Goal: Register for event/course

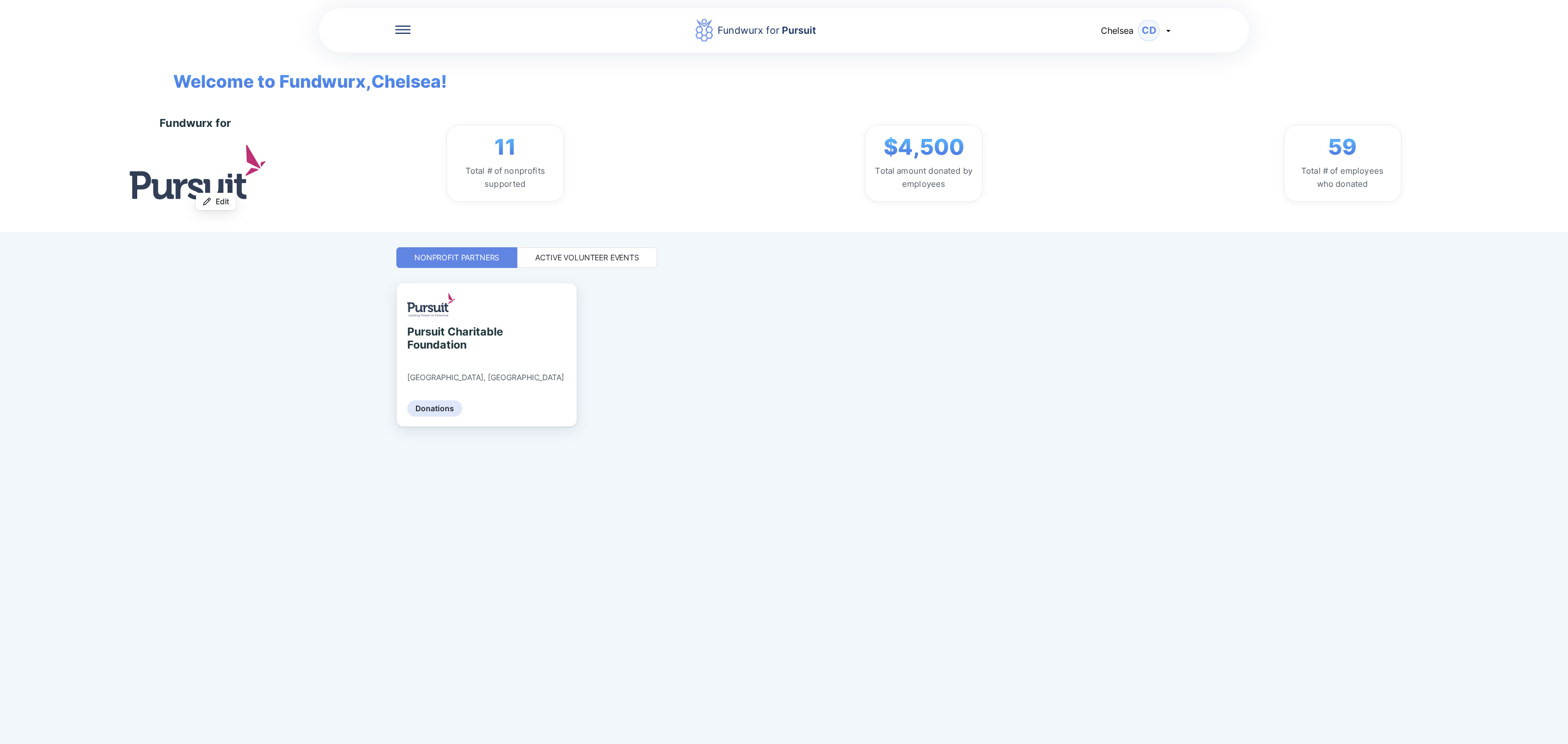
click at [633, 260] on div "Active Volunteer Events" at bounding box center [587, 257] width 104 height 11
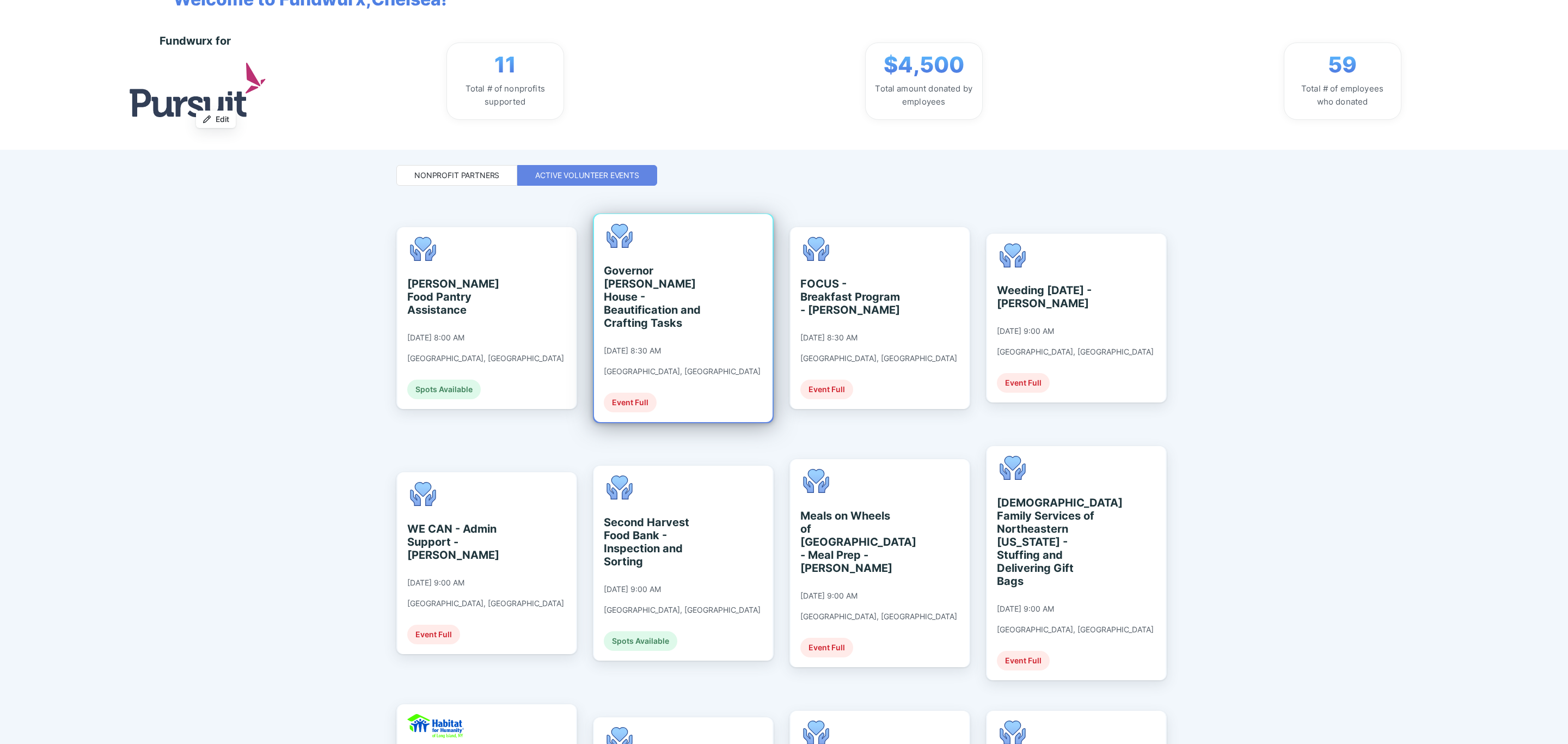
scroll to position [81, 0]
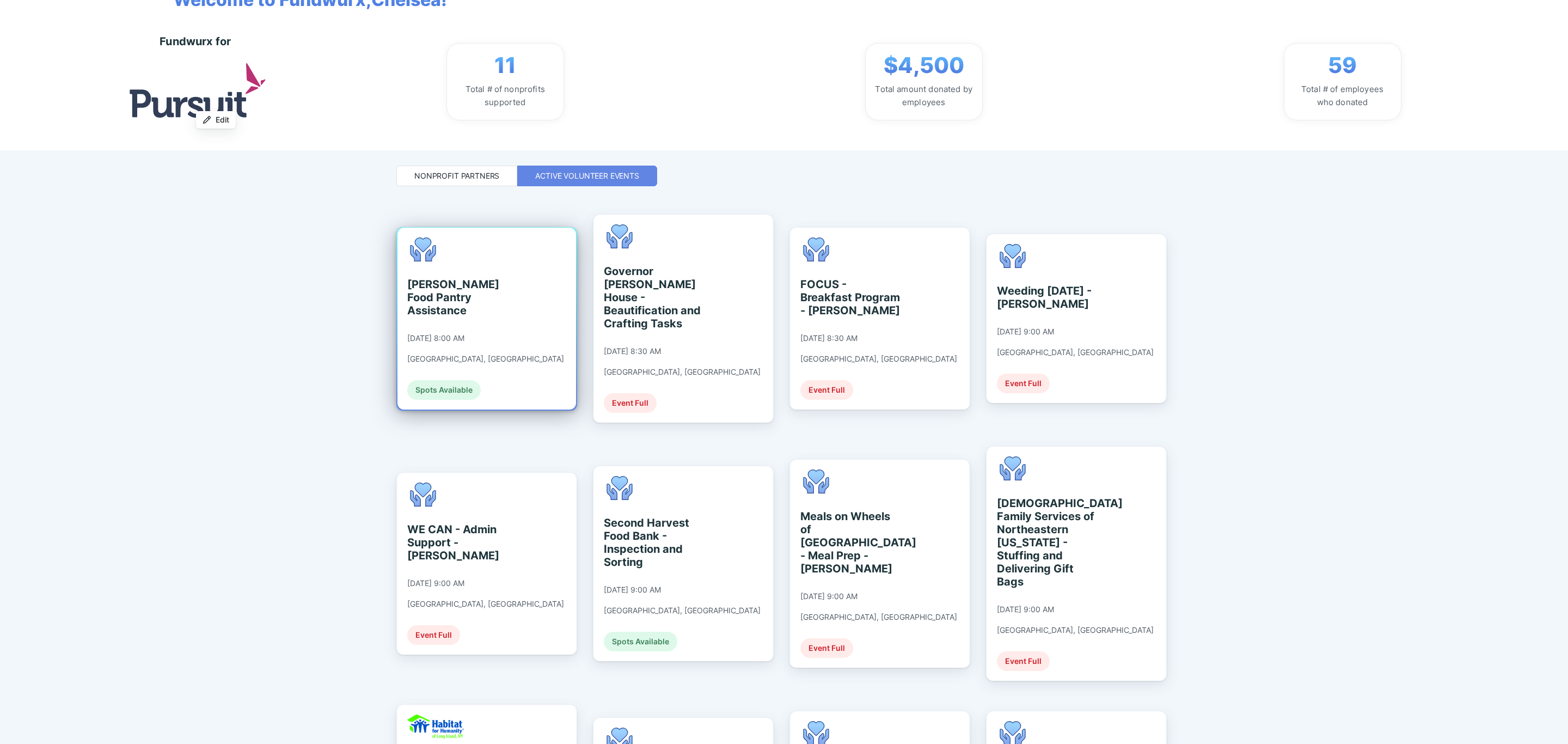
click at [498, 319] on div "[PERSON_NAME] Food Pantry Assistance [DATE] 8:00 AM [GEOGRAPHIC_DATA], [GEOGRAP…" at bounding box center [485, 318] width 157 height 162
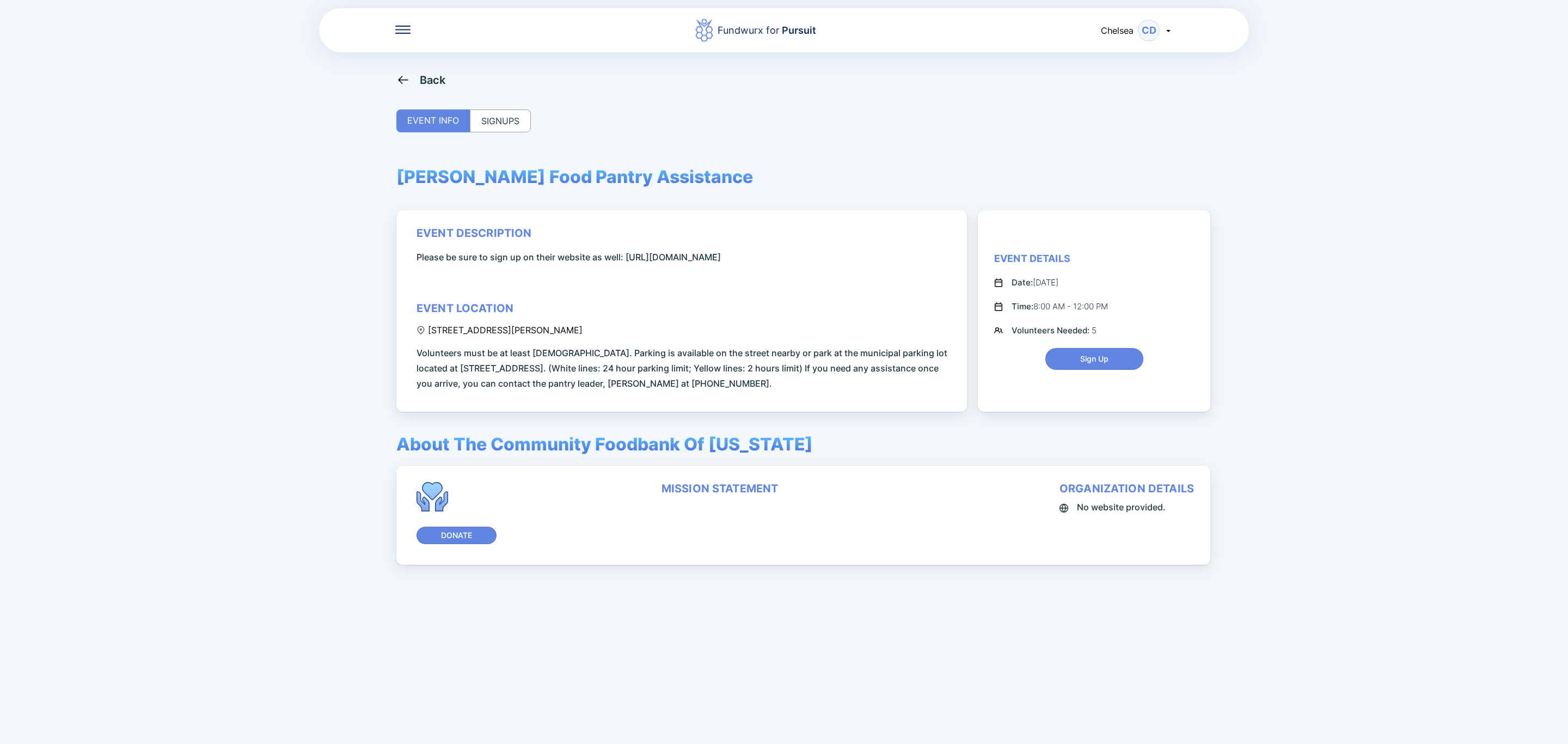
click at [519, 114] on div "SIGNUPS" at bounding box center [500, 121] width 61 height 23
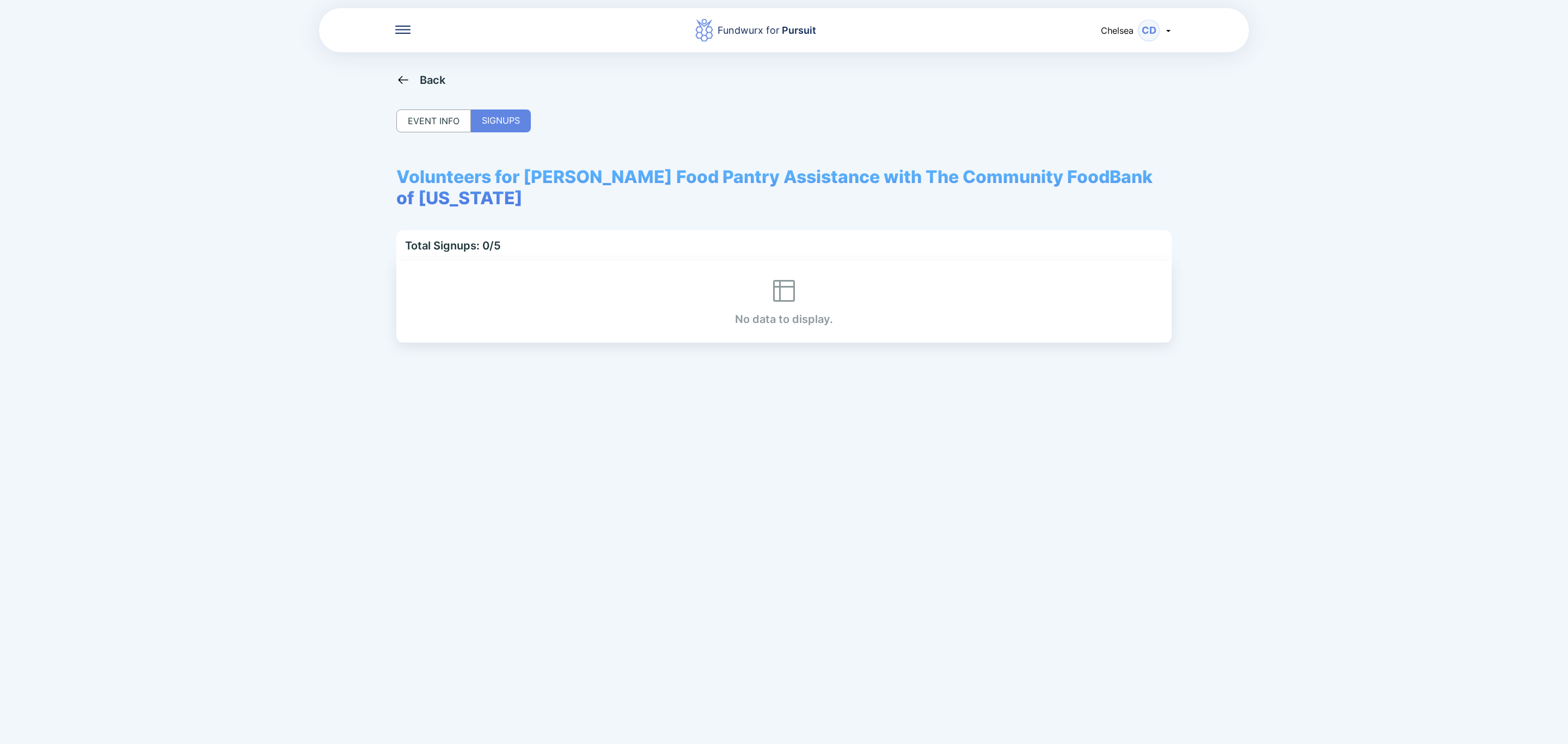
click at [397, 79] on icon at bounding box center [403, 79] width 14 height 14
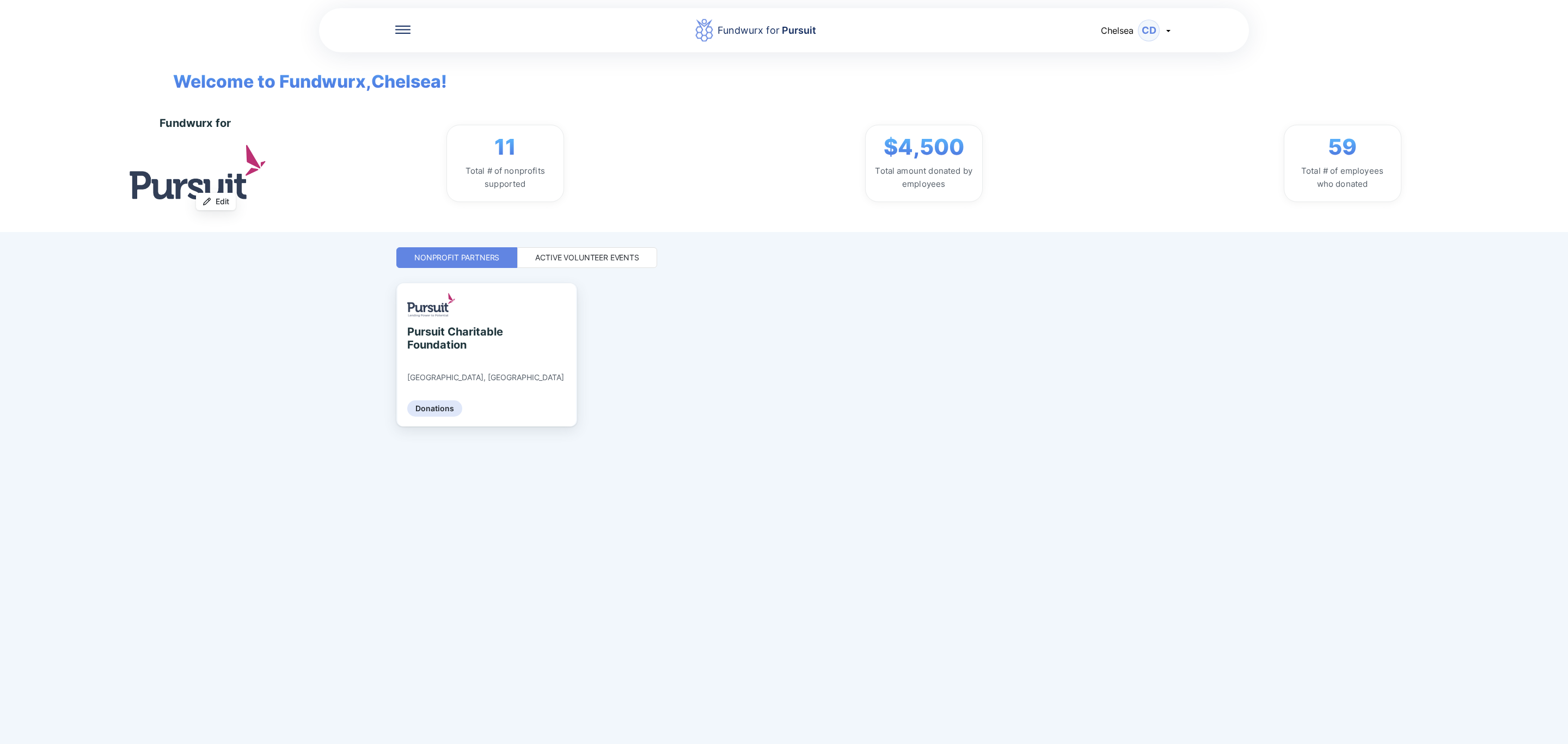
click at [576, 254] on div "Active Volunteer Events" at bounding box center [587, 257] width 104 height 11
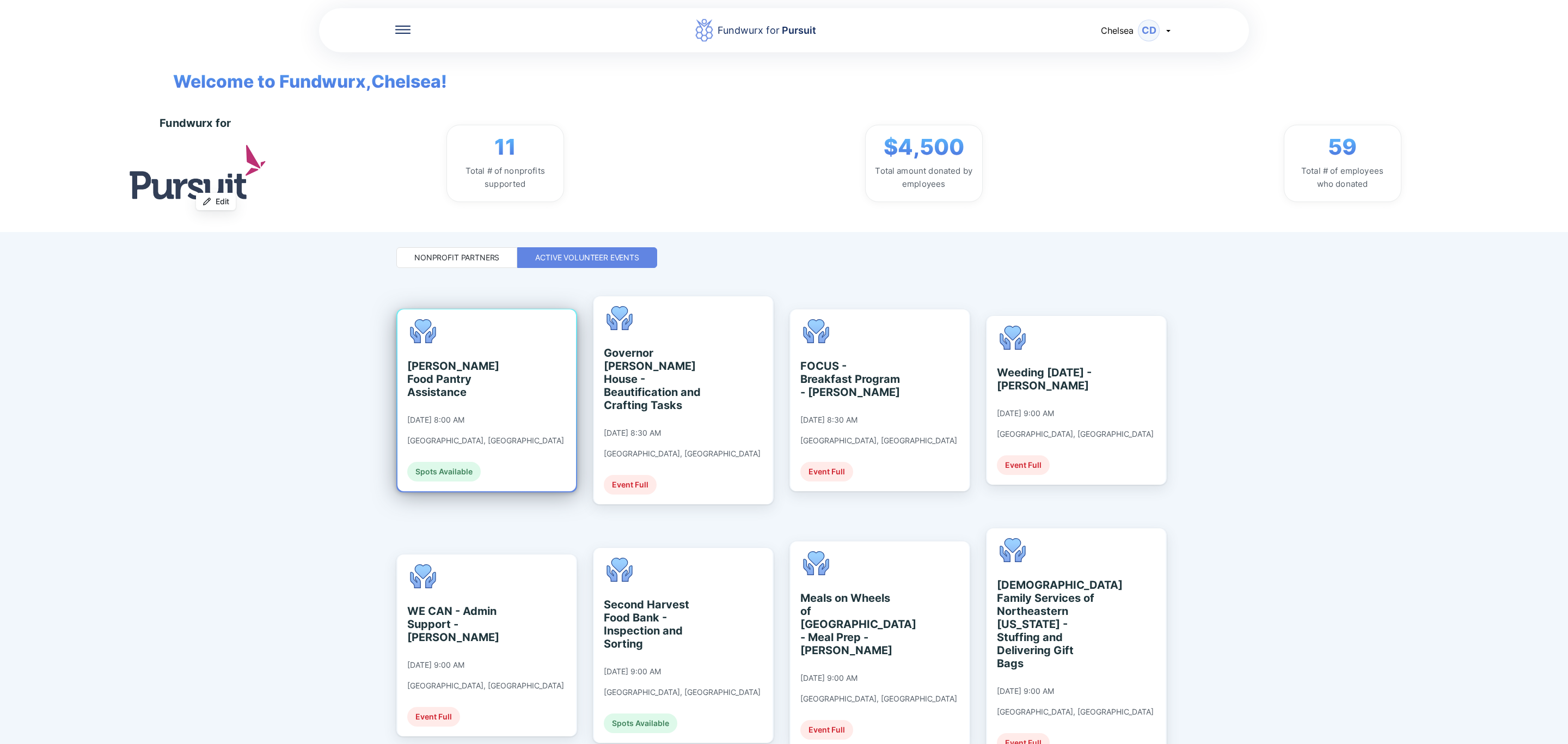
click at [482, 334] on div "[PERSON_NAME] Food Pantry Assistance [DATE] 8:00 AM [GEOGRAPHIC_DATA], [GEOGRAP…" at bounding box center [485, 400] width 157 height 162
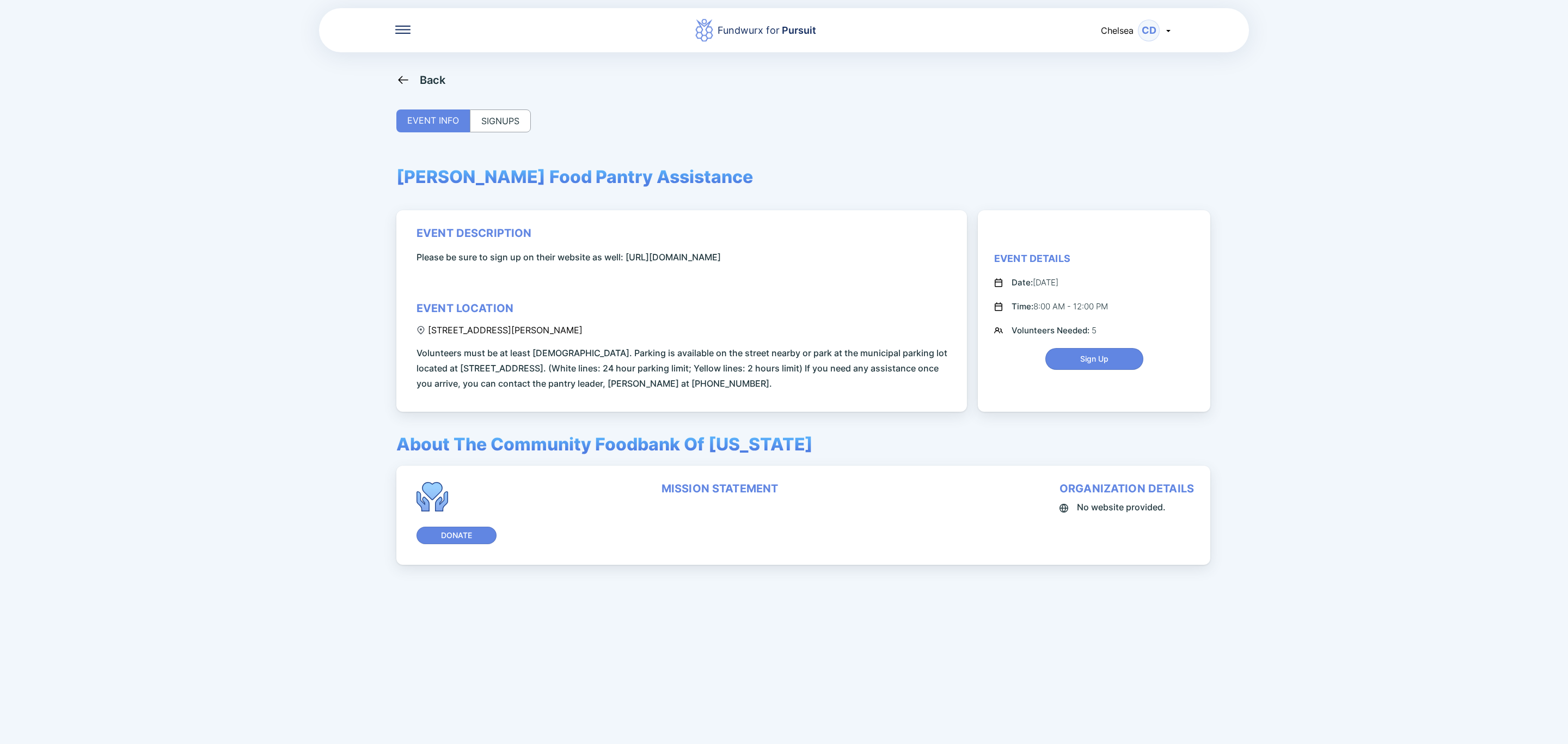
click at [511, 104] on div "Back EVENT INFO SIGNUPS [PERSON_NAME] Food Pantry Assistance event description …" at bounding box center [784, 445] width 775 height 744
click at [505, 121] on div "SIGNUPS" at bounding box center [500, 121] width 61 height 23
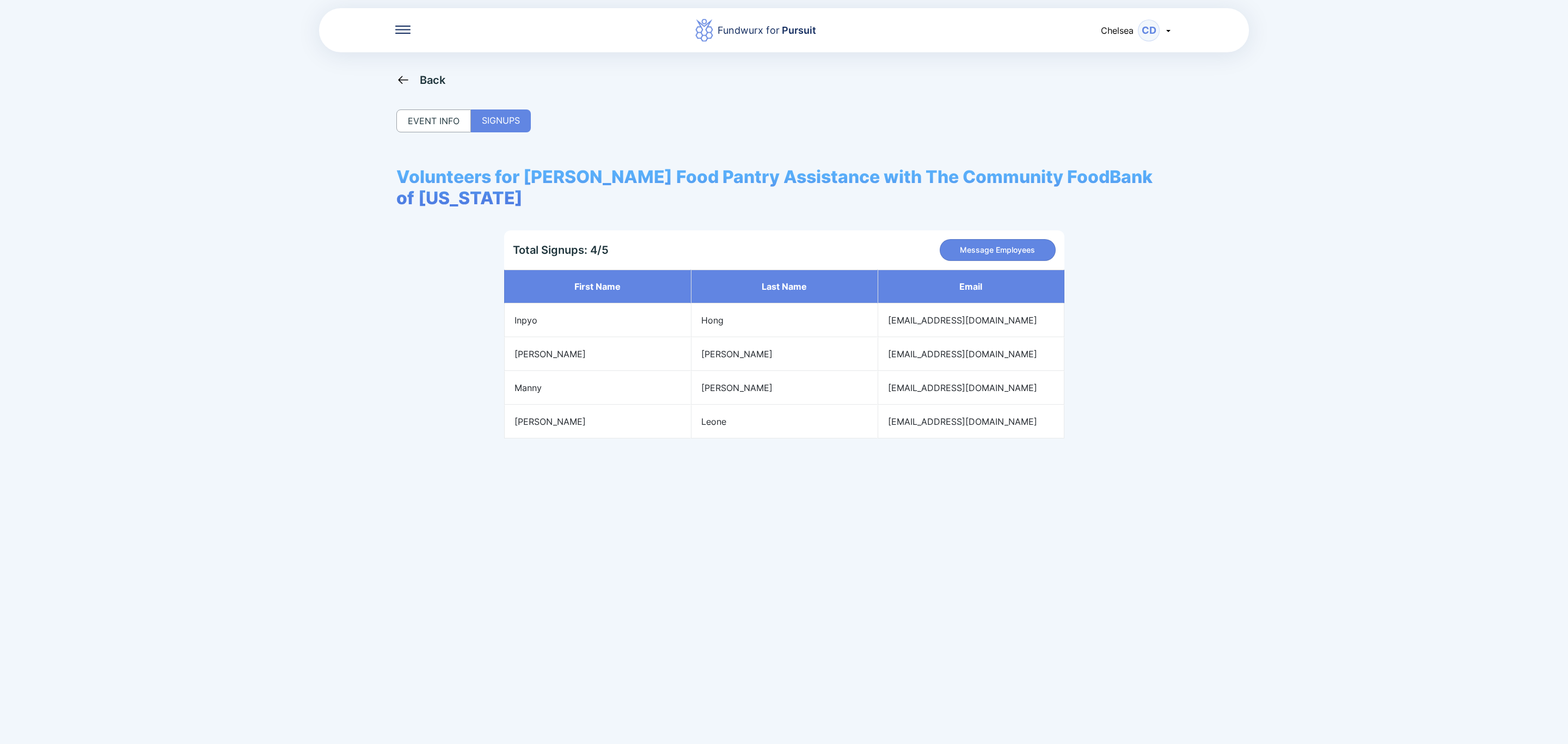
click at [441, 75] on div "Back" at bounding box center [433, 80] width 26 height 13
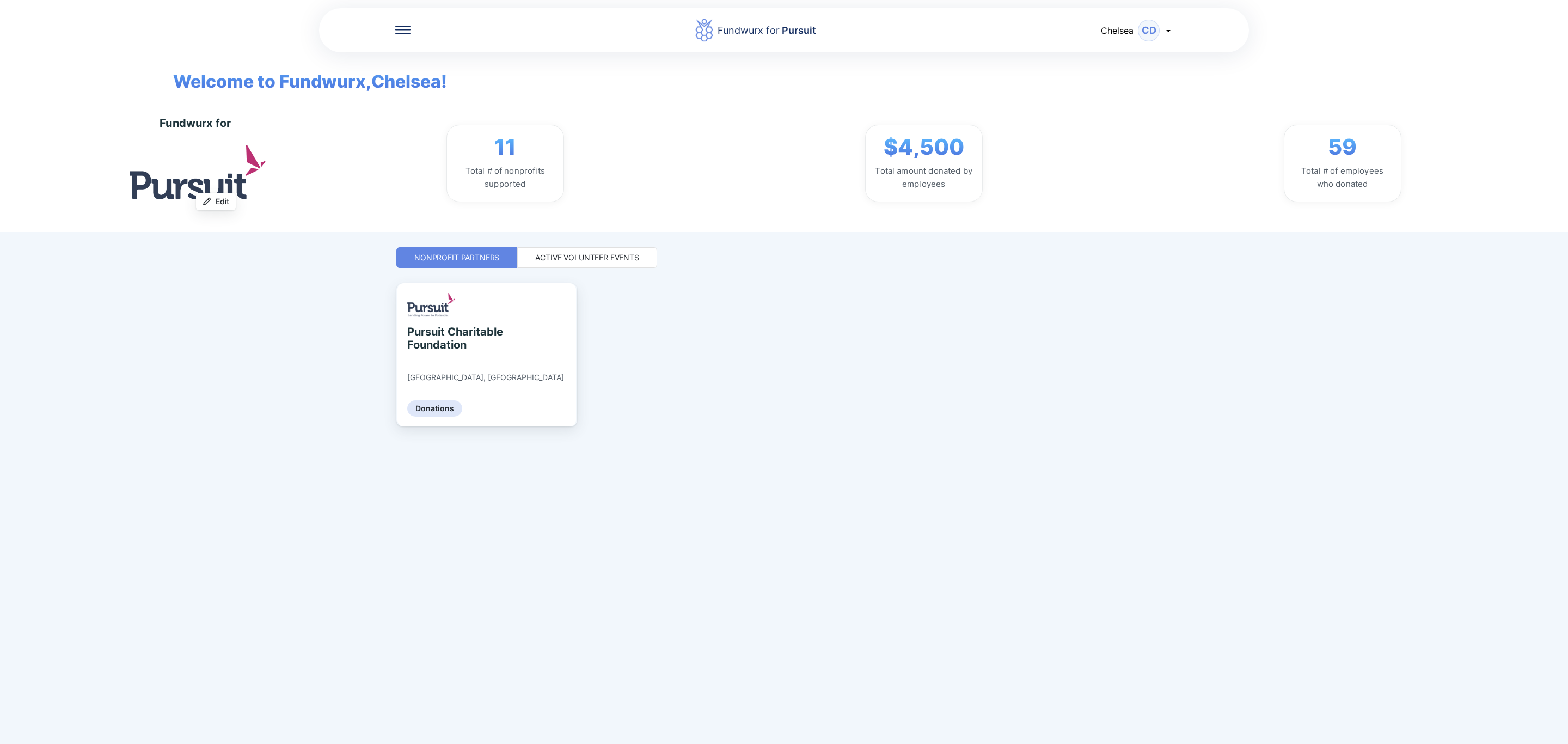
click at [639, 249] on div "Active Volunteer Events" at bounding box center [587, 258] width 140 height 21
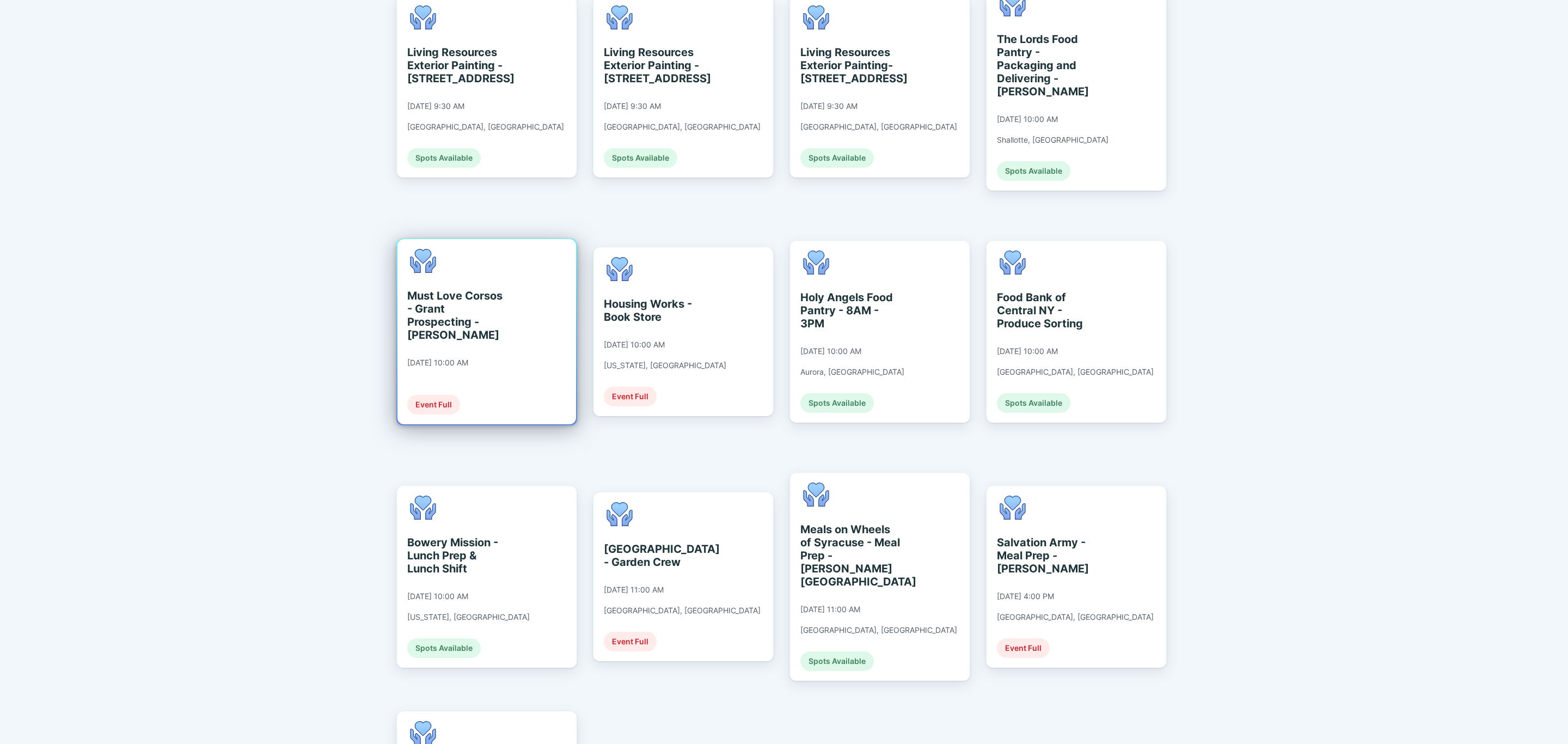
scroll to position [1307, 0]
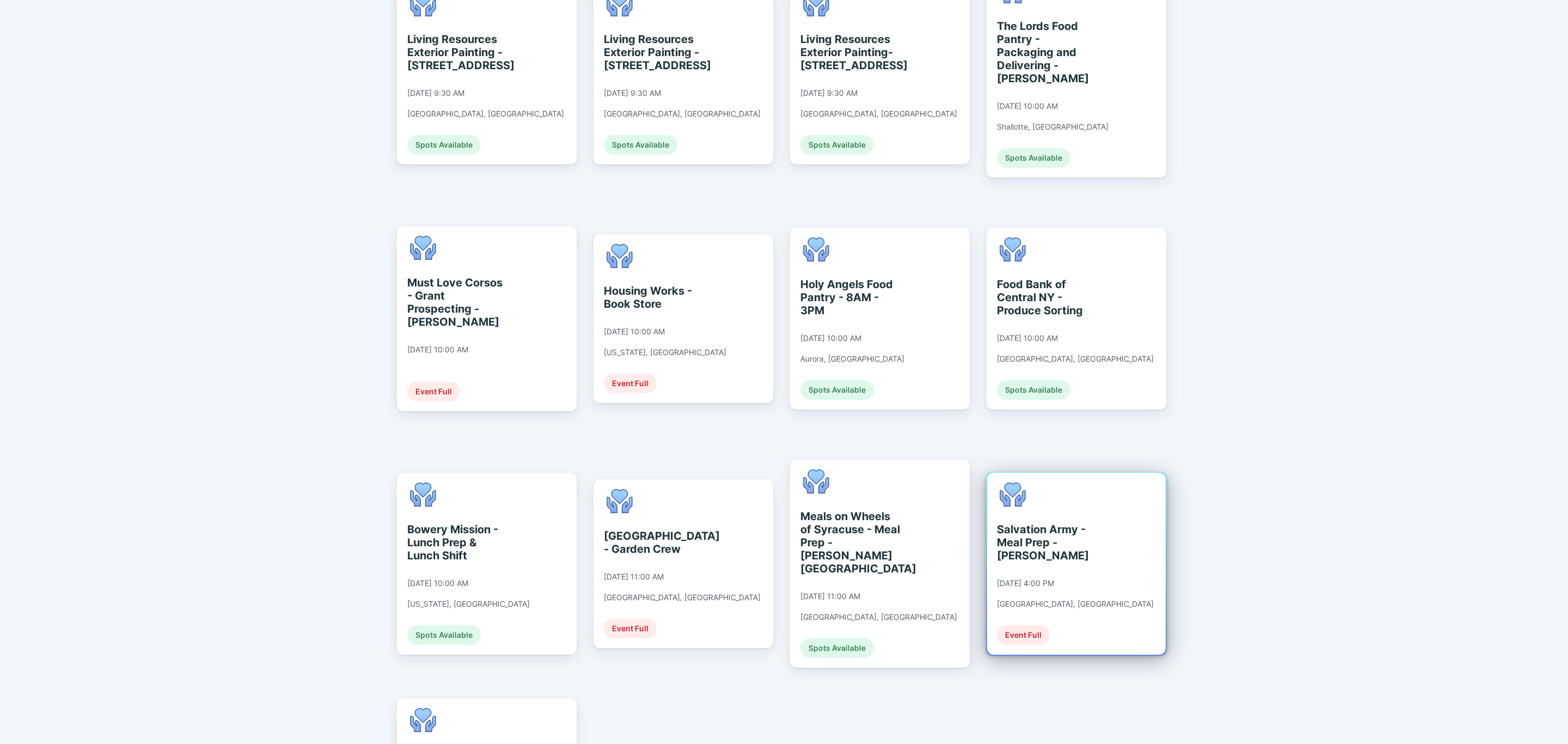
click at [1039, 489] on div "Salvation Army - Meal Prep - [PERSON_NAME] [DATE] 4:00 PM [GEOGRAPHIC_DATA], [G…" at bounding box center [1075, 563] width 157 height 162
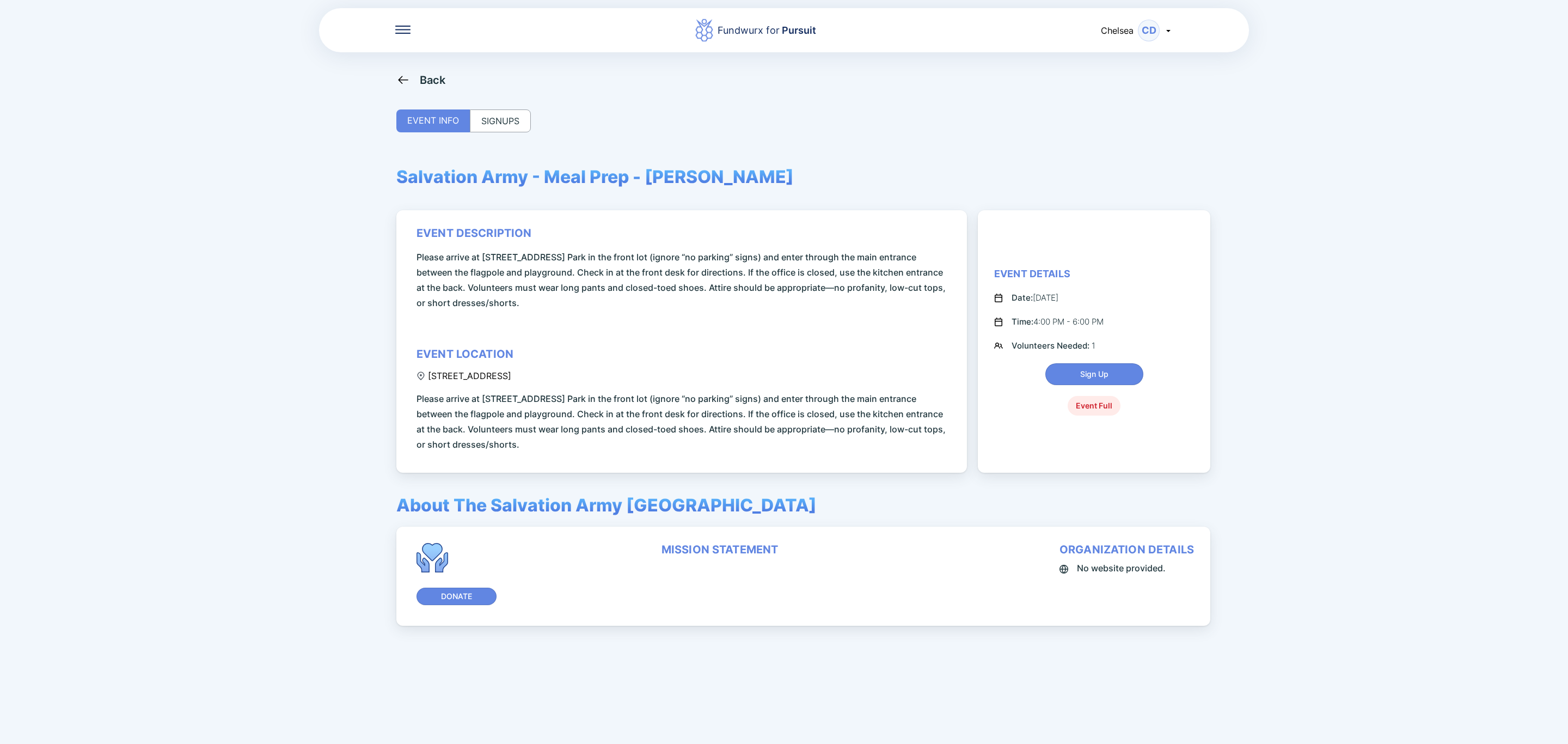
click at [421, 87] on div "Back EVENT INFO SIGNUPS Salvation Army - Meal Prep - [PERSON_NAME] event descri…" at bounding box center [784, 445] width 775 height 744
click at [429, 80] on div "Back" at bounding box center [433, 80] width 26 height 13
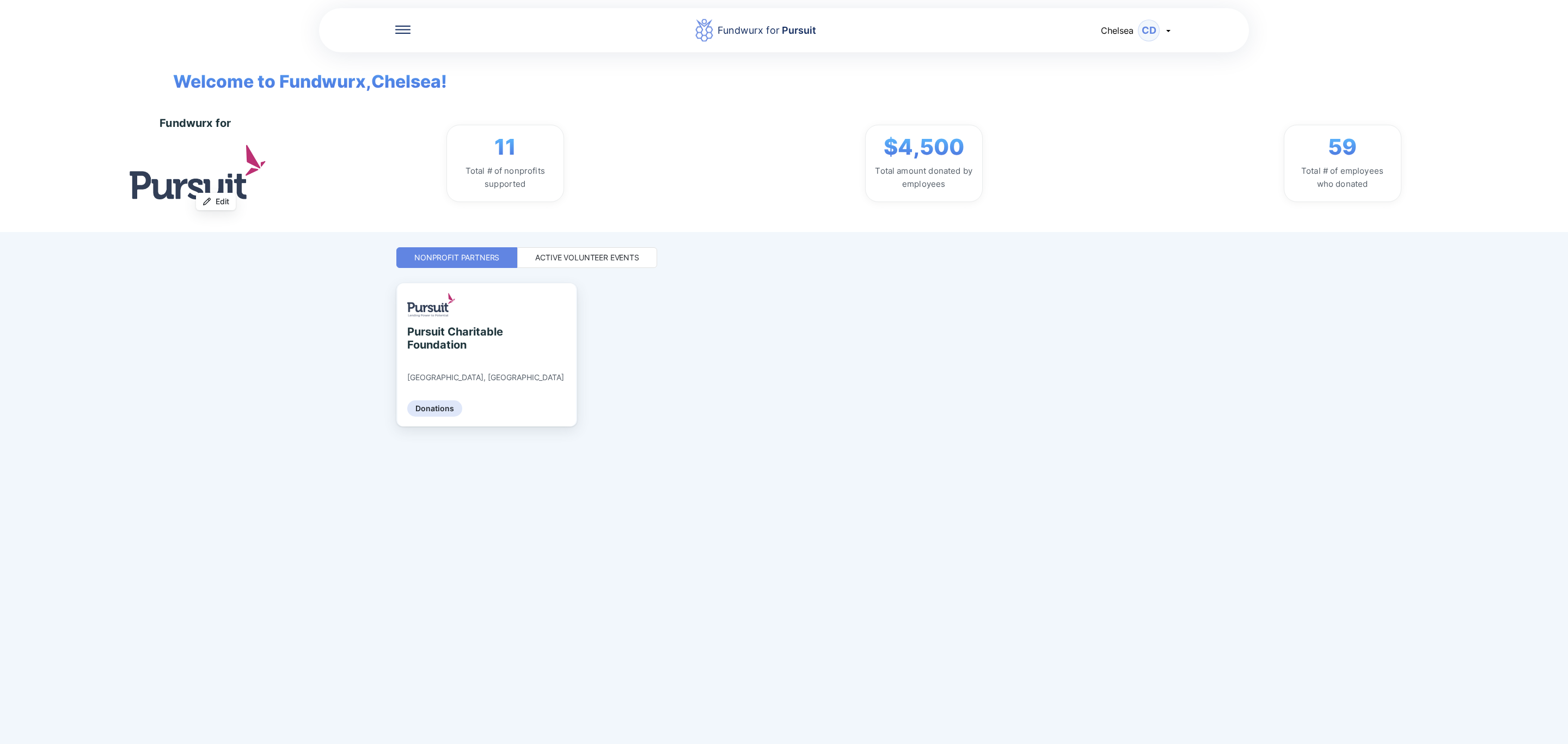
click at [593, 244] on div "Fundwurx for Pursuit Chelsea CD Welcome to Fundwurx, [PERSON_NAME] ! Fundwurx f…" at bounding box center [784, 372] width 775 height 744
click at [593, 257] on div "Active Volunteer Events" at bounding box center [587, 257] width 104 height 11
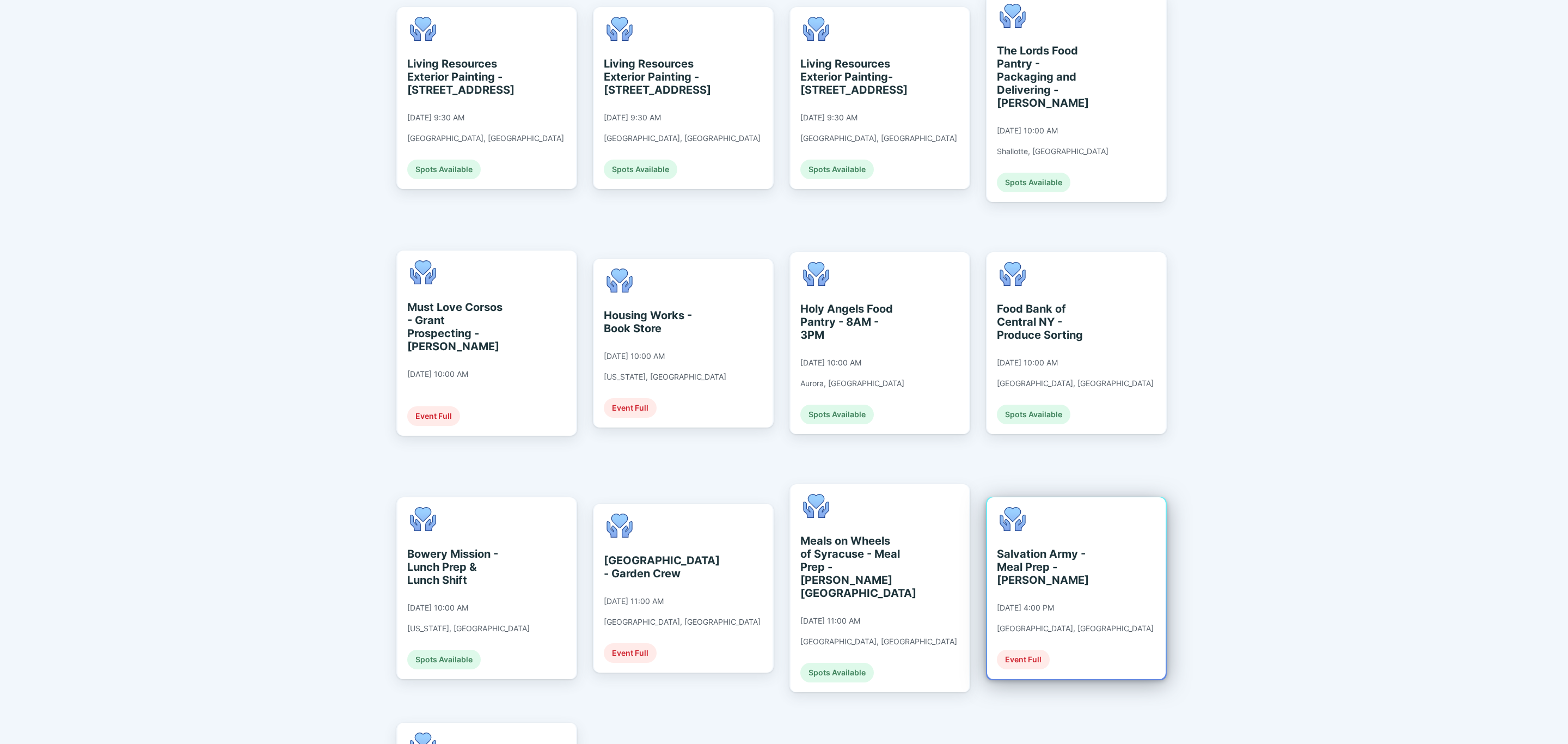
scroll to position [1307, 0]
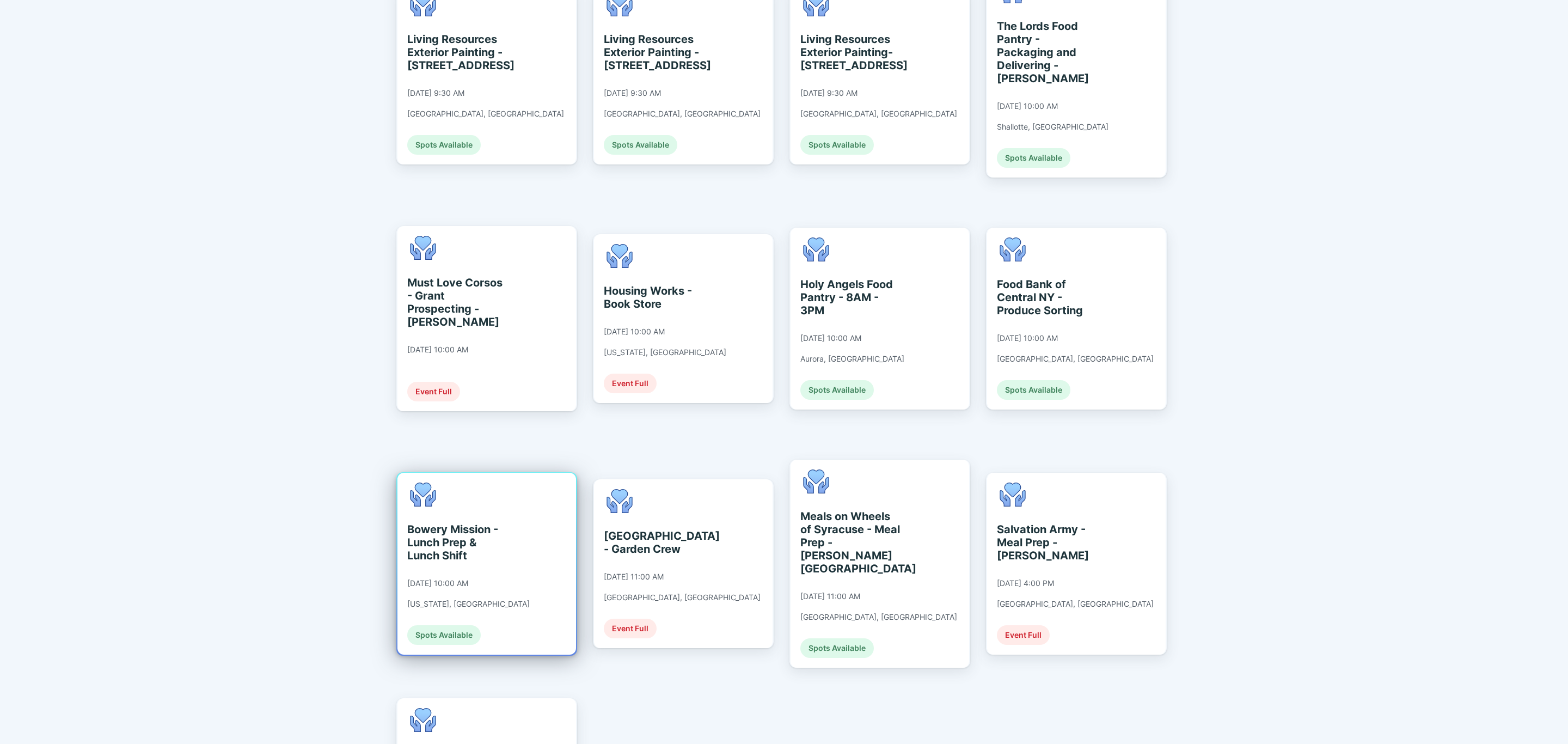
click at [539, 481] on div "Bowery Mission - Lunch Prep & Lunch Shift [DATE] 10:00 AM [US_STATE], [GEOGRAPH…" at bounding box center [486, 563] width 179 height 182
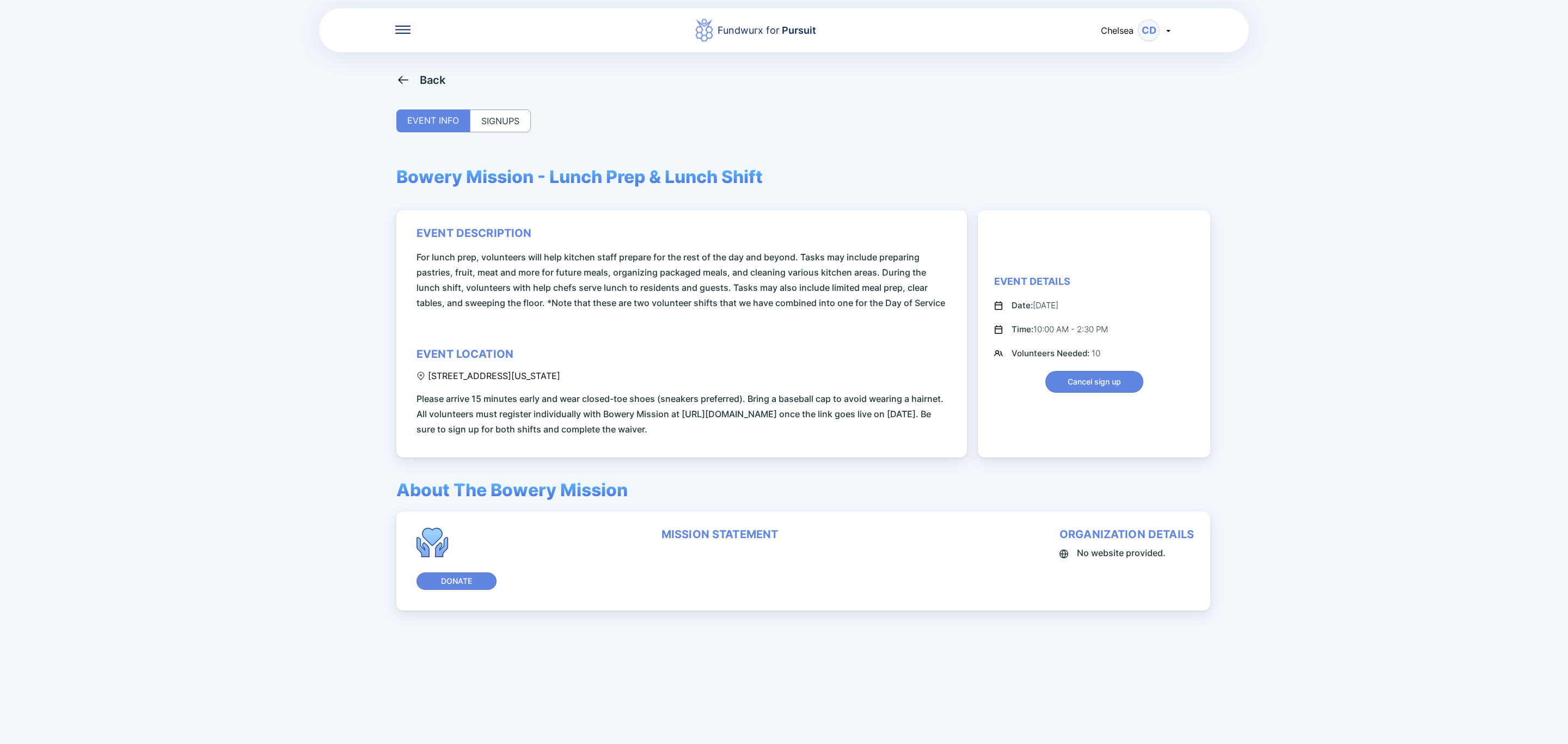
click at [485, 116] on div "SIGNUPS" at bounding box center [500, 121] width 61 height 23
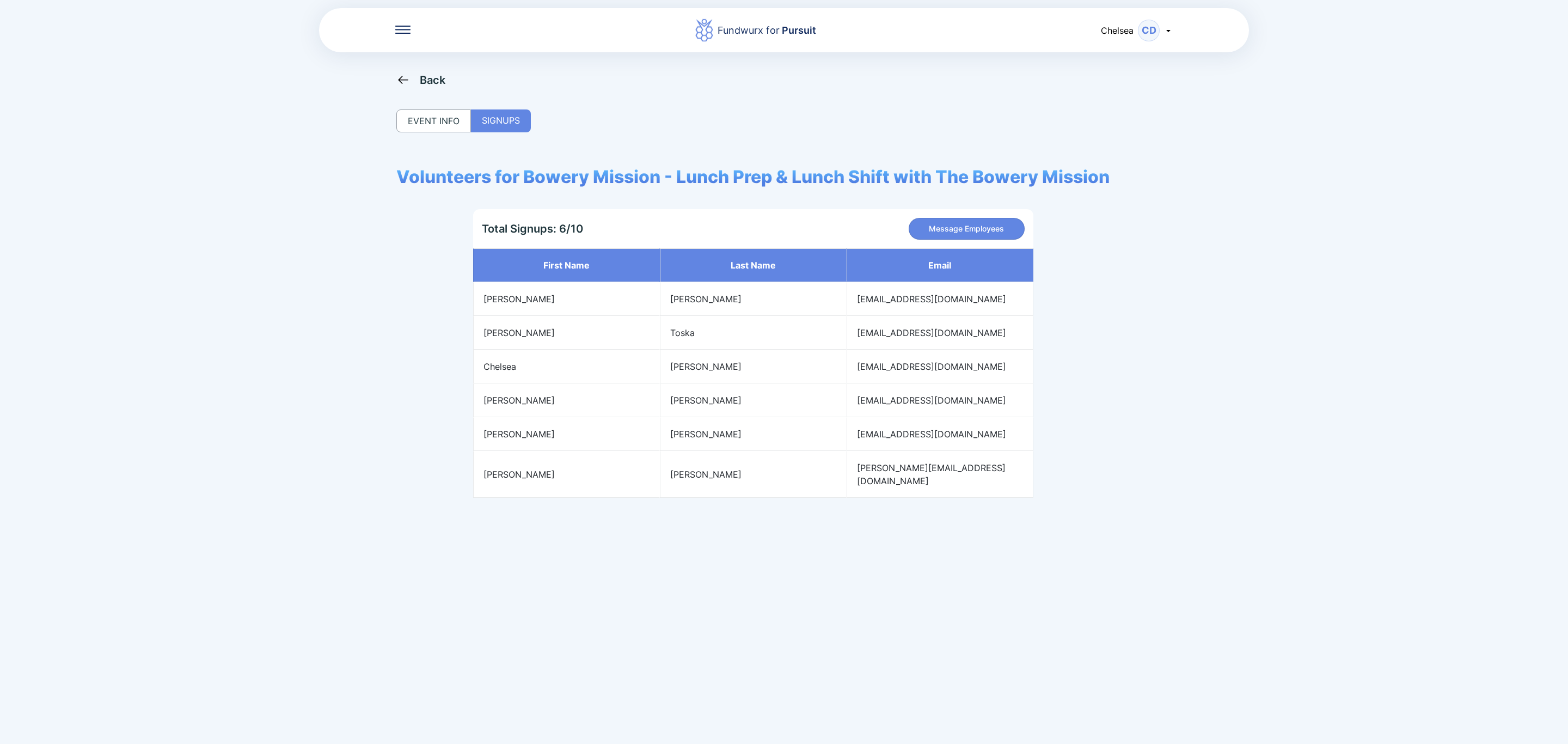
click at [435, 74] on div "Back" at bounding box center [433, 80] width 26 height 13
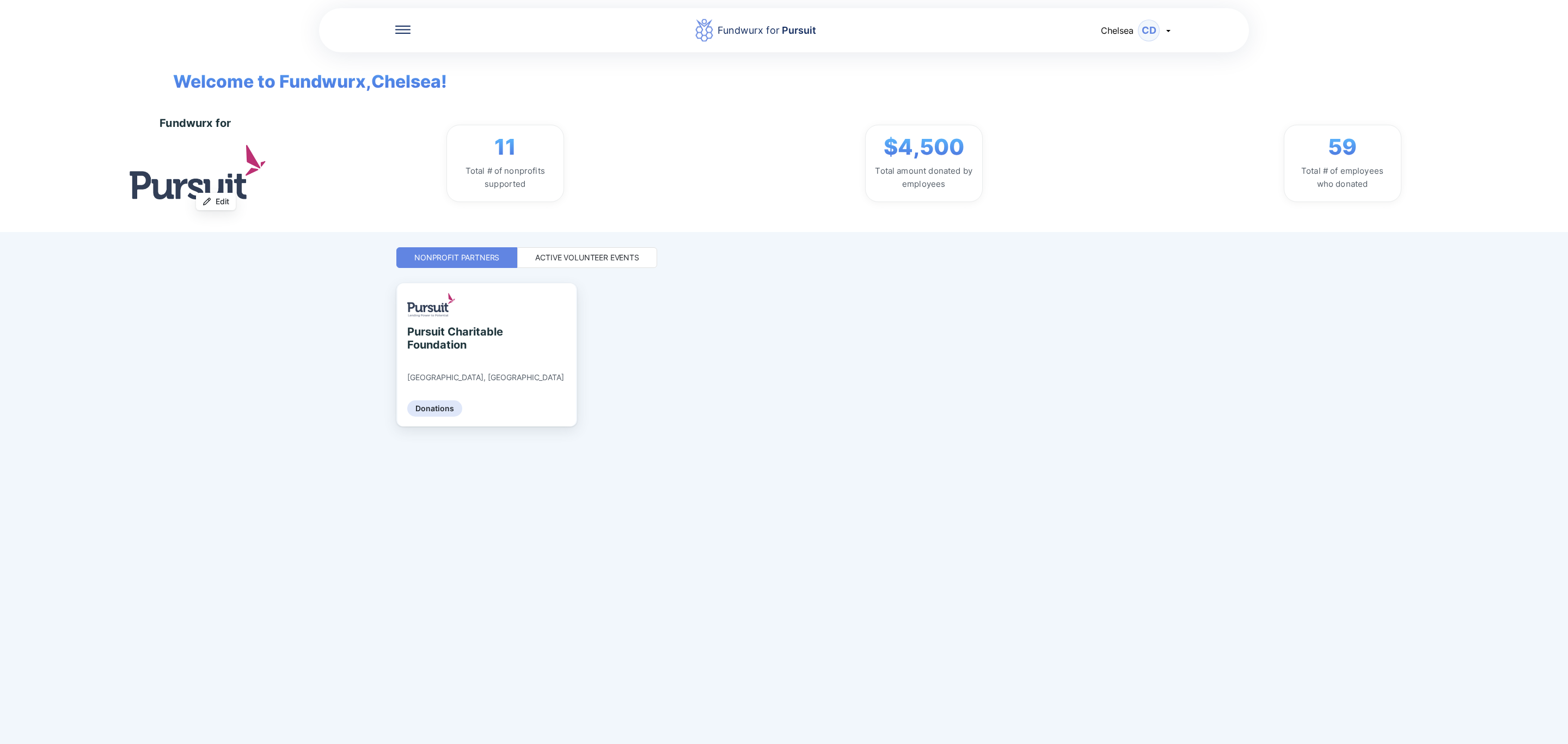
click at [593, 260] on div "Active Volunteer Events" at bounding box center [587, 257] width 104 height 11
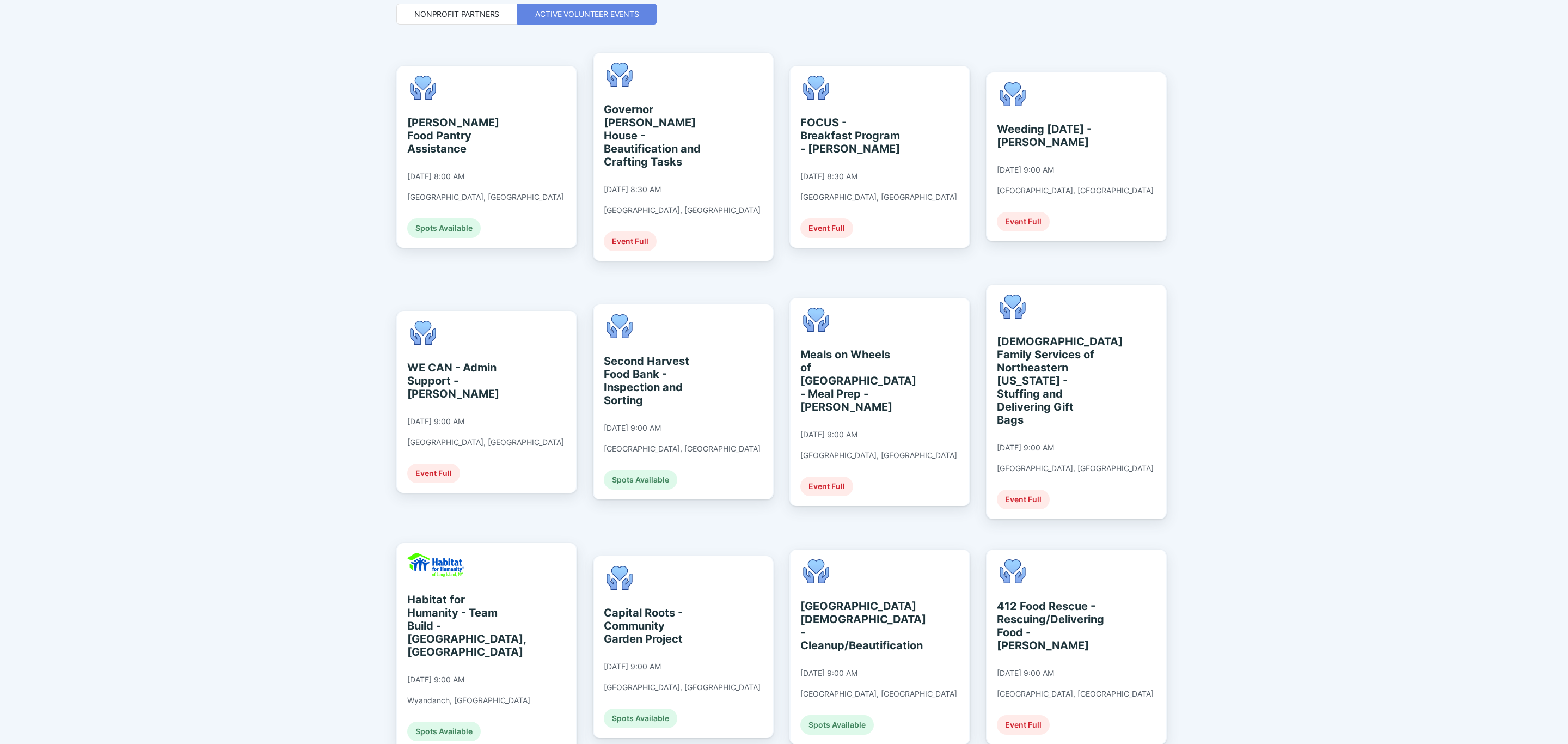
scroll to position [408, 0]
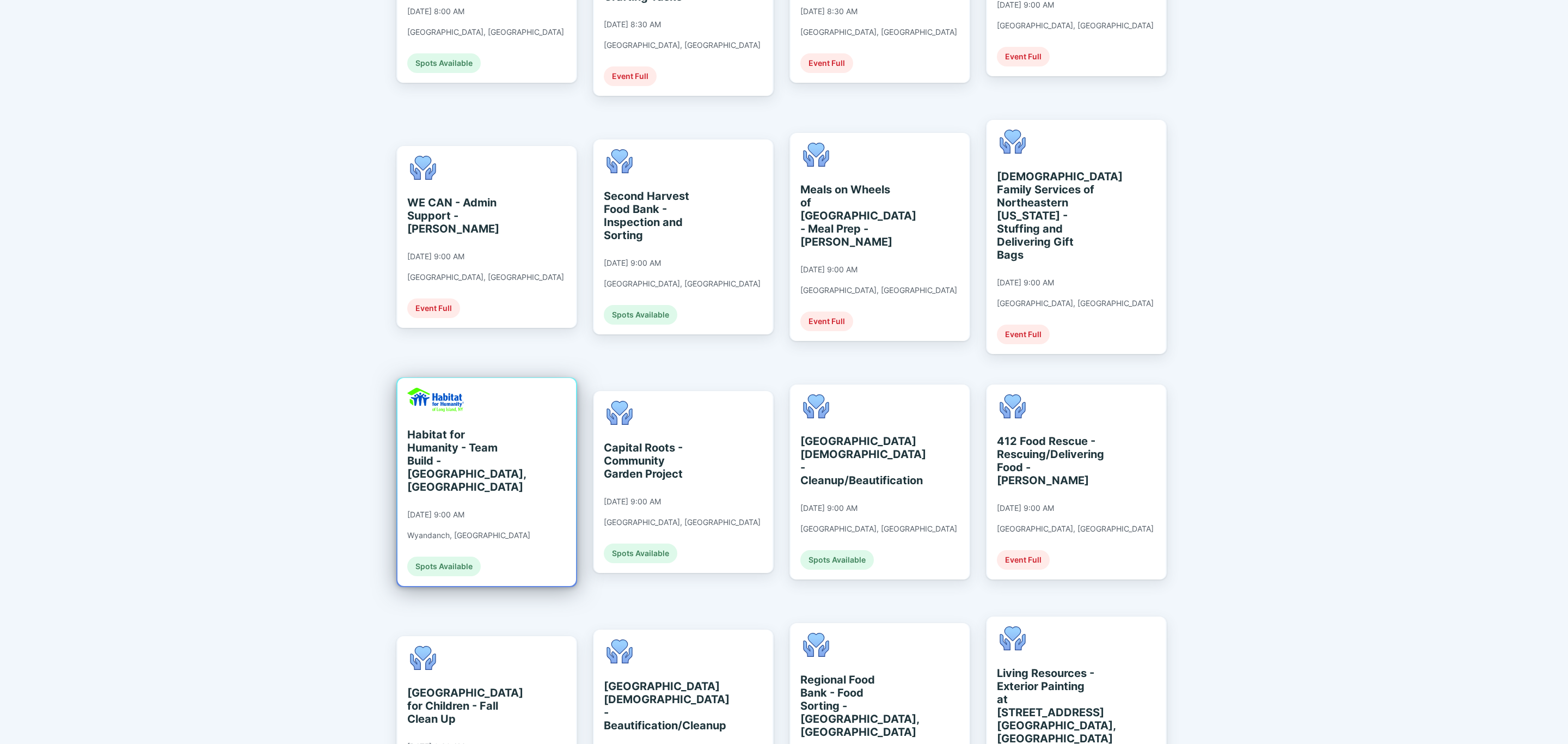
click at [482, 442] on div "Habitat for Humanity - Team Build - [GEOGRAPHIC_DATA], [GEOGRAPHIC_DATA]" at bounding box center [457, 461] width 100 height 66
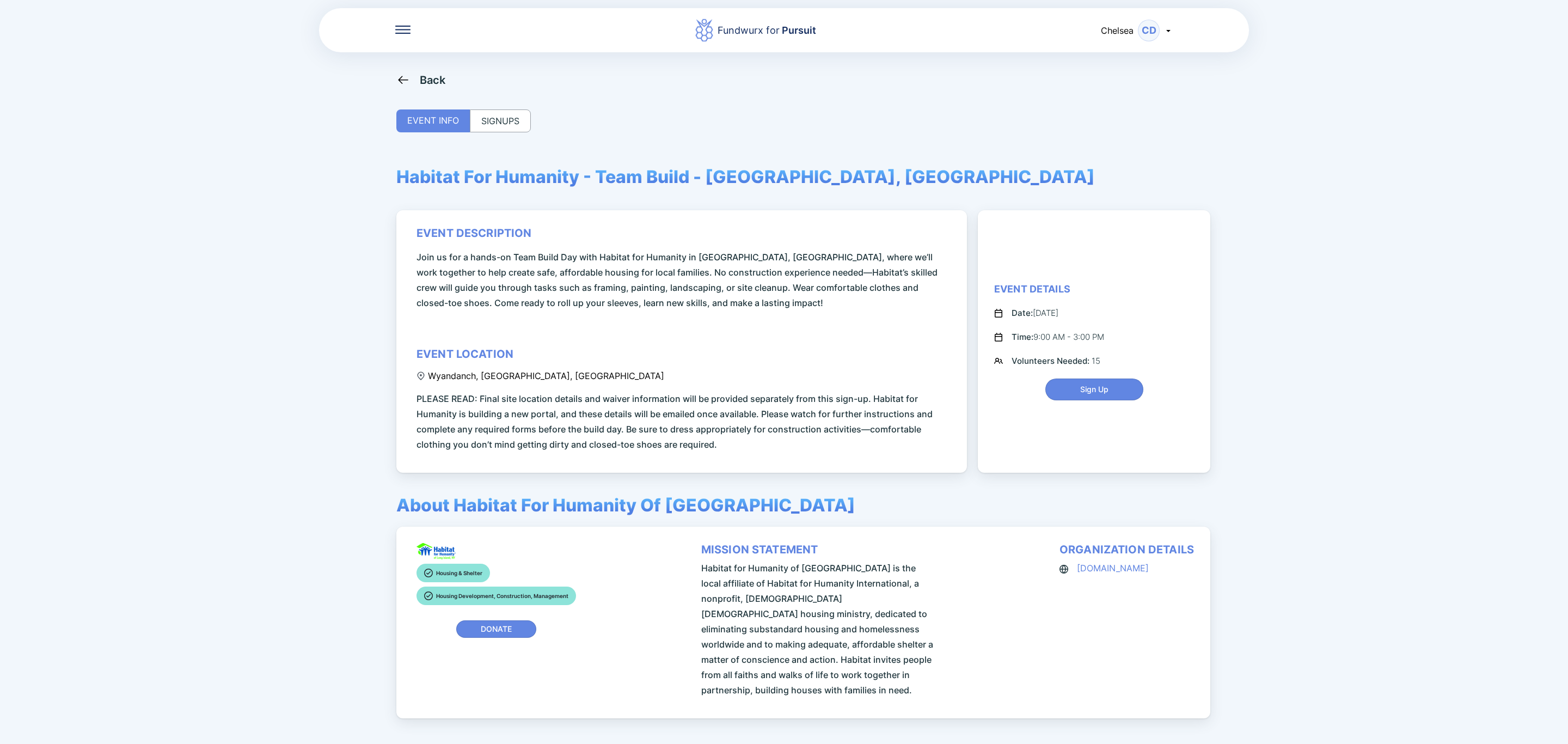
click at [526, 131] on div "SIGNUPS" at bounding box center [500, 121] width 61 height 23
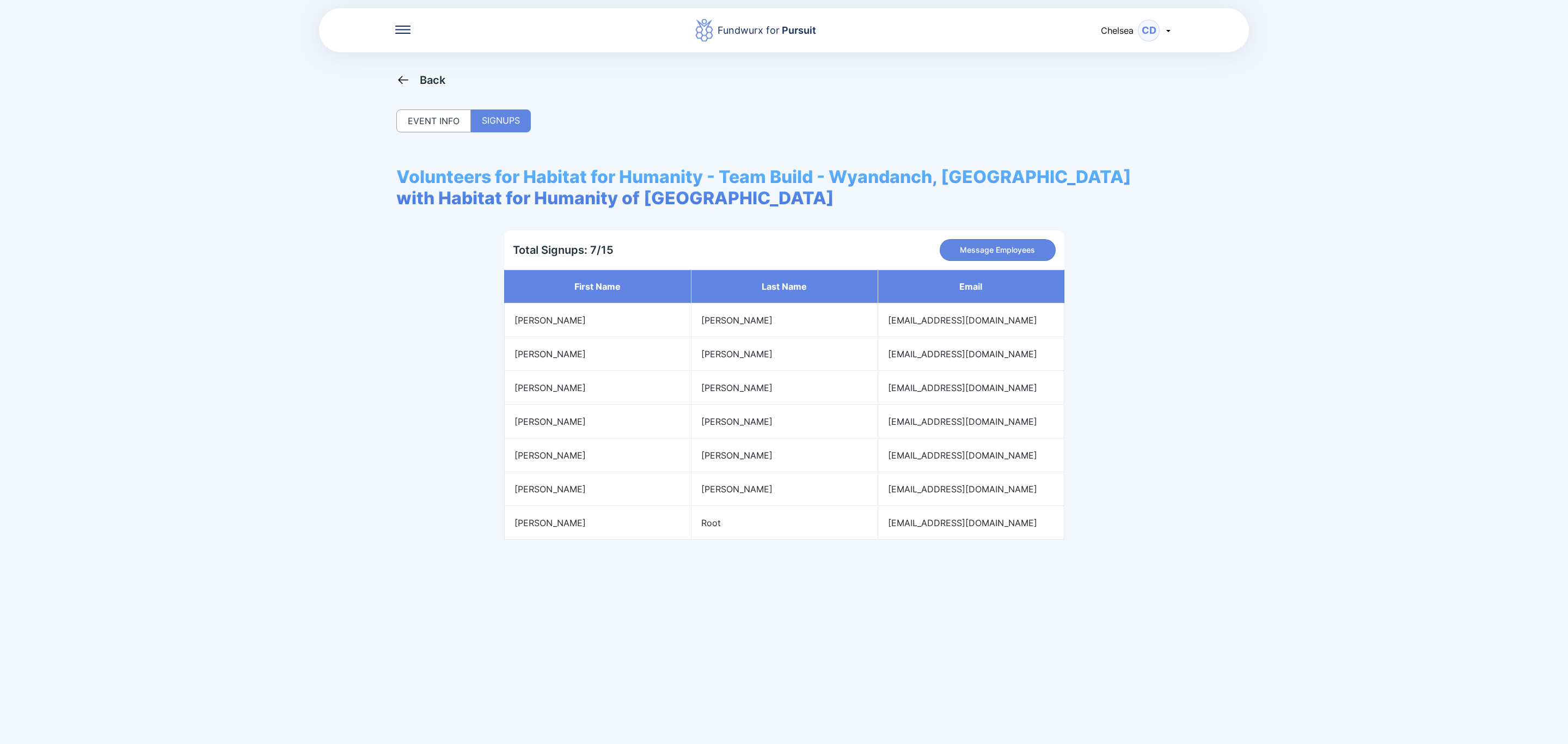
click at [536, 170] on span "Volunteers for Habitat for Humanity - Team Build - Wyandanch, [GEOGRAPHIC_DATA]…" at bounding box center [784, 187] width 775 height 43
drag, startPoint x: 523, startPoint y: 172, endPoint x: 965, endPoint y: 170, distance: 442.0
click at [965, 170] on span "Volunteers for Habitat for Humanity - Team Build - Wyandanch, [GEOGRAPHIC_DATA]…" at bounding box center [784, 187] width 775 height 43
copy span "Habitat for Humanity - Team Build - [GEOGRAPHIC_DATA], [GEOGRAPHIC_DATA]"
click at [433, 78] on div "Back" at bounding box center [433, 80] width 26 height 13
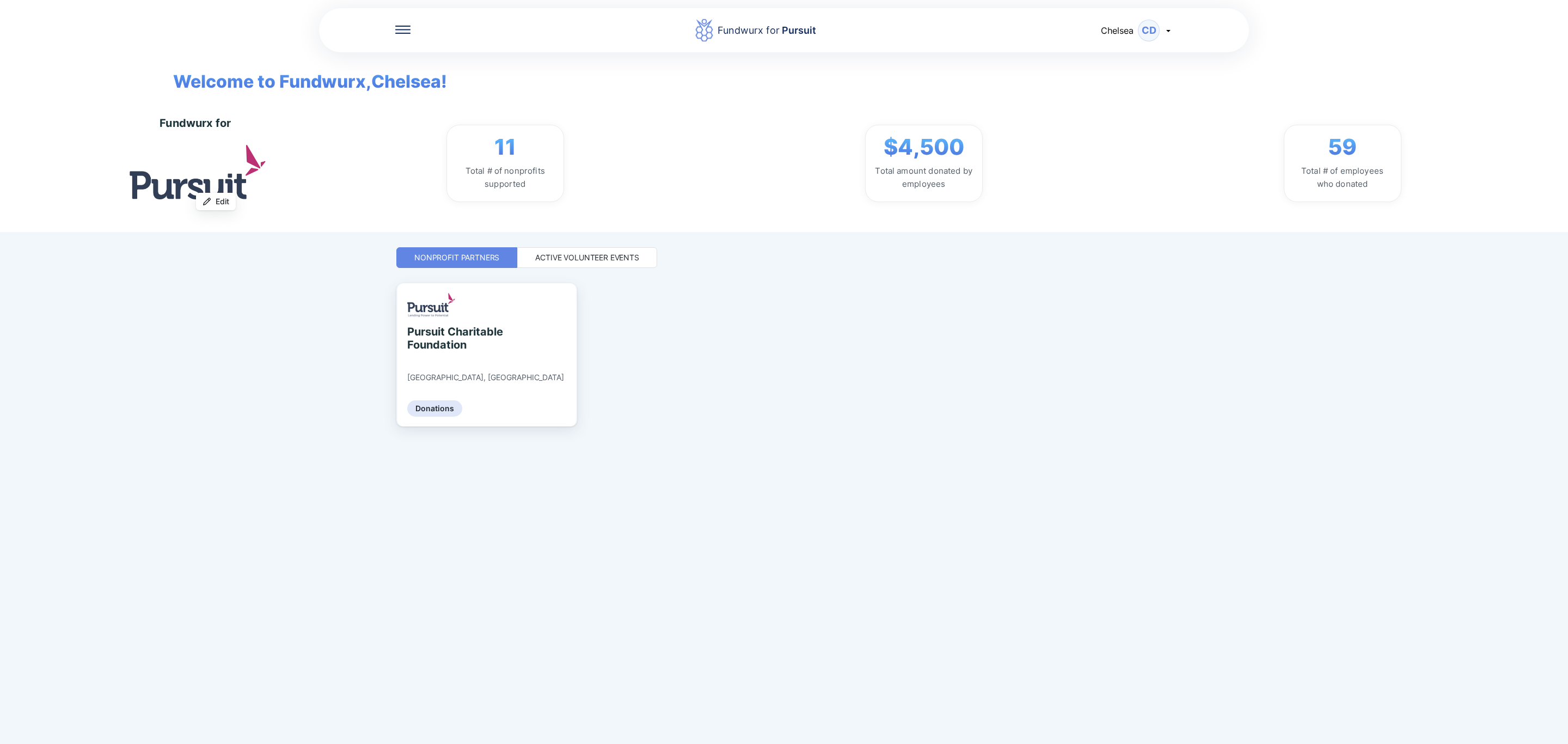
click at [596, 253] on div "Active Volunteer Events" at bounding box center [587, 257] width 104 height 11
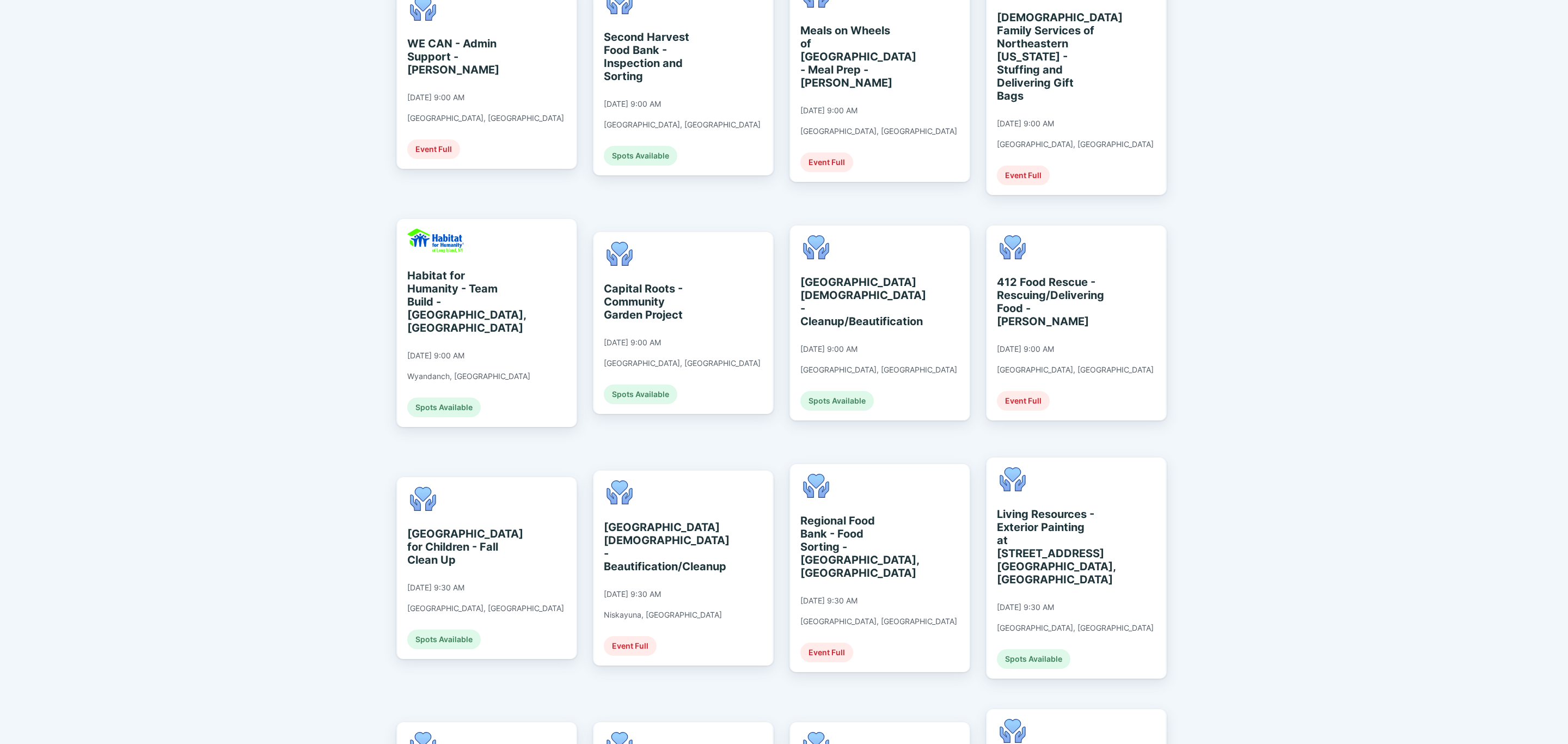
scroll to position [572, 0]
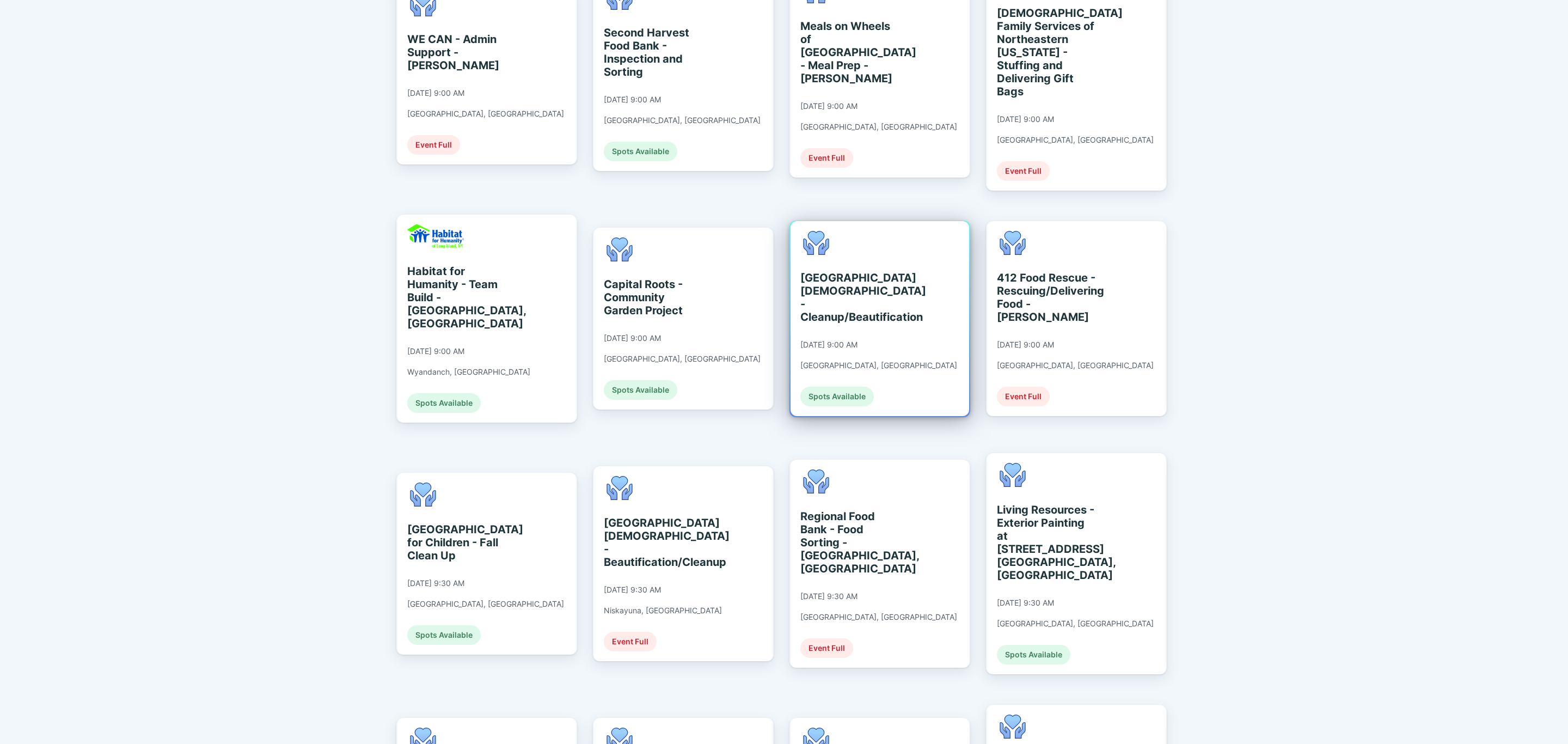
click at [920, 315] on div "[GEOGRAPHIC_DATA][DEMOGRAPHIC_DATA] - Cleanup/Beautification [DATE] 9:00 AM [GE…" at bounding box center [879, 318] width 179 height 195
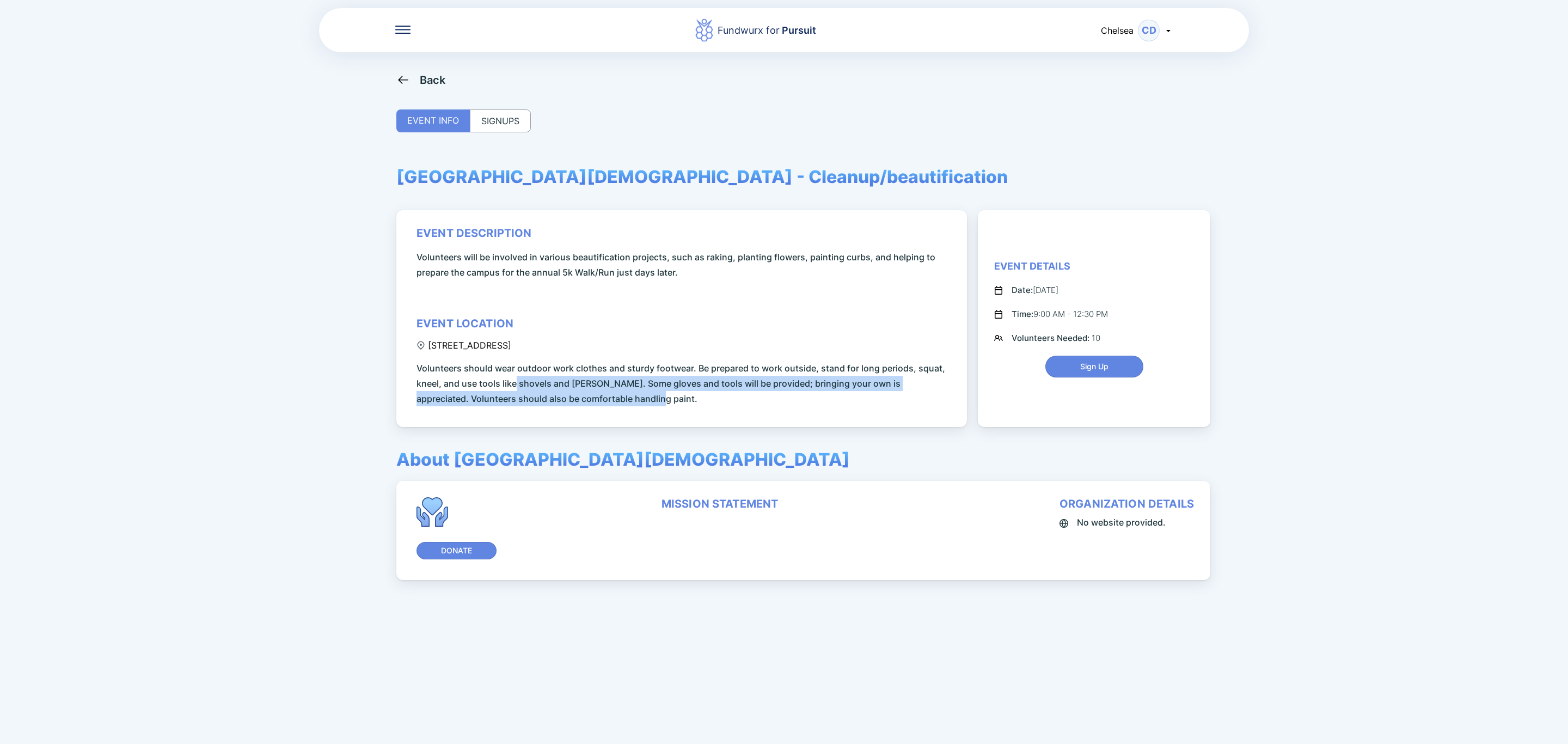
drag, startPoint x: 599, startPoint y: 394, endPoint x: 513, endPoint y: 387, distance: 86.3
click at [513, 387] on span "Volunteers should wear outdoor work clothes and sturdy footwear. Be prepared to…" at bounding box center [684, 383] width 534 height 46
click at [624, 395] on span "Volunteers should wear outdoor work clothes and sturdy footwear. Be prepared to…" at bounding box center [684, 383] width 534 height 46
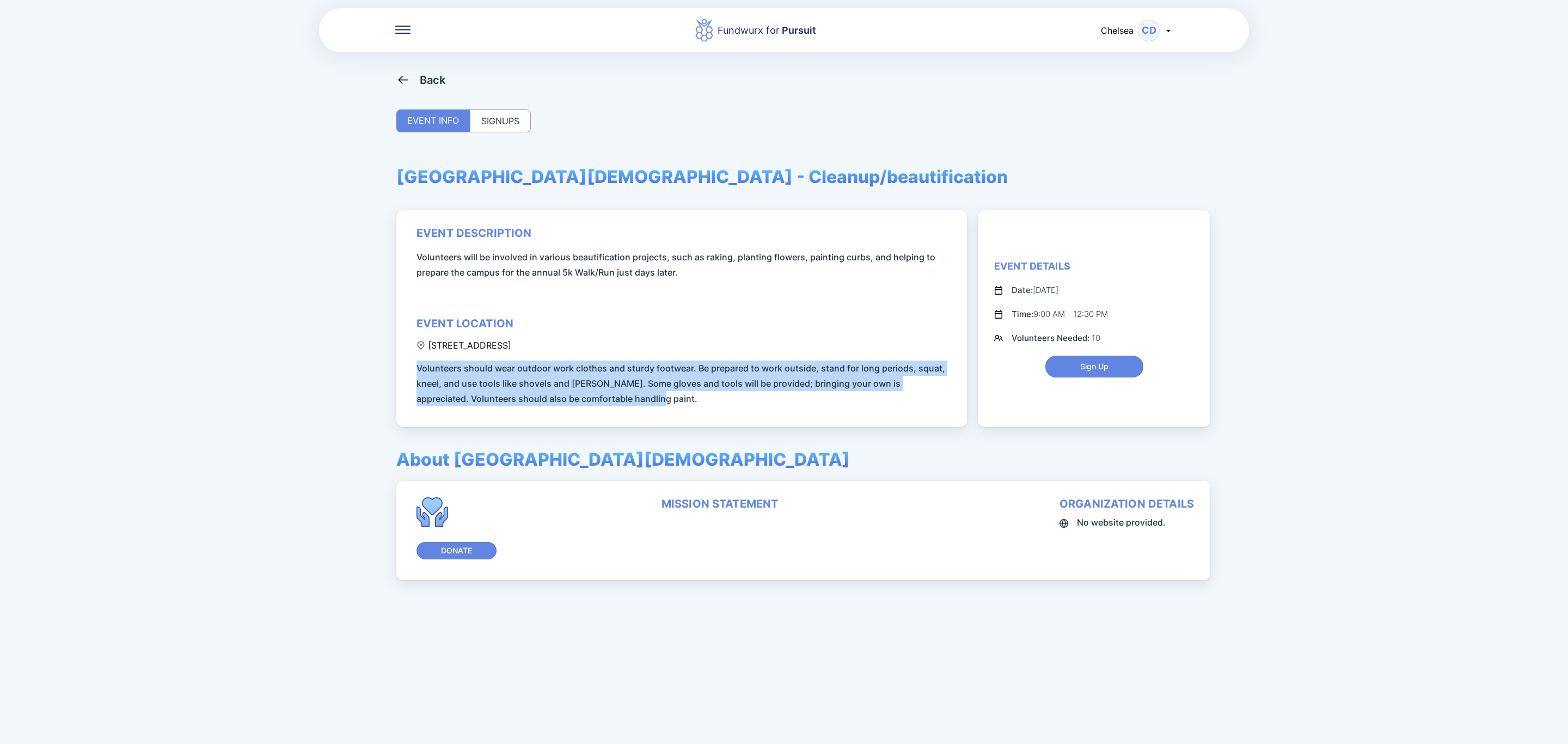
drag, startPoint x: 621, startPoint y: 404, endPoint x: 415, endPoint y: 362, distance: 210.2
click at [415, 362] on div "event description Volunteers will be involved in various beautification project…" at bounding box center [681, 318] width 570 height 217
copy span "Volunteers should wear outdoor work clothes and sturdy footwear. Be prepared to…"
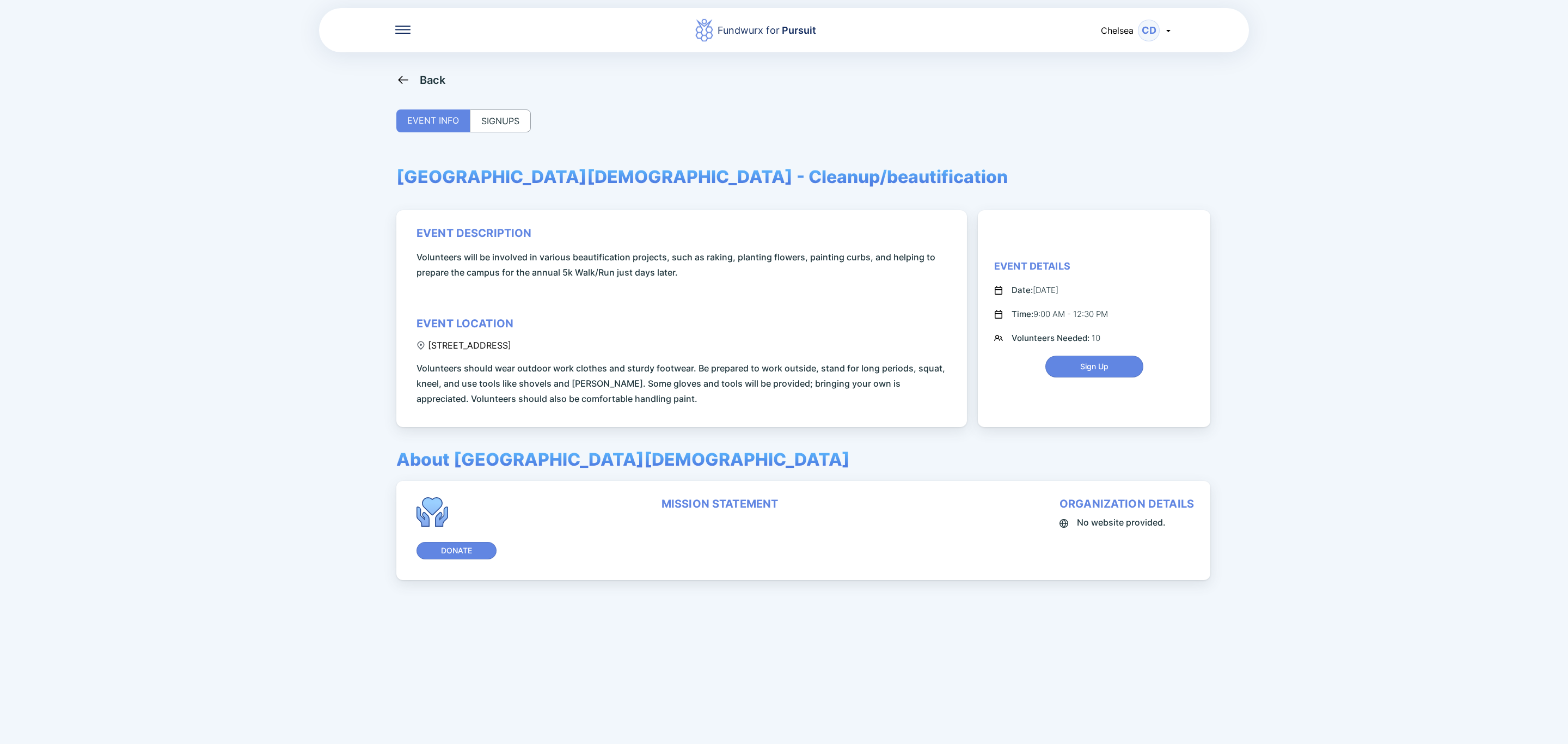
click at [417, 74] on div "Back" at bounding box center [421, 79] width 49 height 14
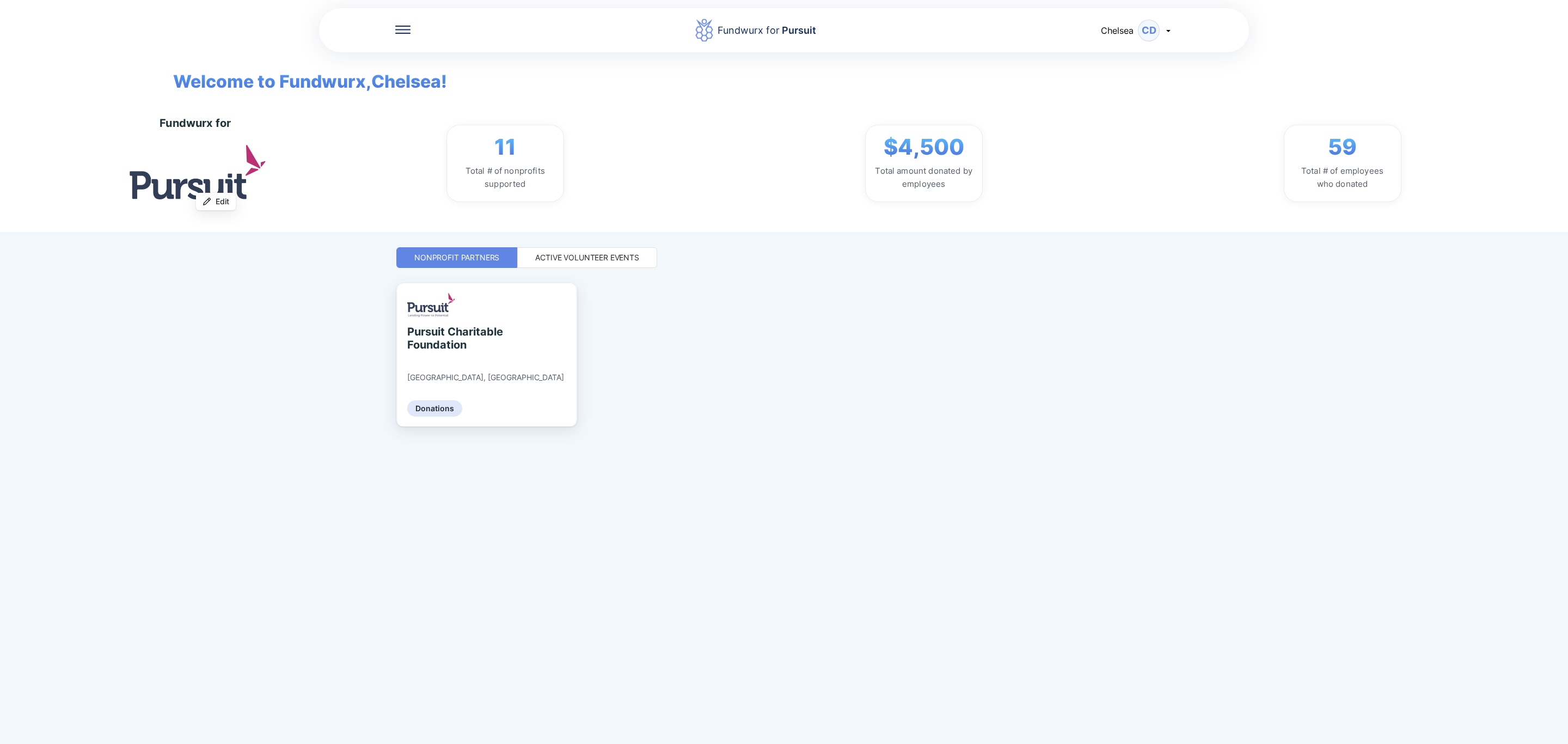
click at [633, 269] on div "Fundwurx for Pursuit Chelsea CD Welcome to Fundwurx, [PERSON_NAME] ! Fundwurx f…" at bounding box center [784, 372] width 775 height 744
click at [633, 261] on div "Active Volunteer Events" at bounding box center [587, 257] width 104 height 11
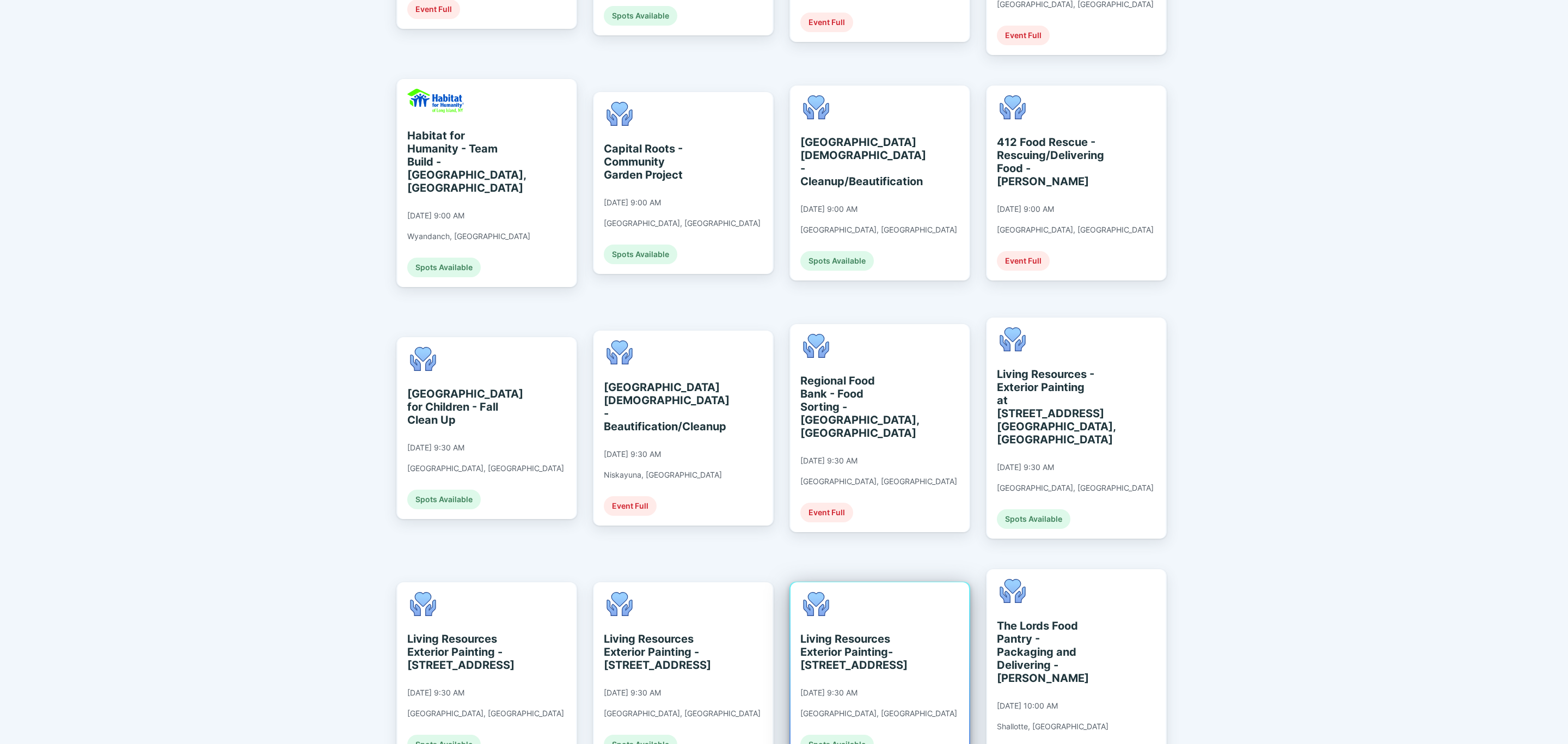
scroll to position [735, 0]
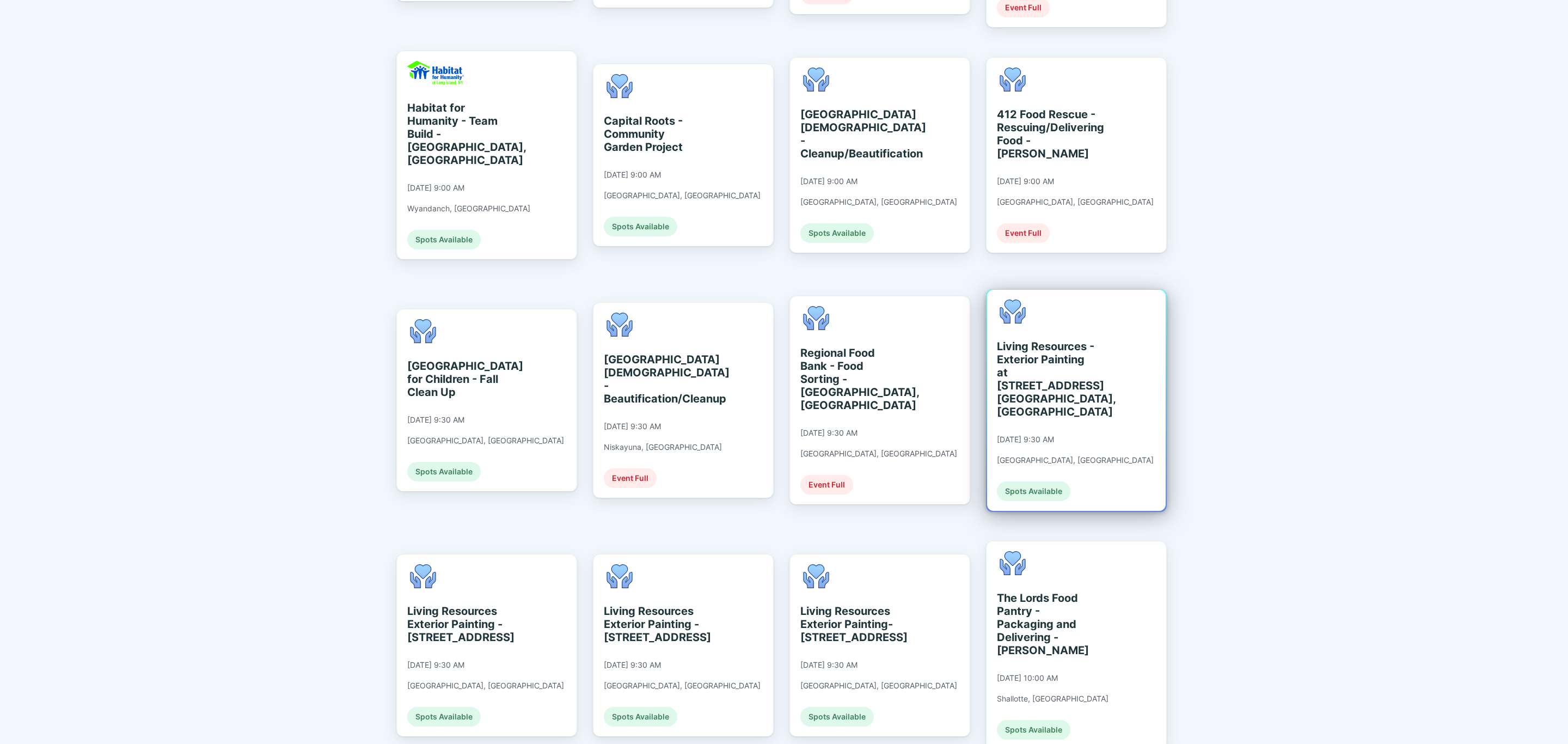
click at [1040, 373] on div "Living Resources - Exterior Painting at [STREET_ADDRESS] [GEOGRAPHIC_DATA], [GE…" at bounding box center [1075, 400] width 157 height 202
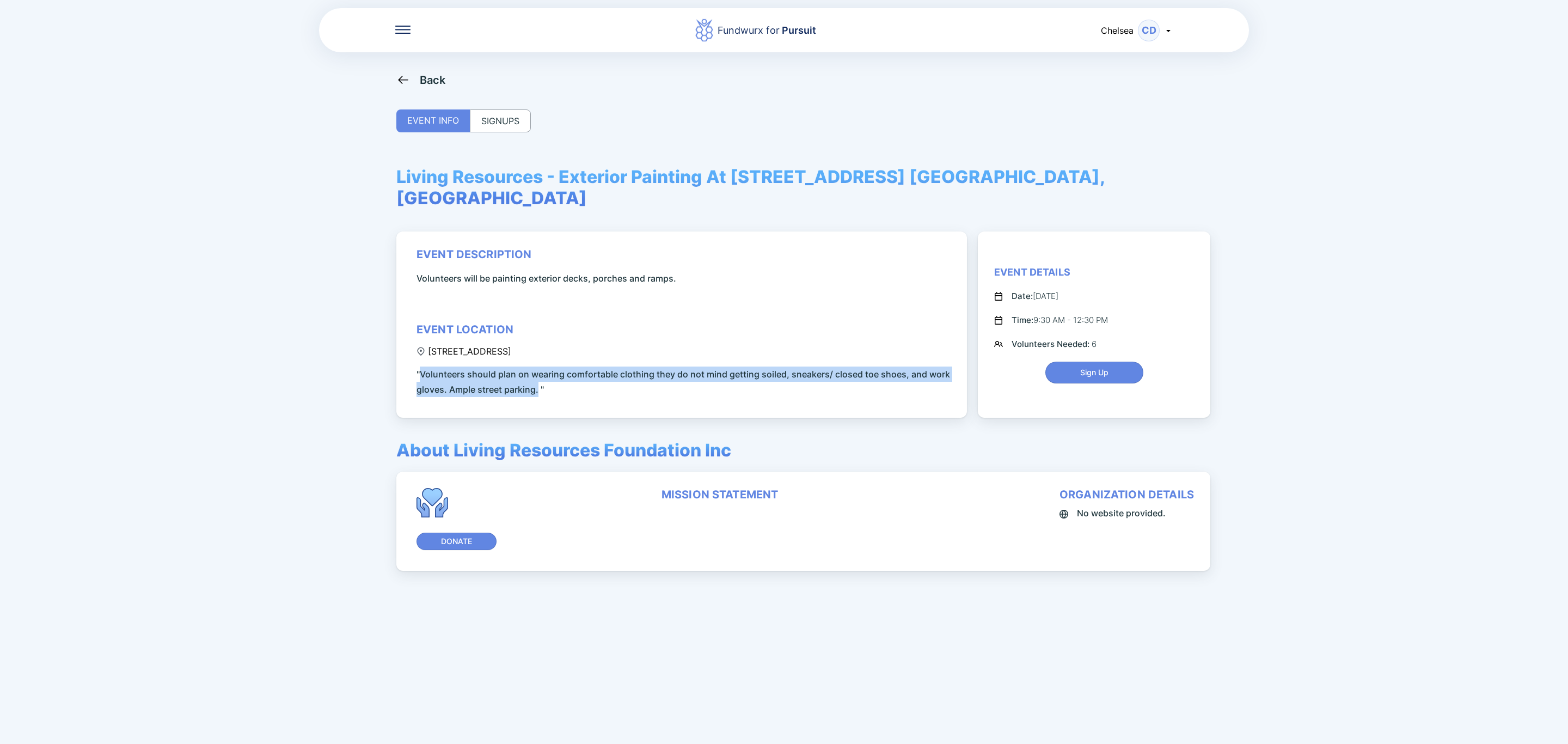
drag, startPoint x: 538, startPoint y: 368, endPoint x: 422, endPoint y: 353, distance: 117.0
click at [422, 366] on span ""Volunteers should plan on wearing comfortable clothing they do not mind gettin…" at bounding box center [684, 382] width 534 height 30
copy span "Volunteers should plan on wearing comfortable clothing they do not mind getting…"
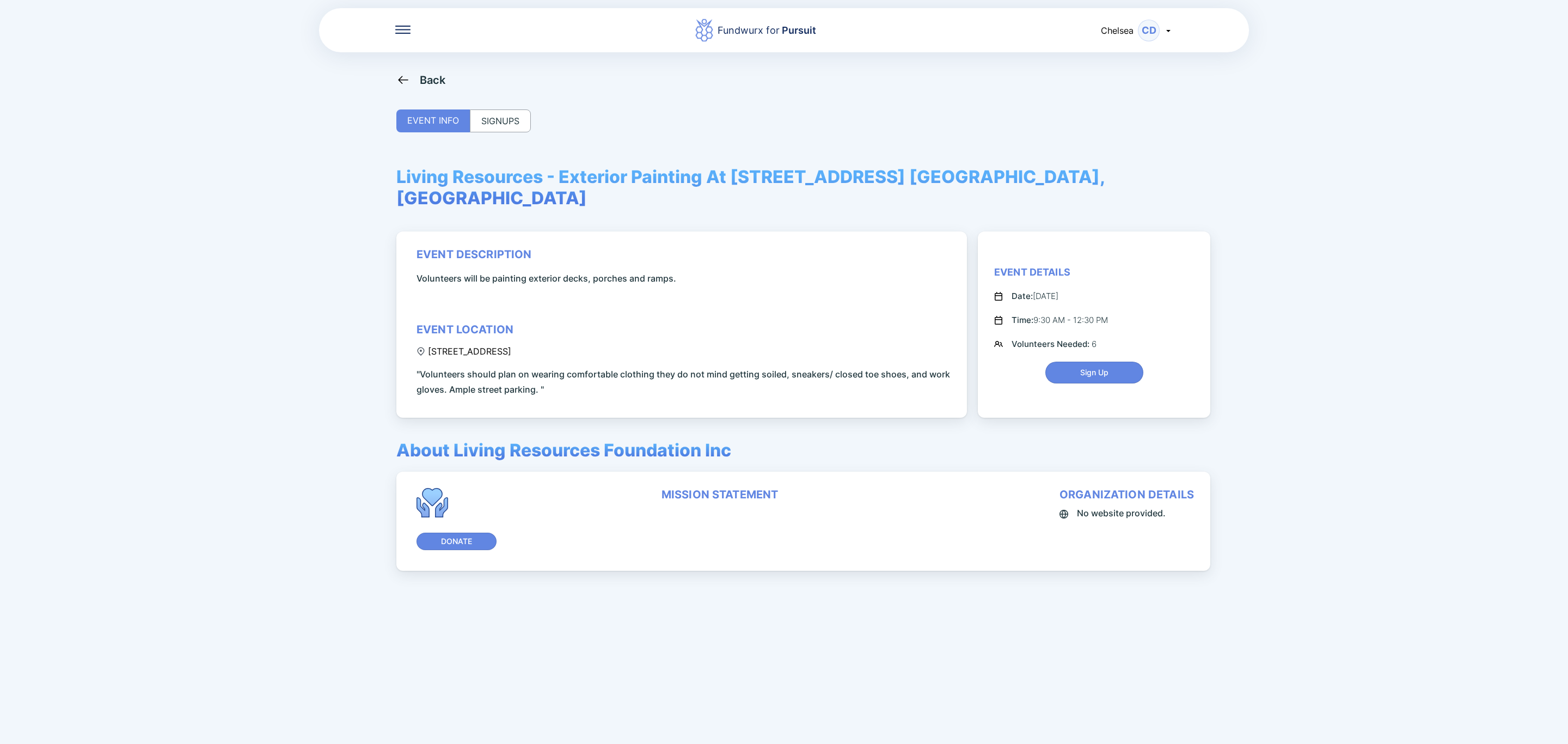
click at [415, 82] on div "Back" at bounding box center [421, 79] width 49 height 14
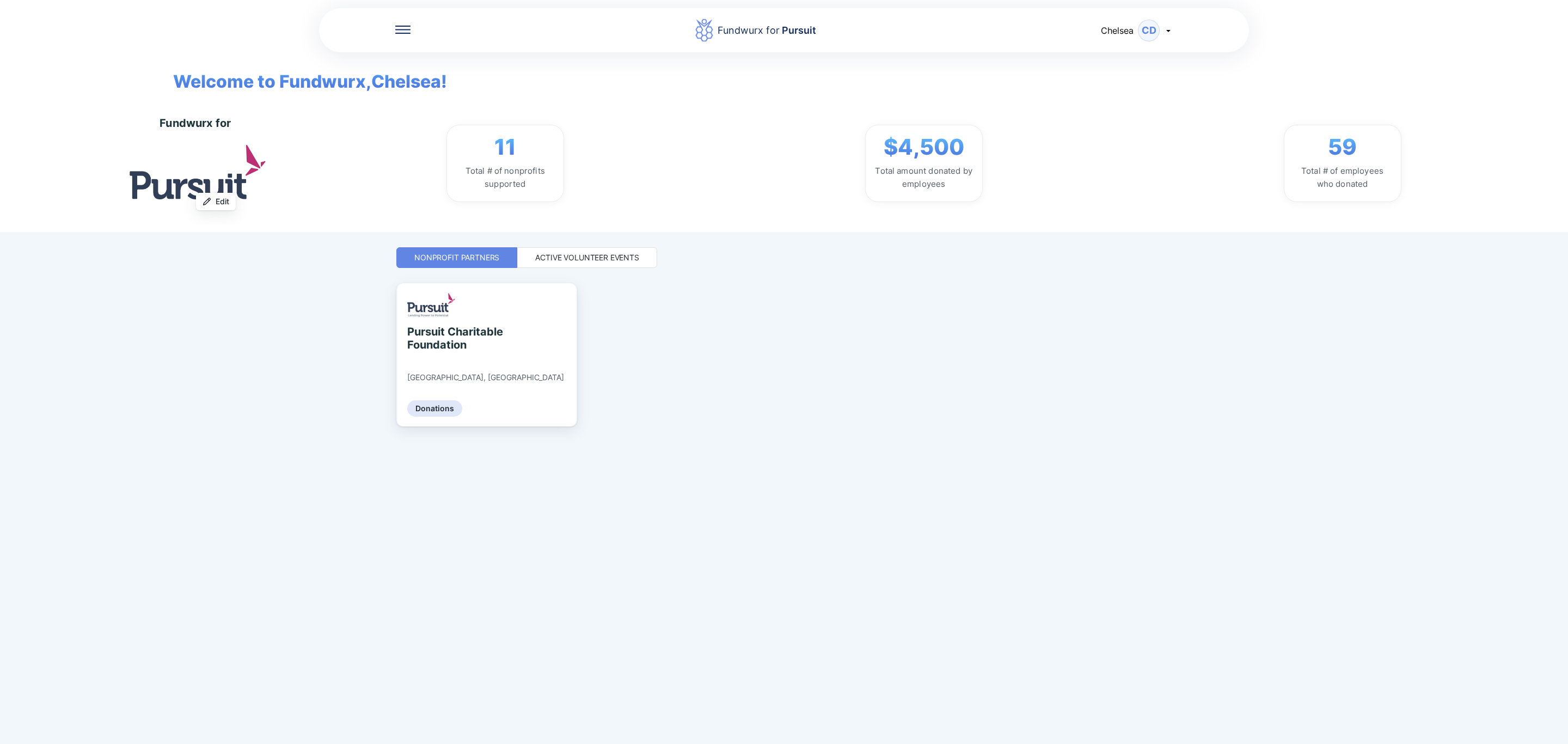
click at [634, 263] on div "Active Volunteer Events" at bounding box center [587, 258] width 140 height 21
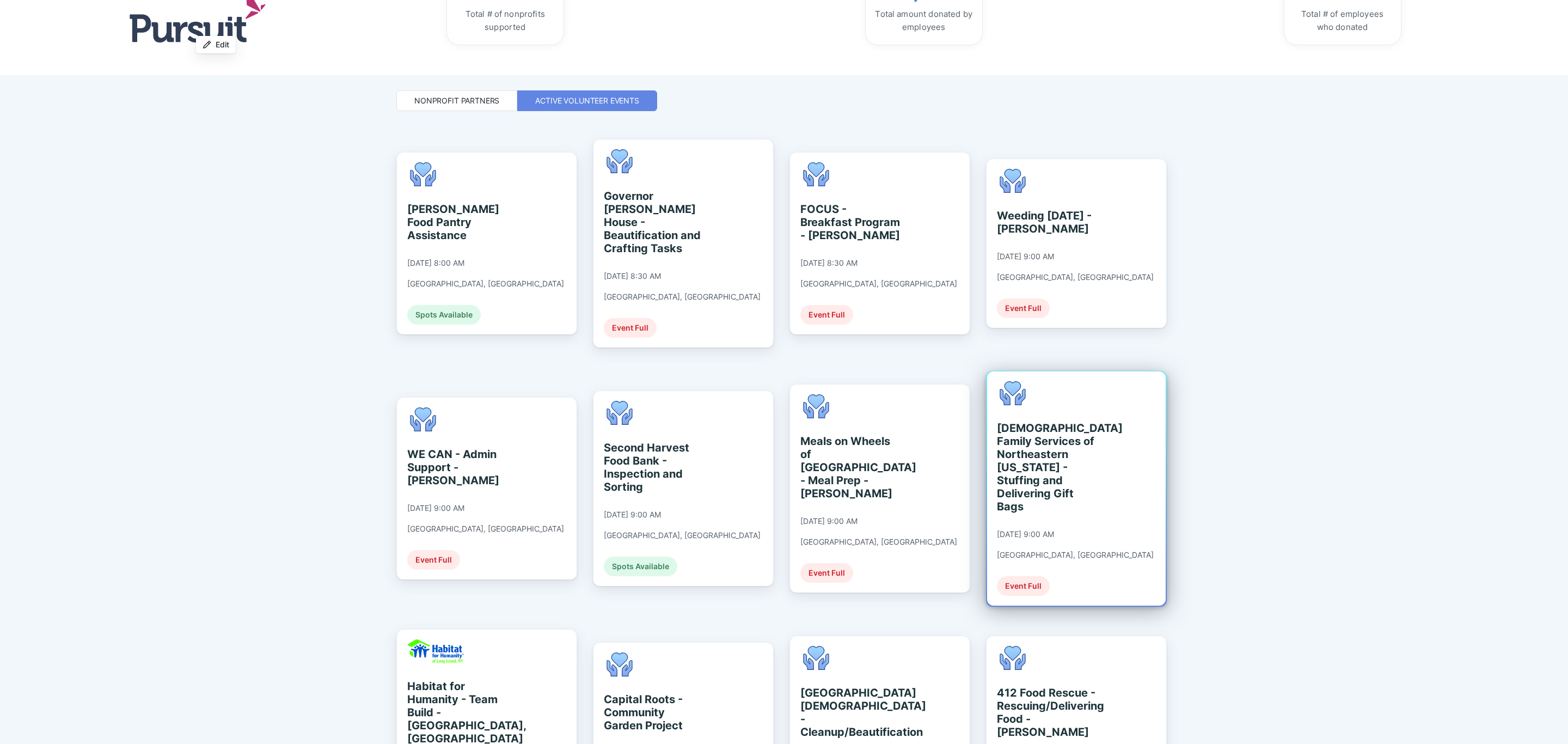
scroll to position [164, 0]
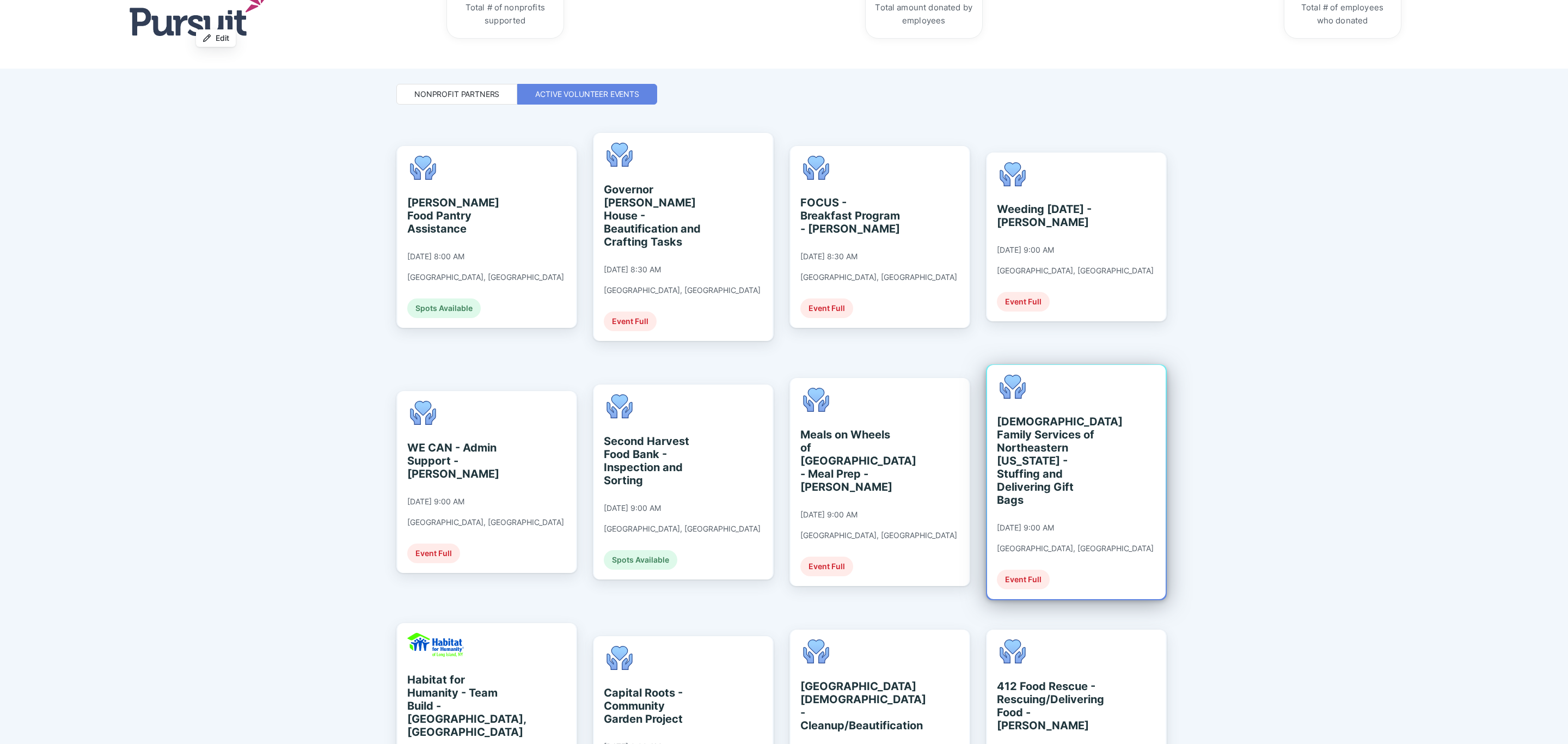
click at [1093, 461] on div "[DEMOGRAPHIC_DATA] Family Services of Northeastern [US_STATE] - Stuffing and De…" at bounding box center [1047, 460] width 100 height 91
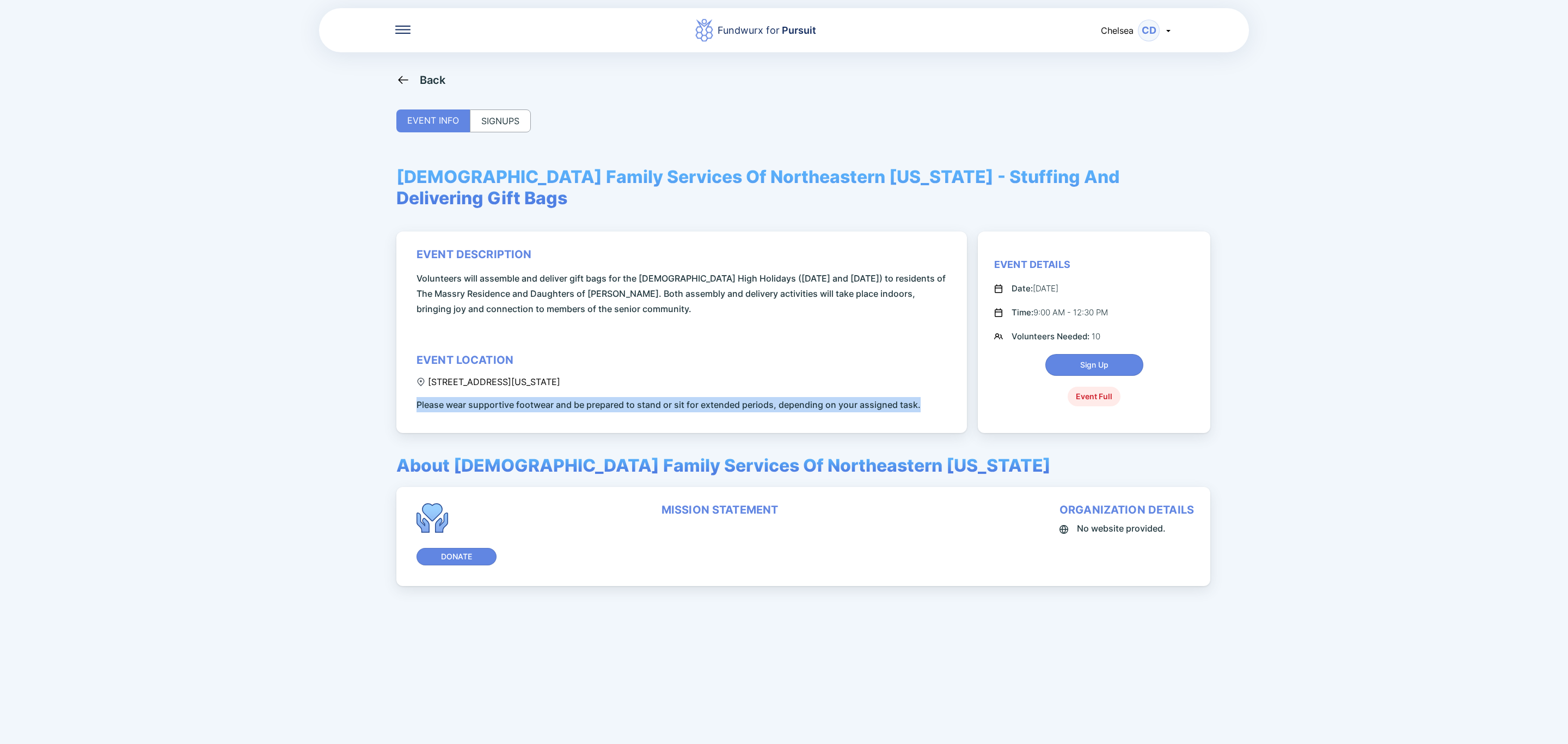
drag, startPoint x: 419, startPoint y: 381, endPoint x: 918, endPoint y: 389, distance: 499.1
click at [918, 389] on div "event description Volunteers will assemble and deliver gift bags for the [DEMOG…" at bounding box center [684, 330] width 534 height 164
copy span "Please wear supportive footwear and be prepared to stand or sit for extended pe…"
click at [433, 85] on div "Back" at bounding box center [433, 80] width 26 height 13
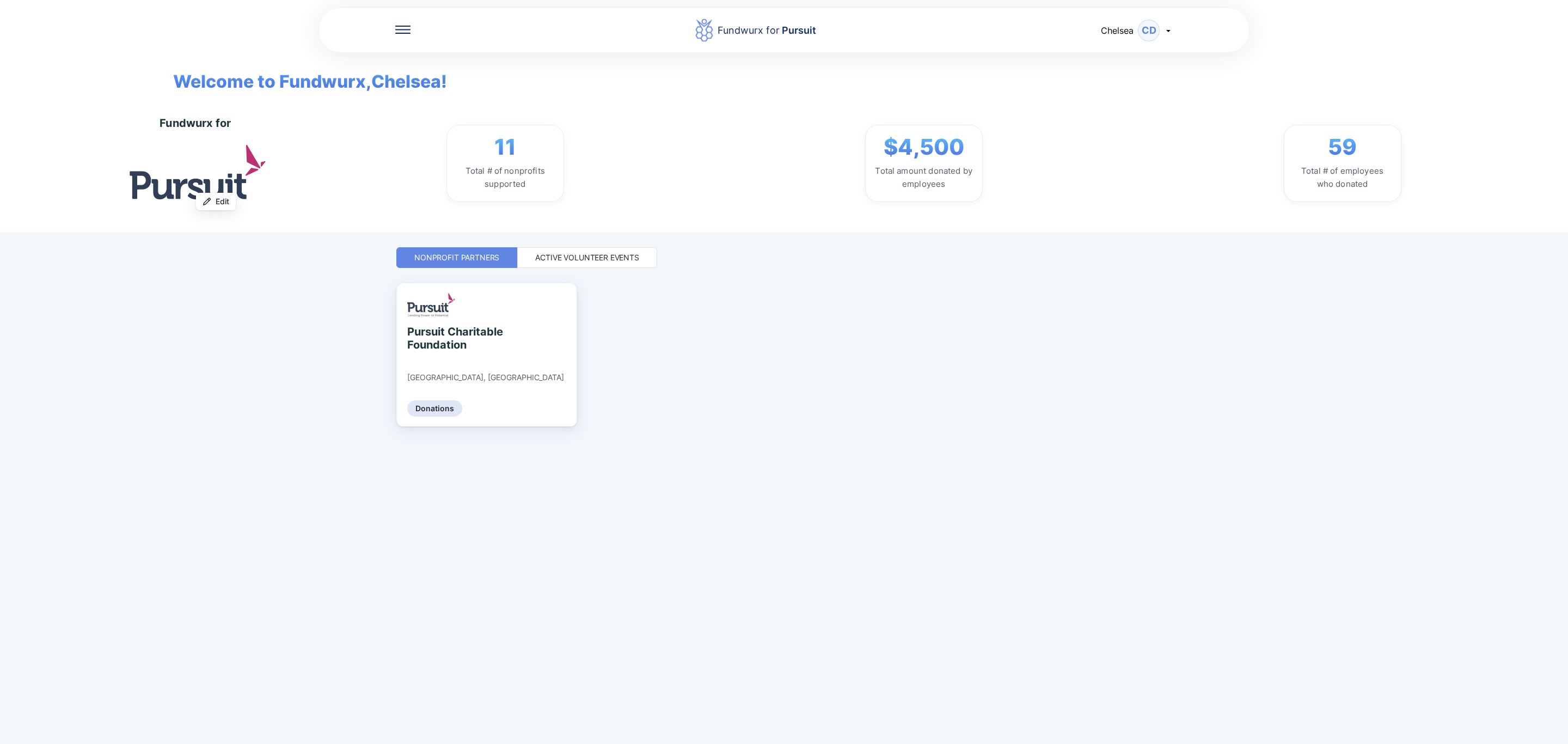
click at [597, 259] on div "Active Volunteer Events" at bounding box center [587, 257] width 104 height 11
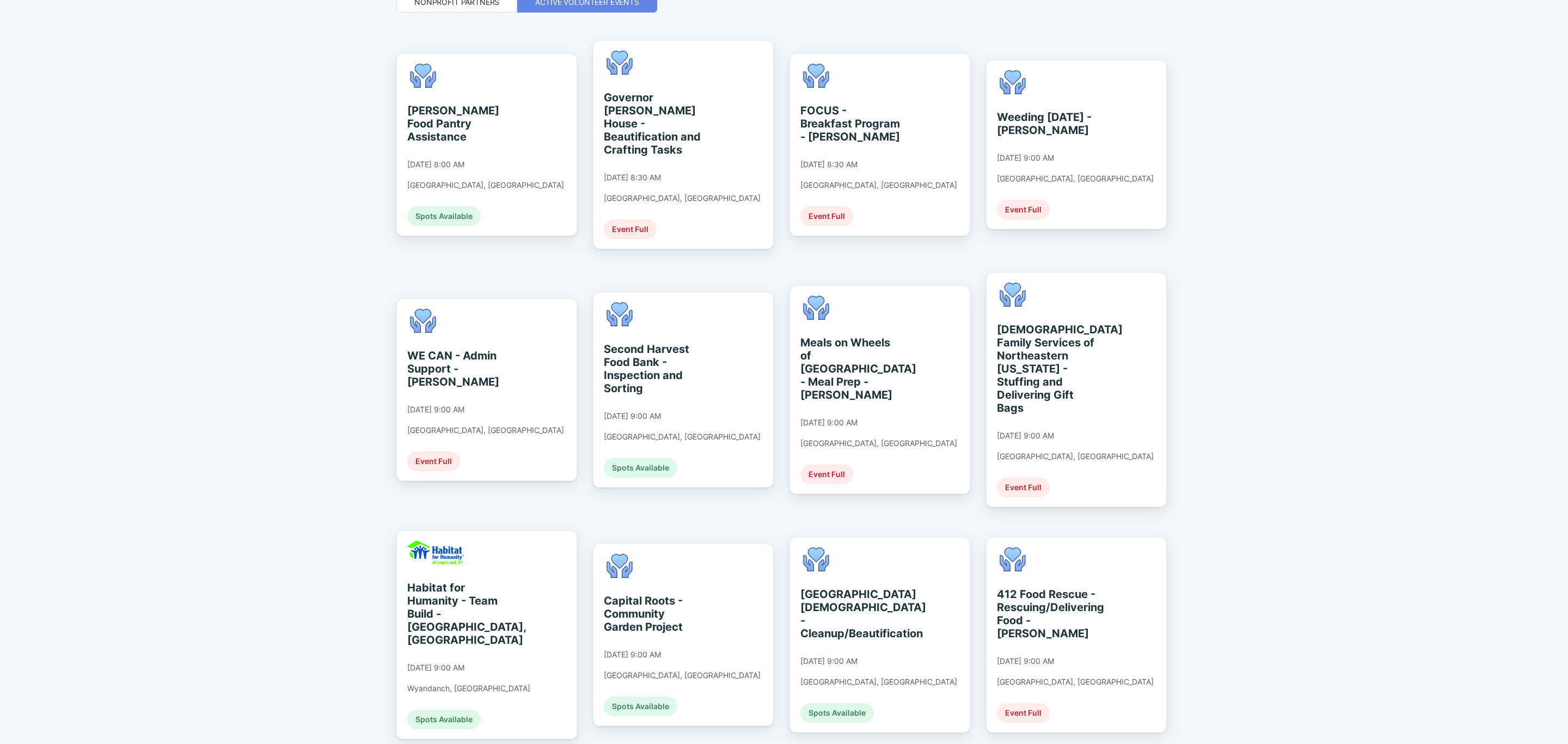
scroll to position [245, 0]
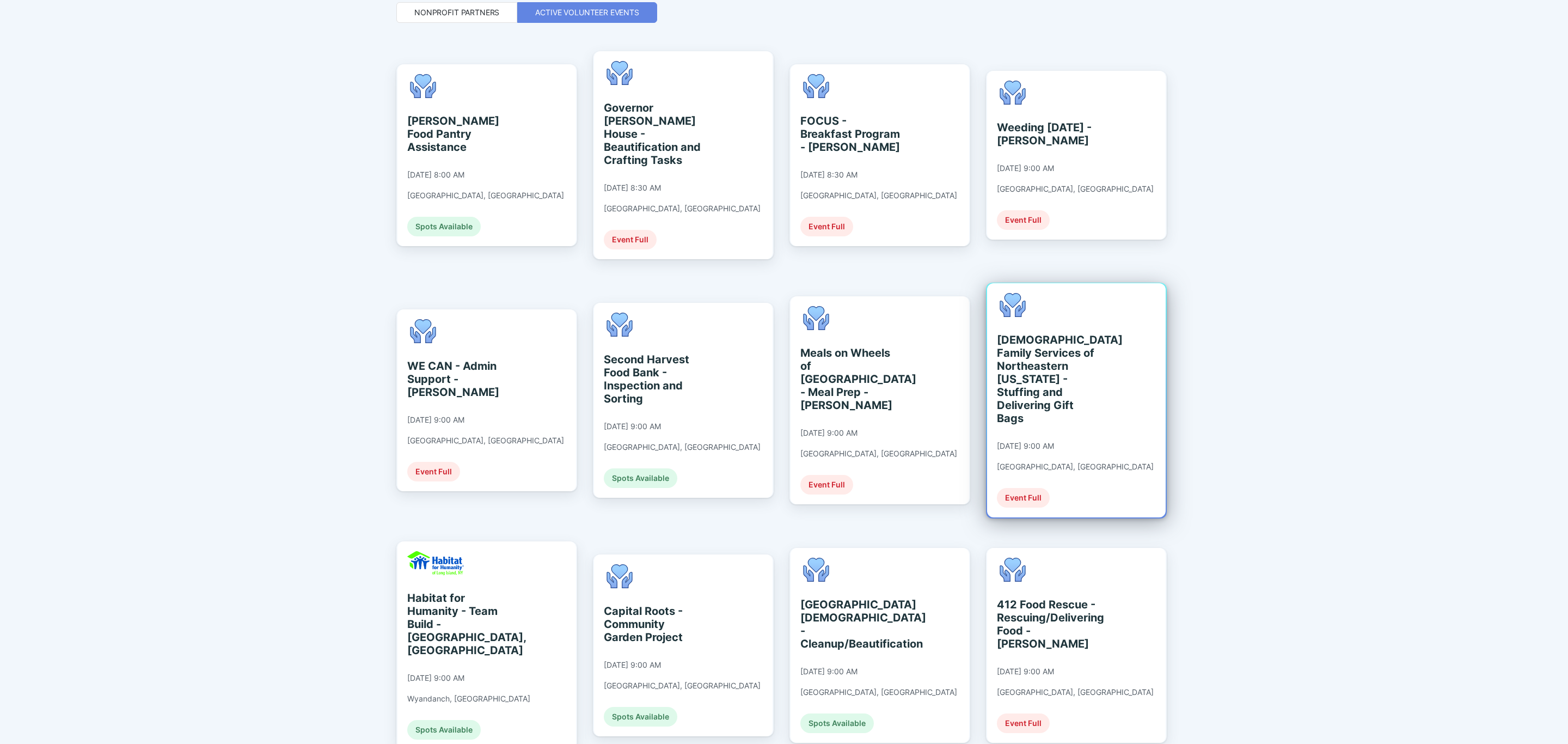
click at [1061, 449] on div "[DEMOGRAPHIC_DATA] Family Services of [GEOGRAPHIC_DATA][US_STATE] - Stuffing an…" at bounding box center [1075, 400] width 157 height 215
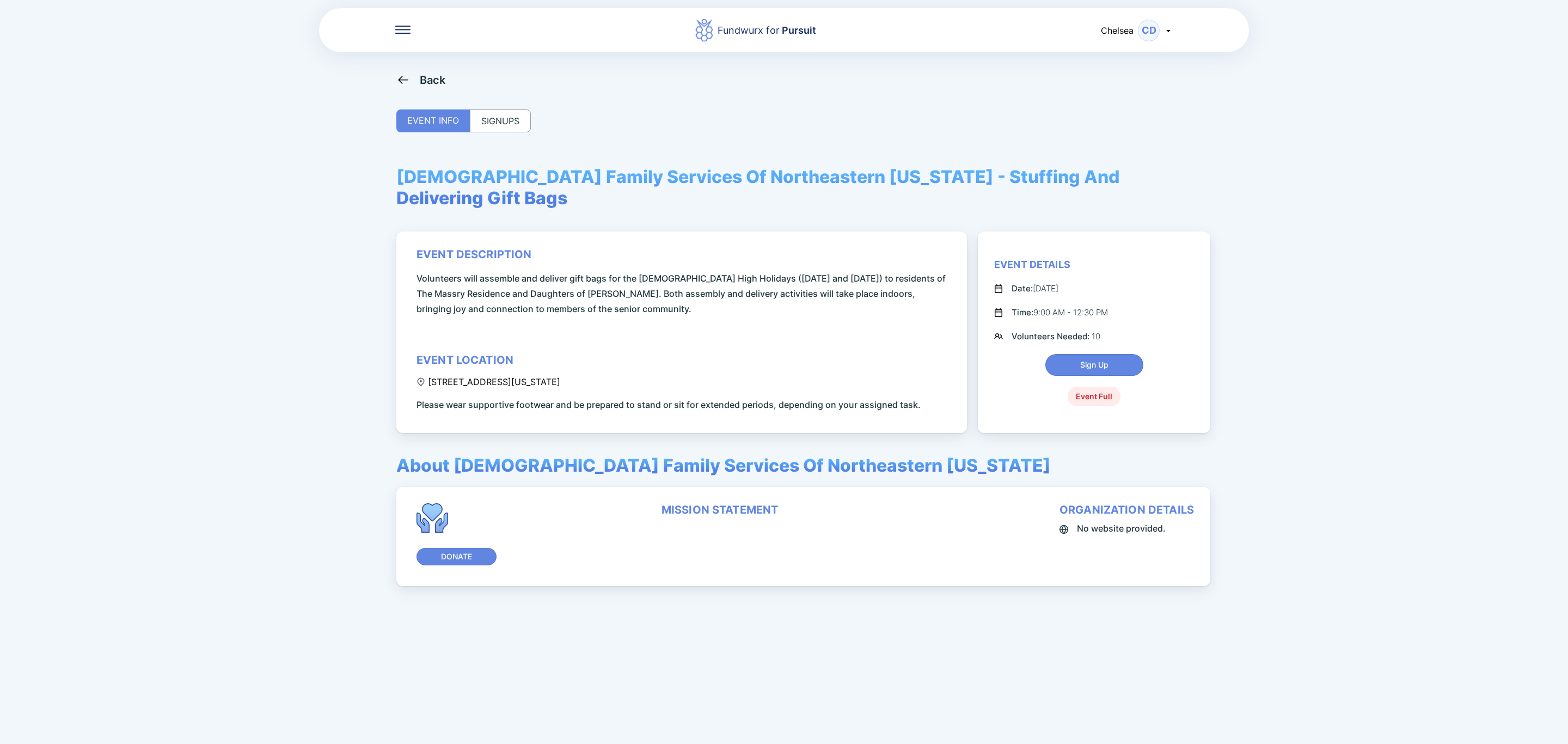
click at [433, 87] on div "Back EVENT INFO SIGNUPS [DEMOGRAPHIC_DATA] Family Services Of Northeastern [US_…" at bounding box center [784, 445] width 775 height 744
click at [433, 82] on div "Back" at bounding box center [433, 80] width 26 height 13
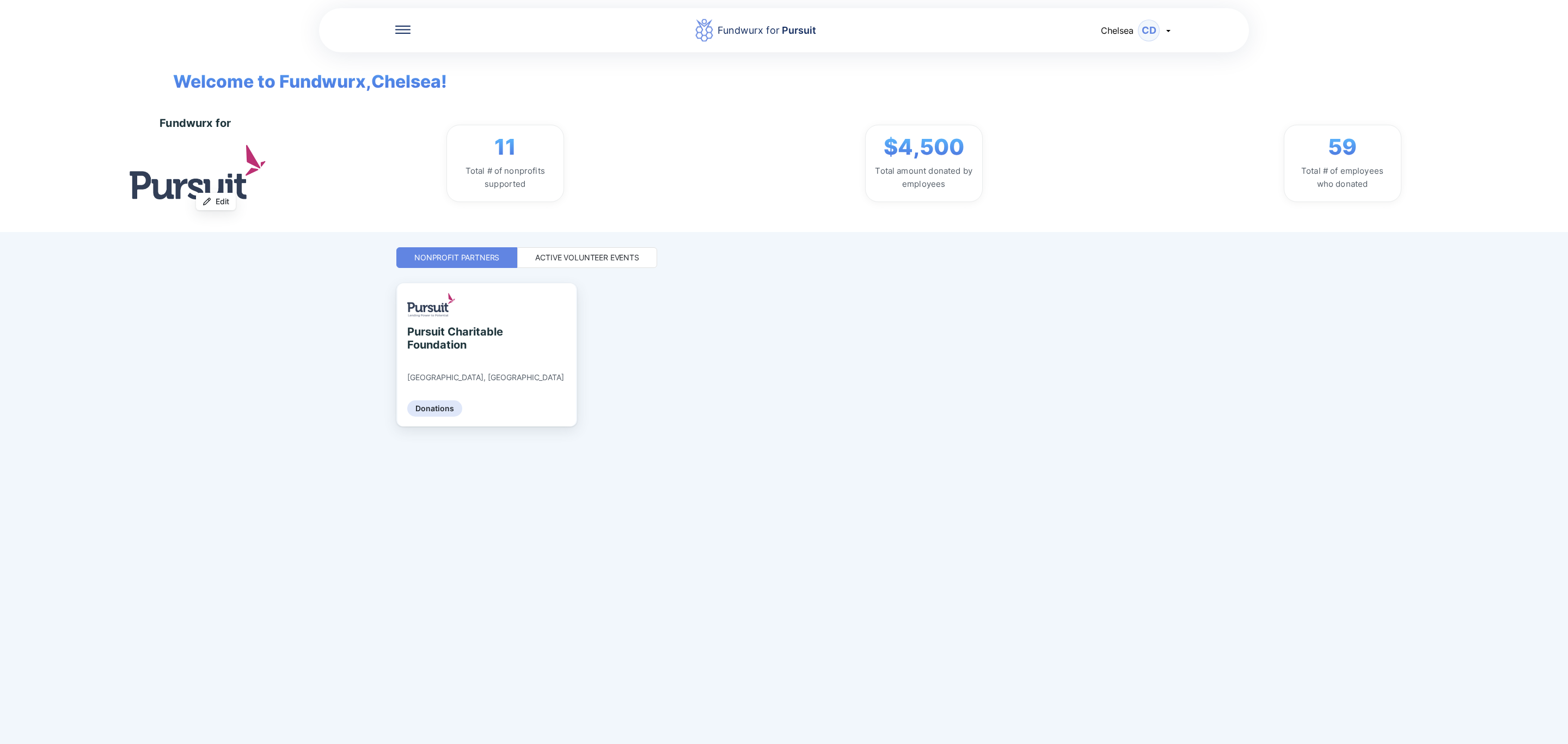
click at [622, 249] on div "Active Volunteer Events" at bounding box center [587, 258] width 140 height 21
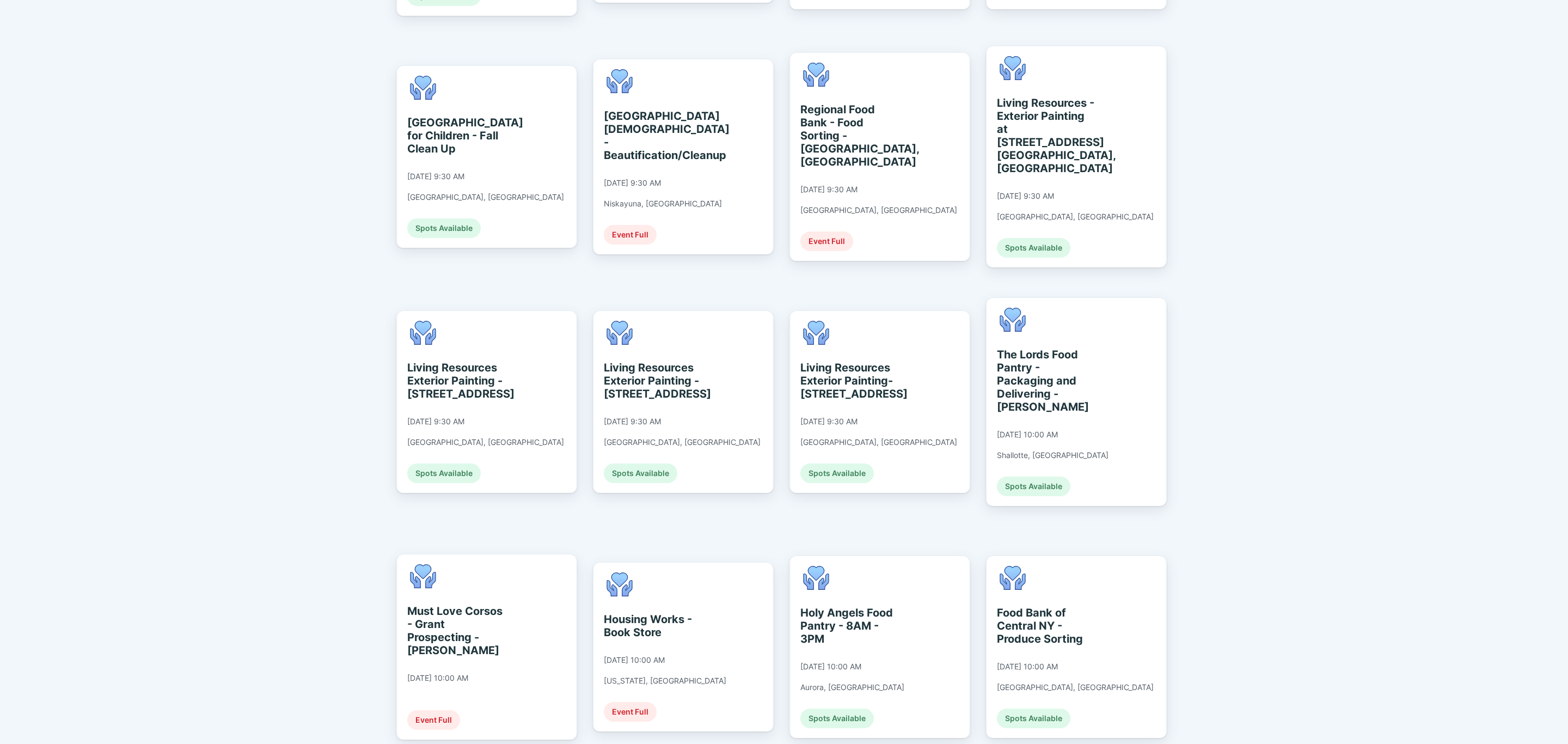
scroll to position [980, 0]
click at [533, 107] on div "[GEOGRAPHIC_DATA] for Children - Fall Clean Up [DATE] 9:30 AM [GEOGRAPHIC_DATA]…" at bounding box center [486, 155] width 179 height 182
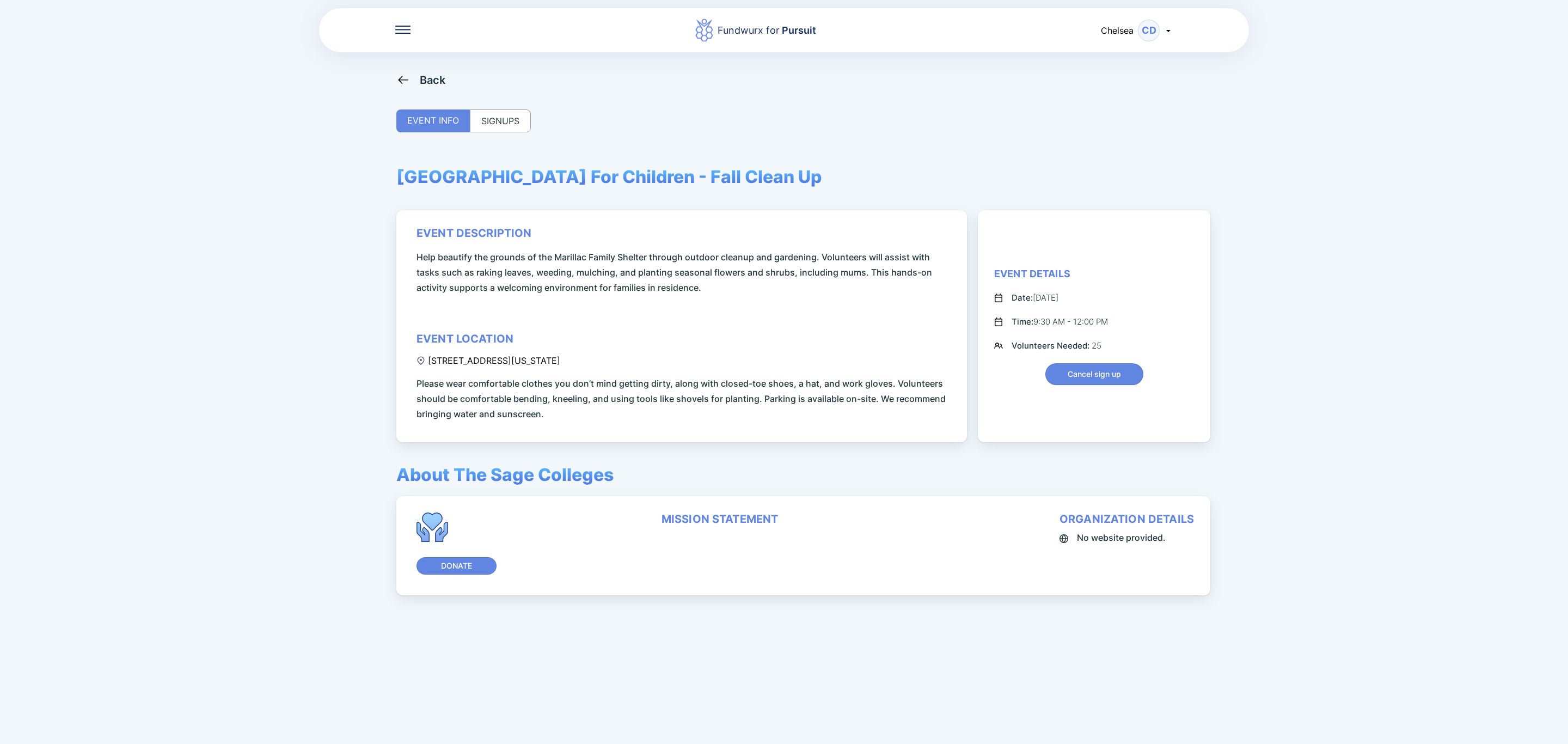
drag, startPoint x: 397, startPoint y: 177, endPoint x: 828, endPoint y: 177, distance: 431.0
click at [828, 177] on div "Back EVENT INFO SIGNUPS [GEOGRAPHIC_DATA] For Children - Fall Clean Up event de…" at bounding box center [784, 445] width 775 height 744
copy span "[GEOGRAPHIC_DATA] For Children - Fall Clean Up"
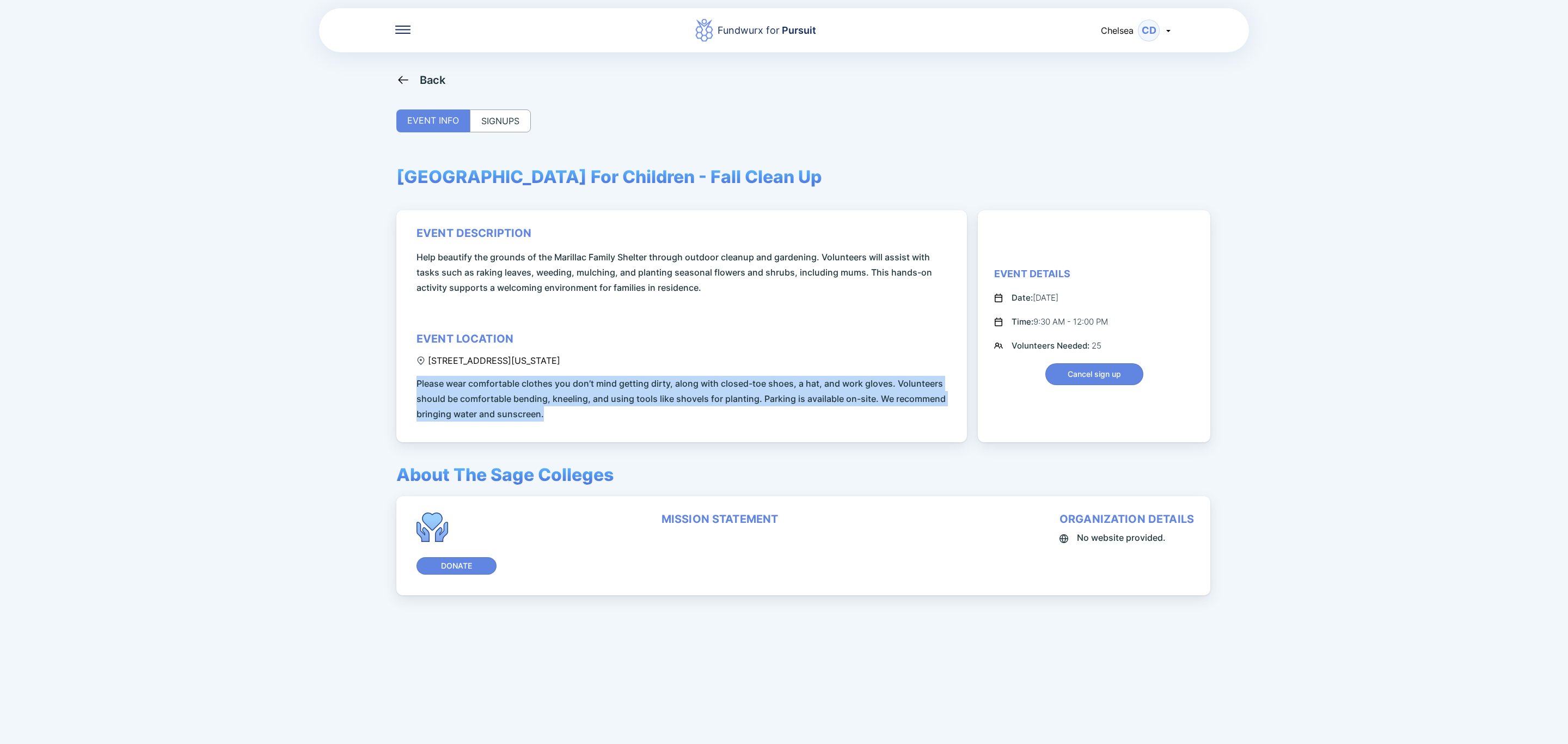
drag, startPoint x: 551, startPoint y: 416, endPoint x: 396, endPoint y: 385, distance: 158.1
click at [396, 385] on div "event description Help beautify the grounds of the Marillac Family Shelter thro…" at bounding box center [681, 326] width 570 height 232
copy span "Please wear comfortable clothes you don’t mind getting dirty, along with closed…"
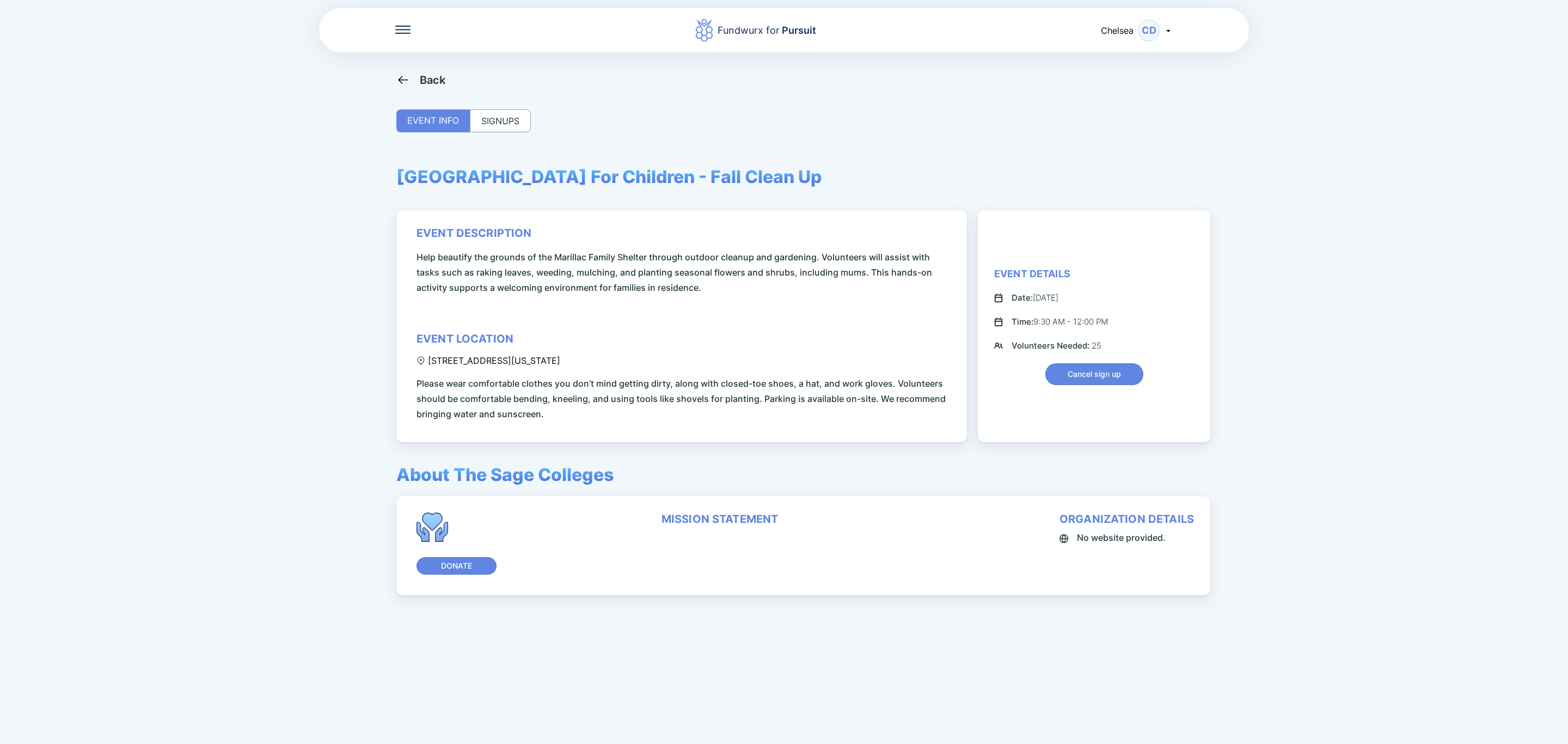
click at [413, 77] on div "Back" at bounding box center [421, 79] width 49 height 14
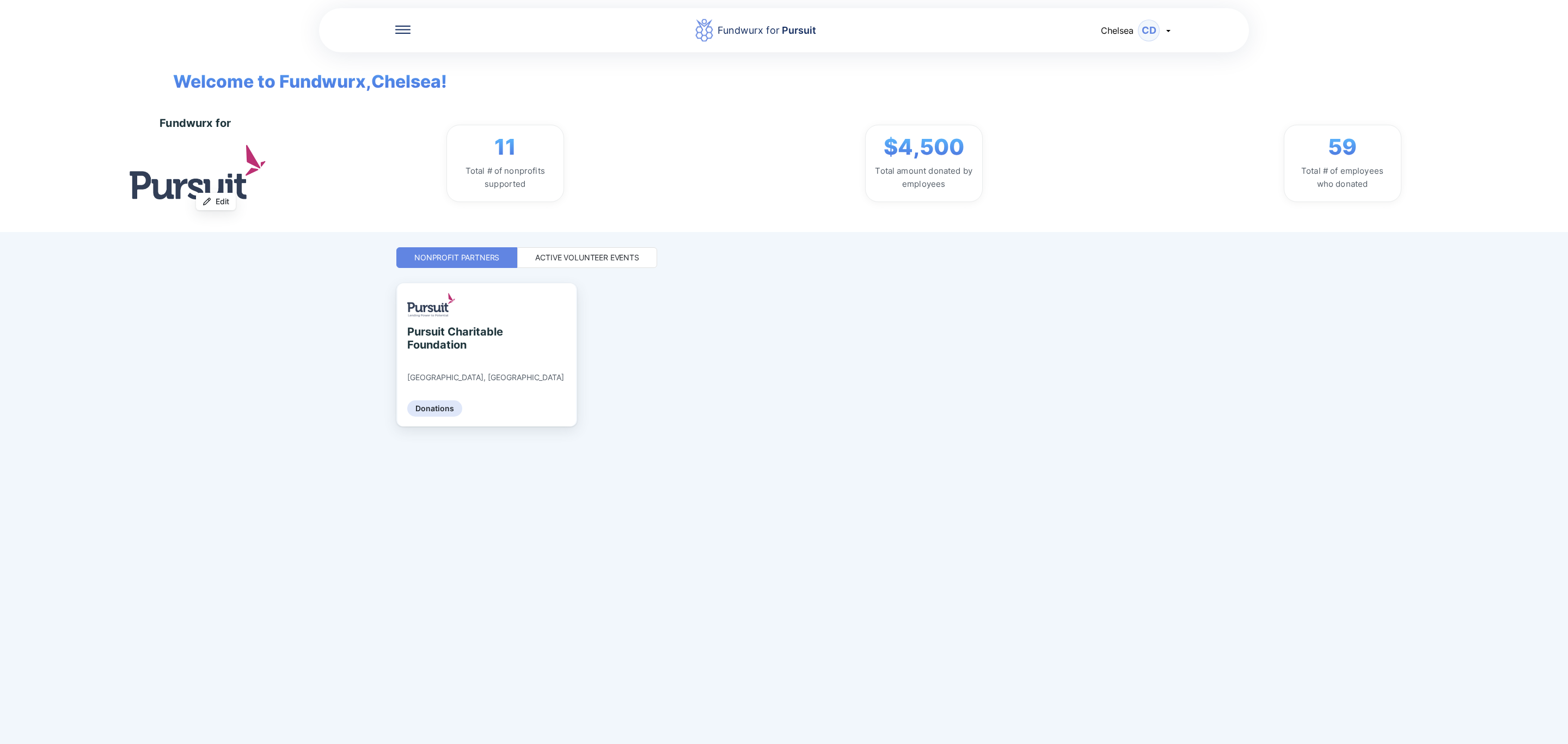
click at [577, 252] on div "Active Volunteer Events" at bounding box center [587, 257] width 104 height 11
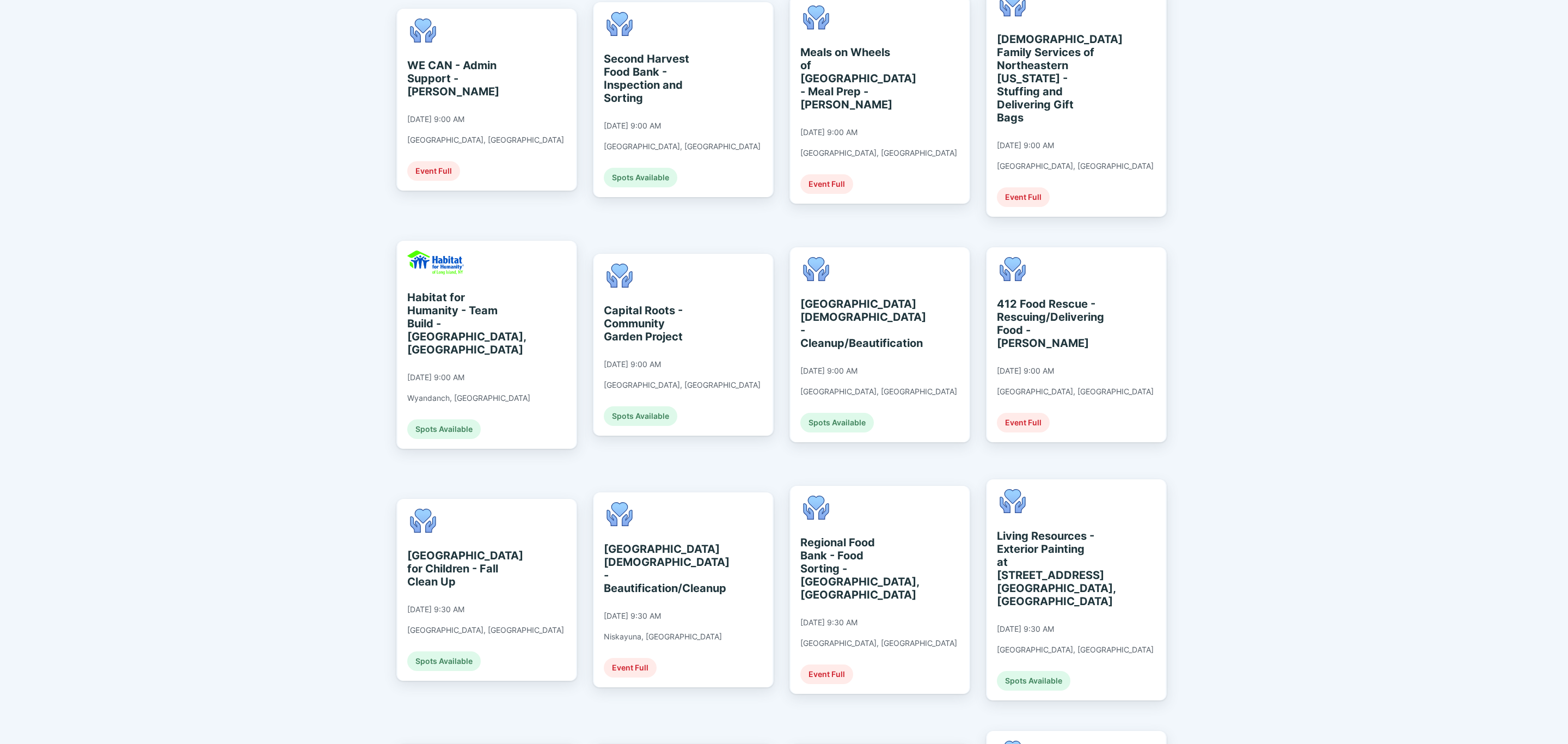
scroll to position [653, 0]
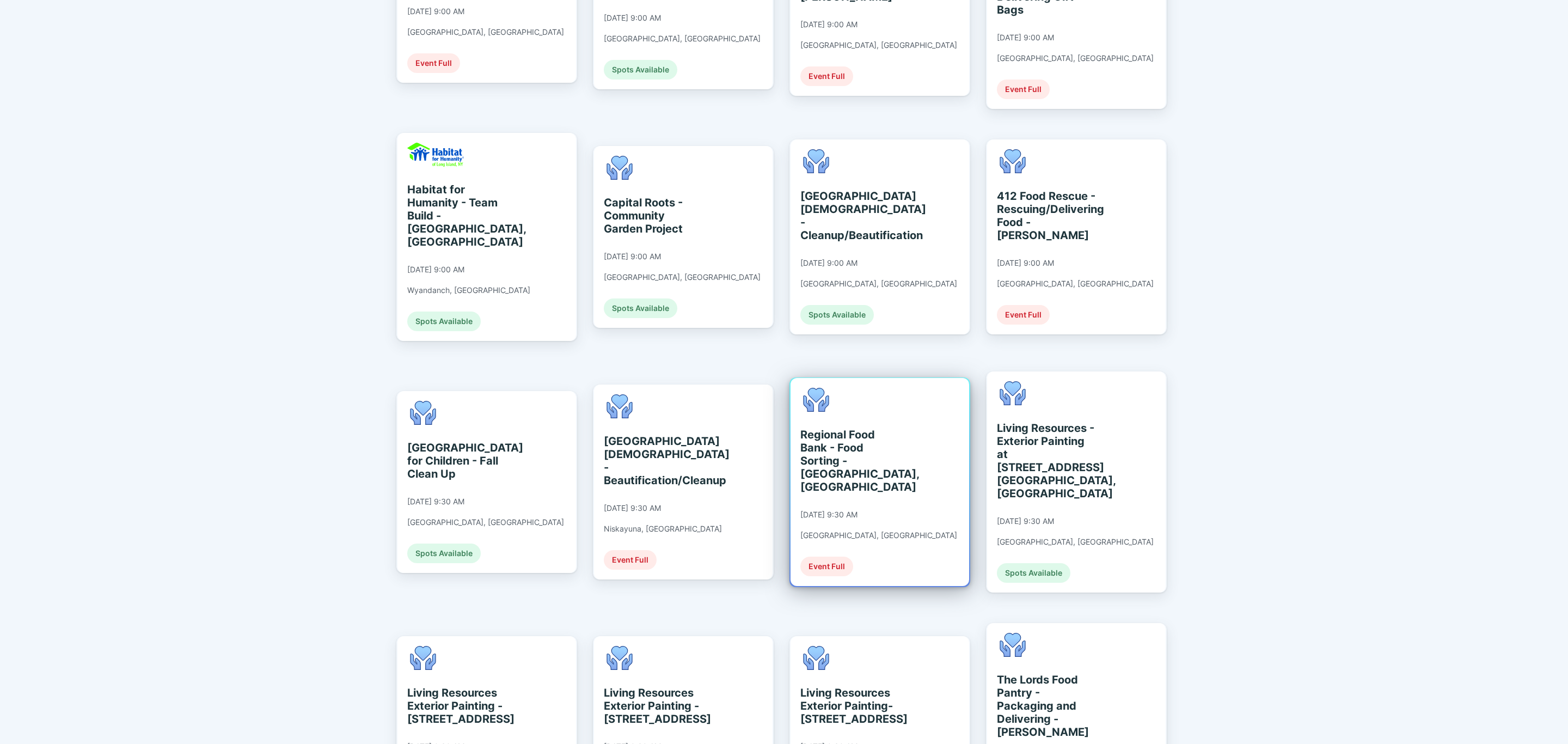
click at [937, 441] on div "Regional Food Bank - Food Sorting - [GEOGRAPHIC_DATA], [GEOGRAPHIC_DATA] [DATE]…" at bounding box center [879, 482] width 179 height 208
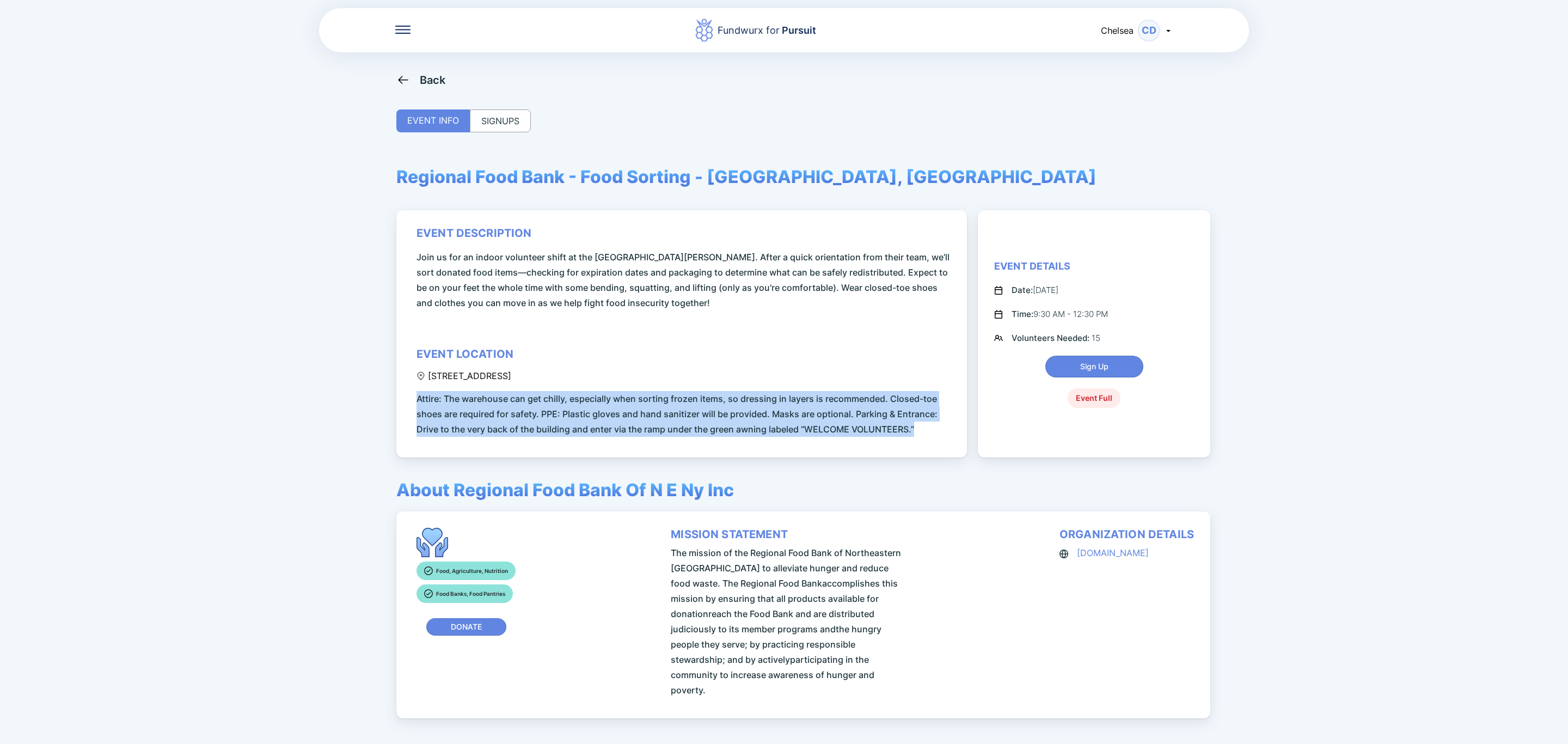
drag, startPoint x: 927, startPoint y: 425, endPoint x: 337, endPoint y: 399, distance: 590.6
click at [337, 399] on div "Fundwurx for Pursuit Chelsea CD Back EVENT INFO SIGNUPS Regional Food Bank - Fo…" at bounding box center [784, 372] width 1568 height 744
copy span "Attire: The warehouse can get chilly, especially when sorting frozen items, so …"
drag, startPoint x: 429, startPoint y: 376, endPoint x: 579, endPoint y: 380, distance: 150.1
click at [511, 380] on div "[STREET_ADDRESS]" at bounding box center [464, 376] width 95 height 11
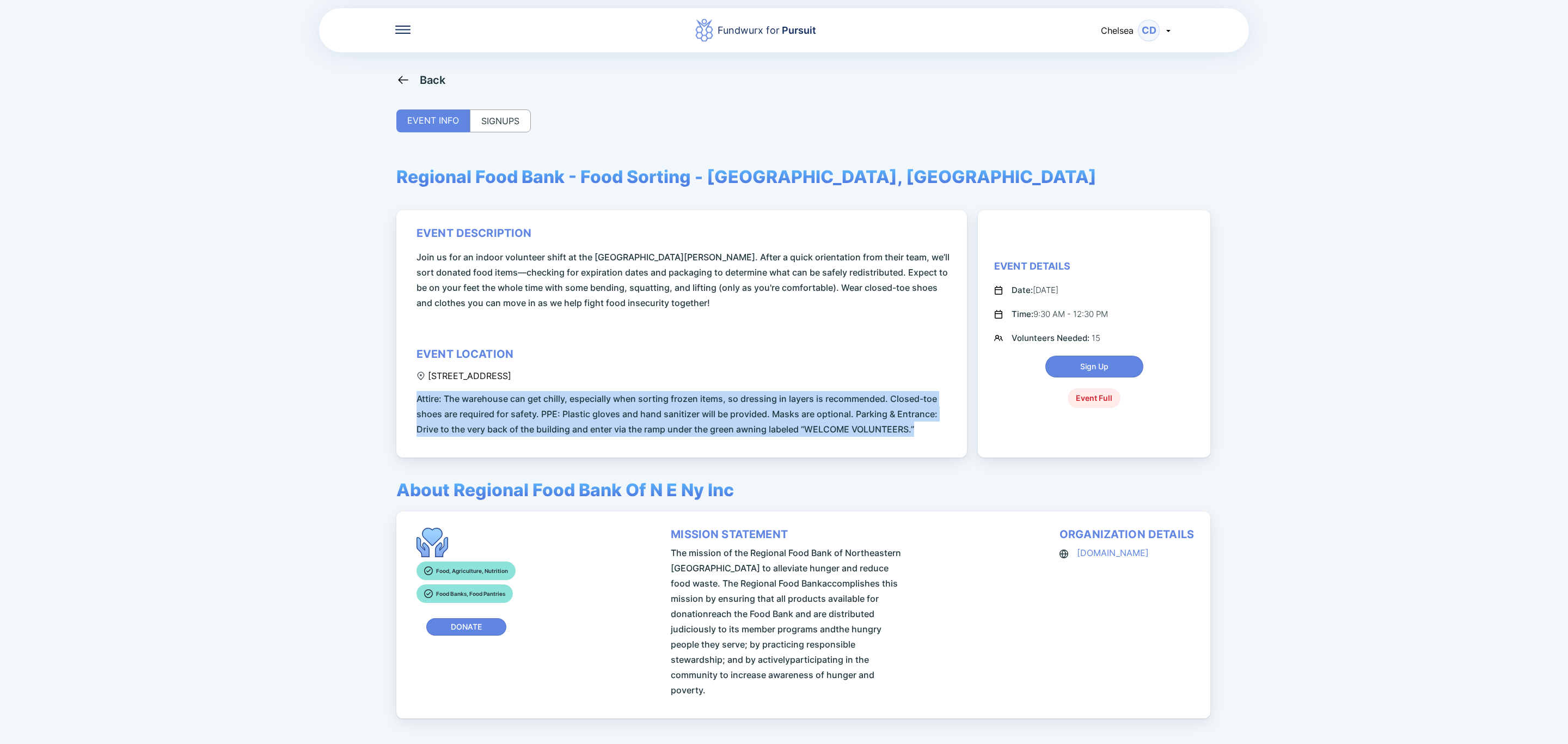
copy div "[STREET_ADDRESS]"
click at [409, 79] on icon at bounding box center [403, 79] width 14 height 14
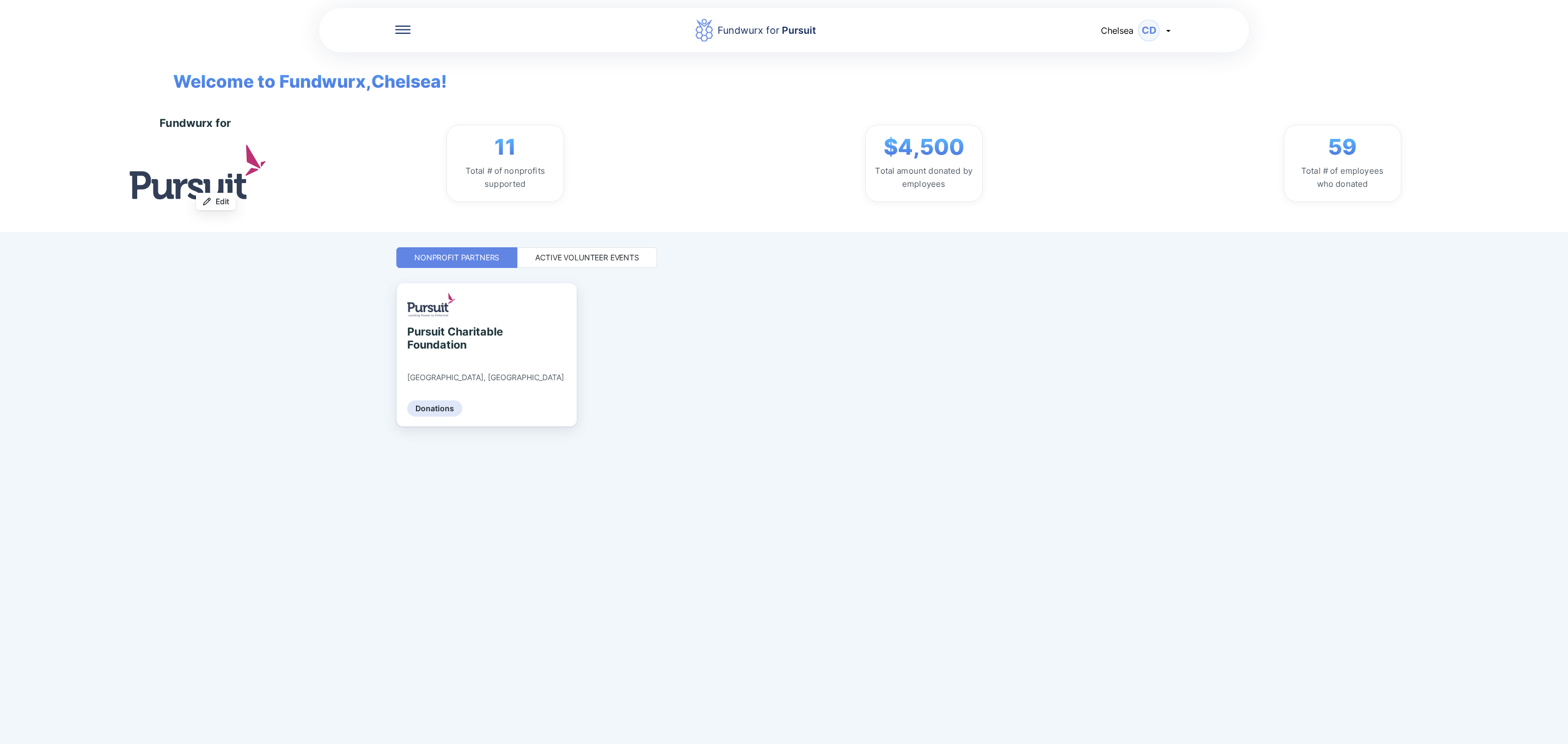
click at [608, 263] on div "Active Volunteer Events" at bounding box center [587, 257] width 104 height 11
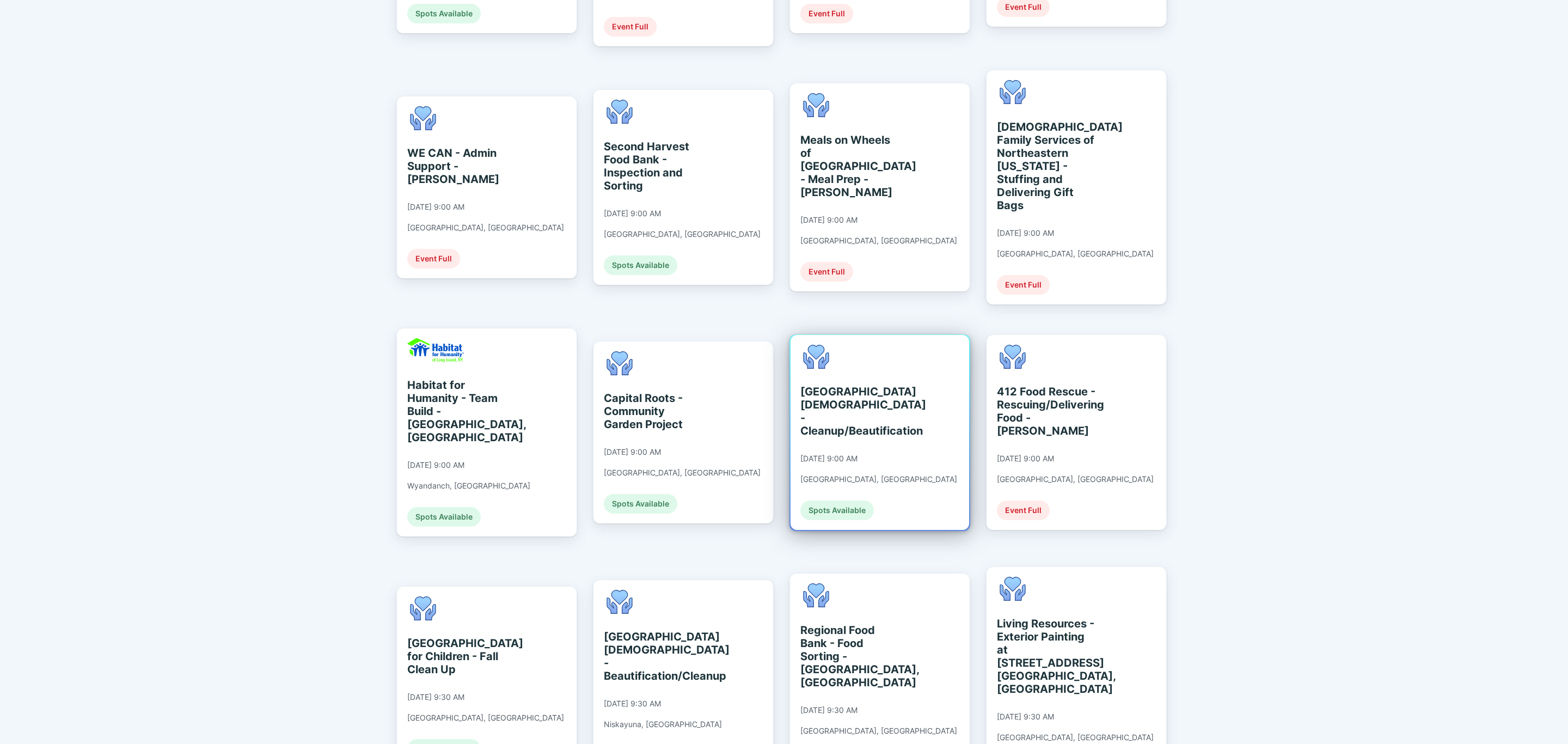
scroll to position [735, 0]
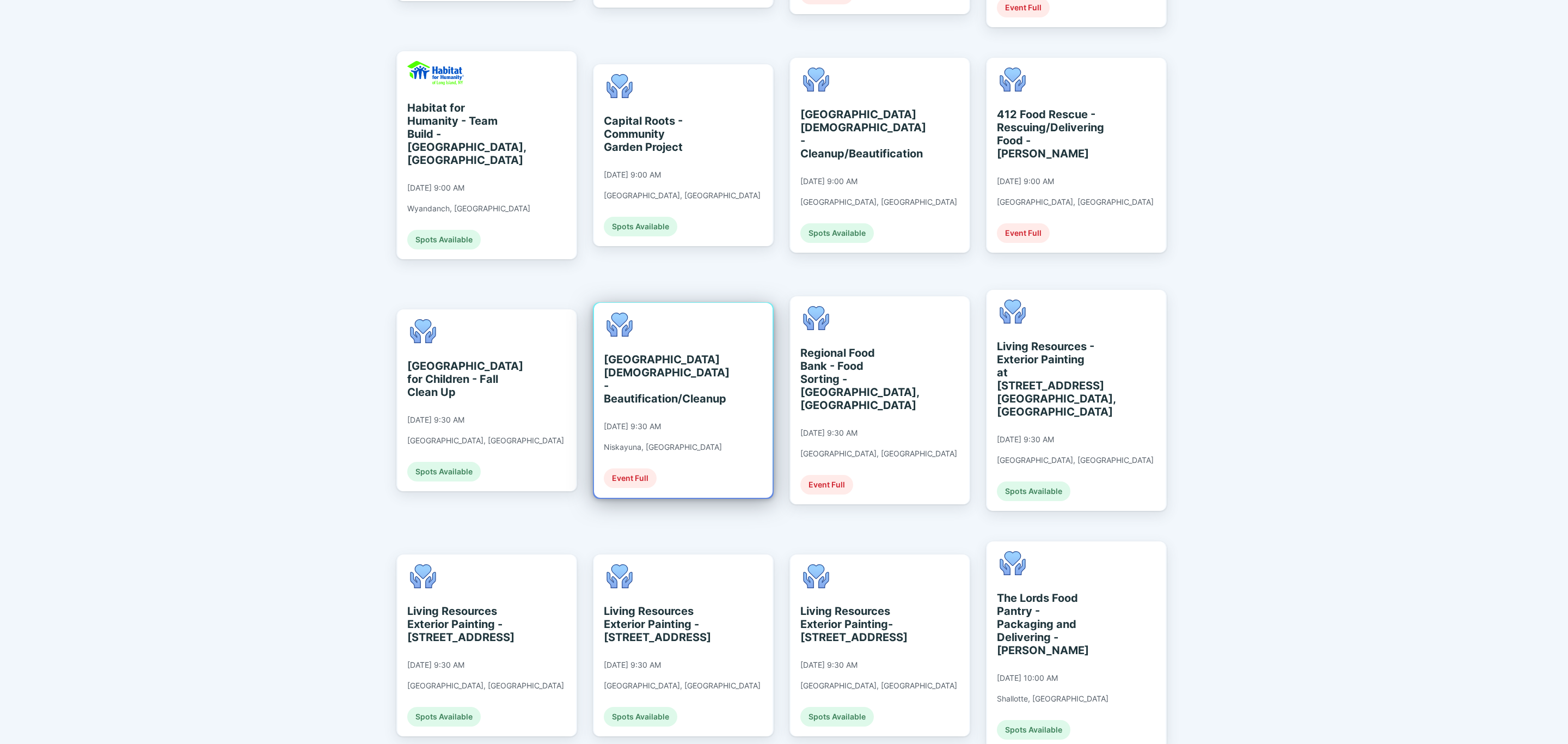
click at [630, 353] on div "[GEOGRAPHIC_DATA][DEMOGRAPHIC_DATA] - Beautification/Cleanup" at bounding box center [654, 379] width 100 height 53
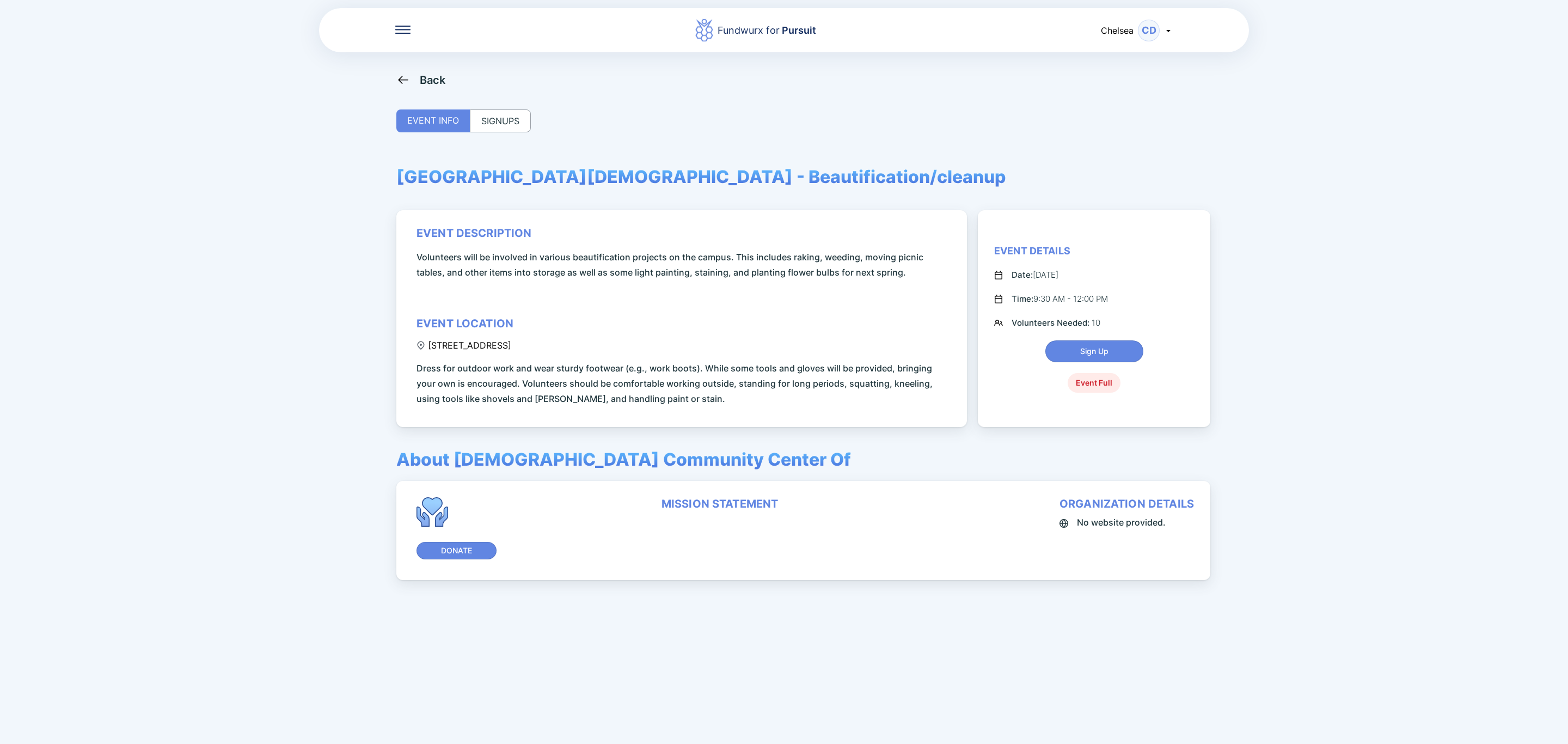
drag, startPoint x: 431, startPoint y: 343, endPoint x: 596, endPoint y: 343, distance: 165.0
click at [511, 343] on div "[STREET_ADDRESS]" at bounding box center [464, 345] width 95 height 11
click at [666, 353] on div "event description Volunteers will be involved in various beautification project…" at bounding box center [684, 317] width 534 height 180
drag, startPoint x: 627, startPoint y: 341, endPoint x: 433, endPoint y: 343, distance: 194.0
click at [433, 343] on div "event description Volunteers will be involved in various beautification project…" at bounding box center [684, 317] width 534 height 180
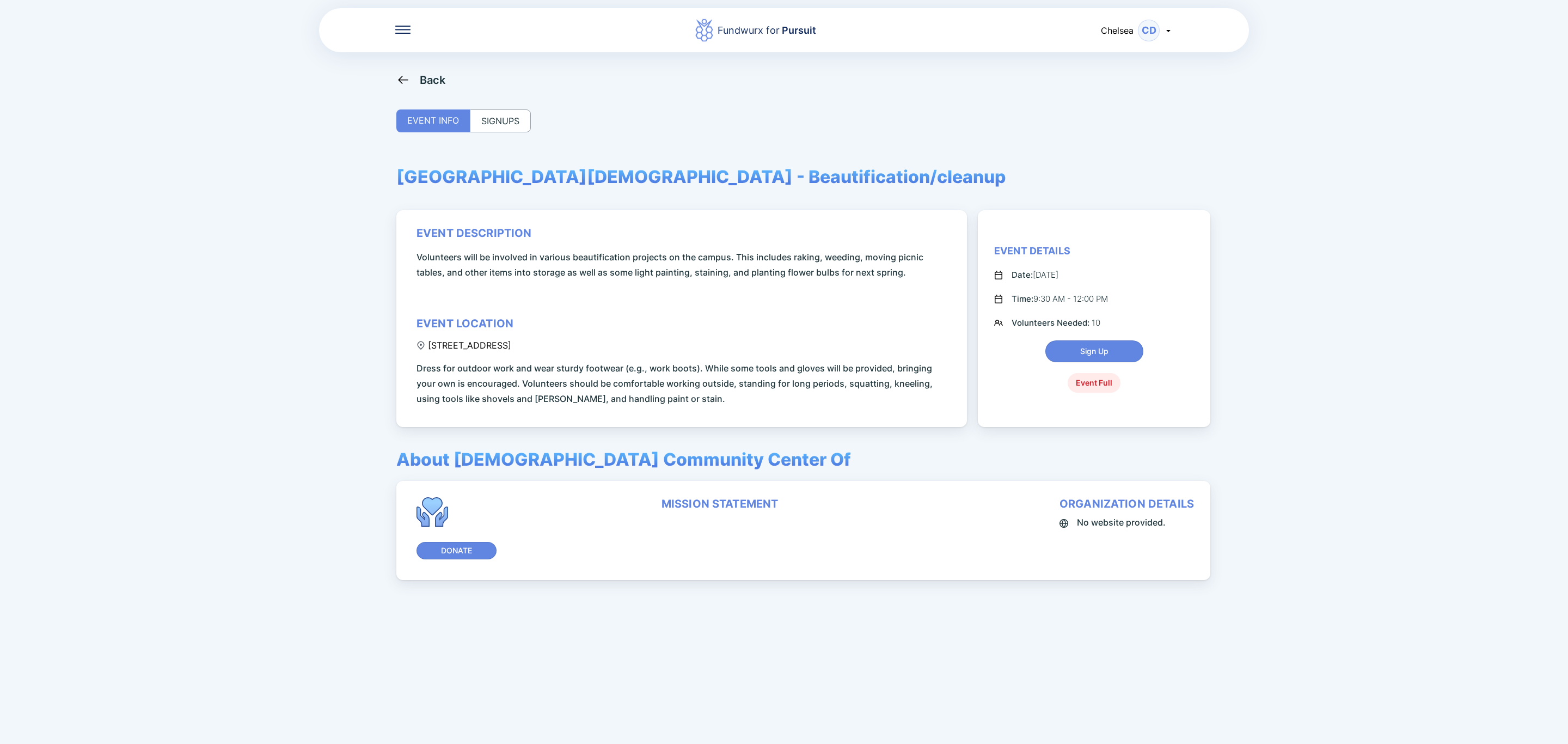
click at [710, 350] on div "event description Volunteers will be involved in various beautification project…" at bounding box center [684, 317] width 534 height 180
click at [600, 345] on div "event description Volunteers will be involved in various beautification project…" at bounding box center [684, 317] width 534 height 180
click at [624, 348] on div "event description Volunteers will be involved in various beautification project…" at bounding box center [684, 317] width 534 height 180
drag, startPoint x: 595, startPoint y: 343, endPoint x: 429, endPoint y: 343, distance: 166.0
click at [429, 343] on div "[STREET_ADDRESS]" at bounding box center [464, 345] width 95 height 11
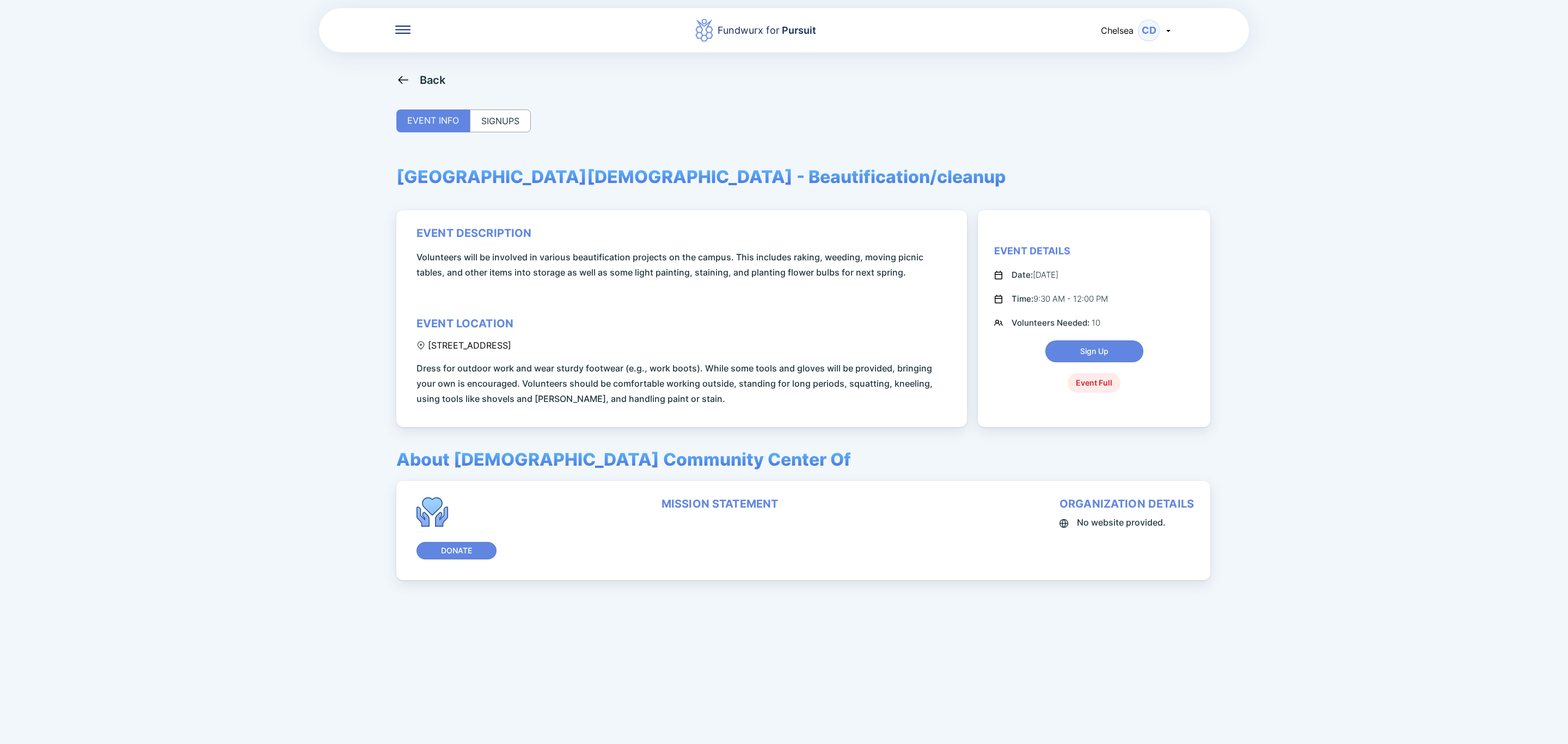
copy div "[STREET_ADDRESS]"
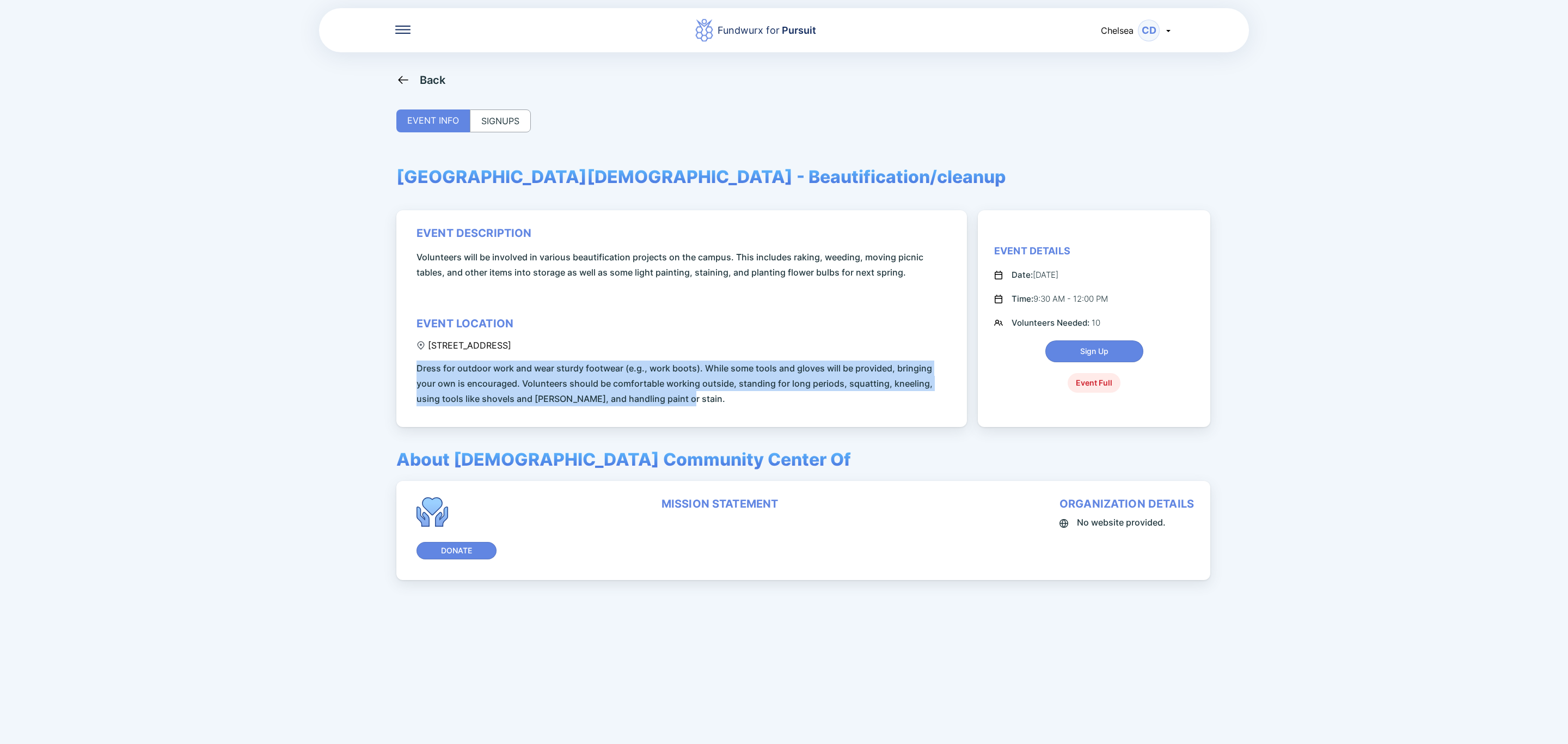
drag, startPoint x: 683, startPoint y: 395, endPoint x: 413, endPoint y: 366, distance: 271.6
click at [413, 366] on div "event description Volunteers will be involved in various beautification project…" at bounding box center [681, 318] width 570 height 217
copy span "Dress for outdoor work and wear sturdy footwear (e.g., work boots). While some …"
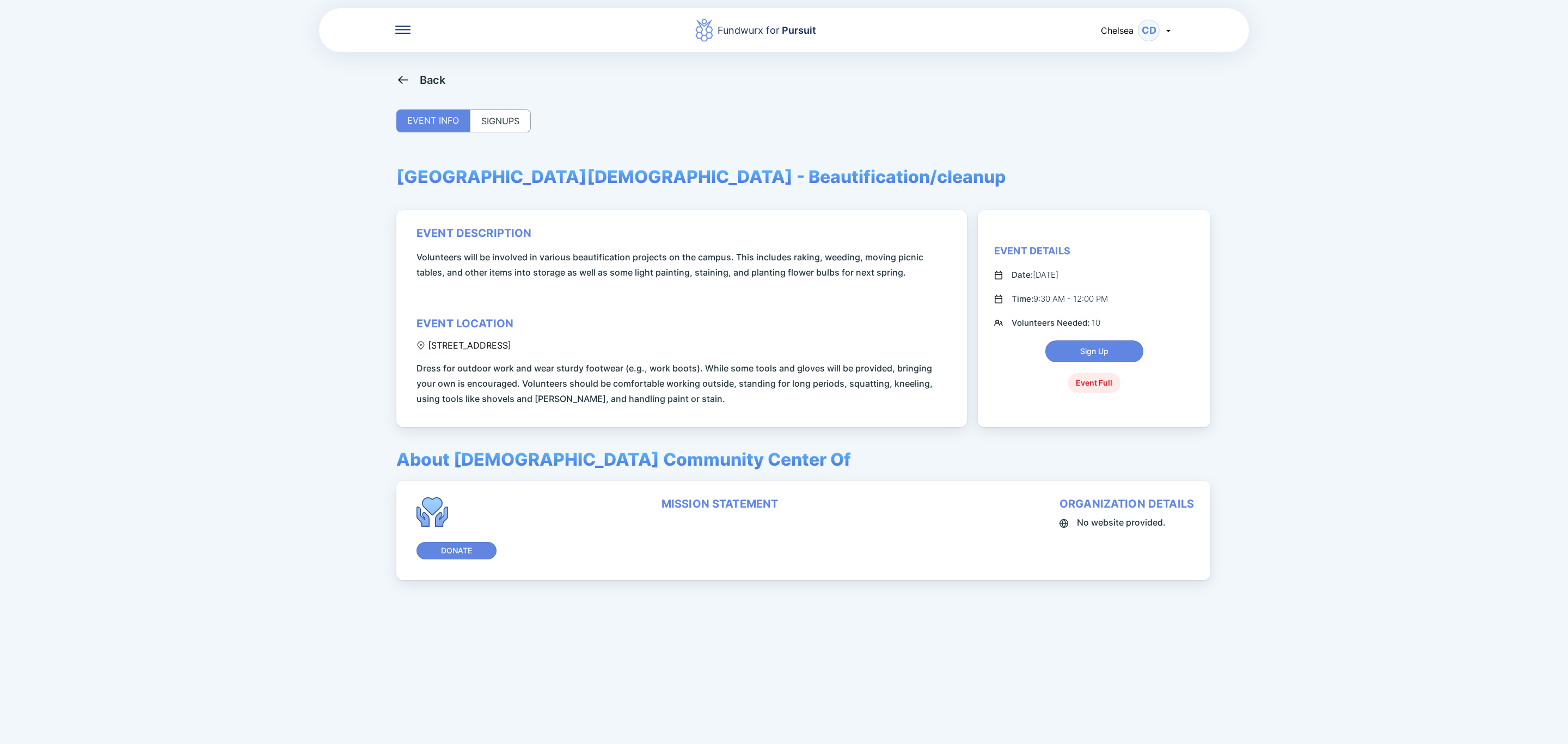
click at [433, 77] on div "Back" at bounding box center [433, 80] width 26 height 13
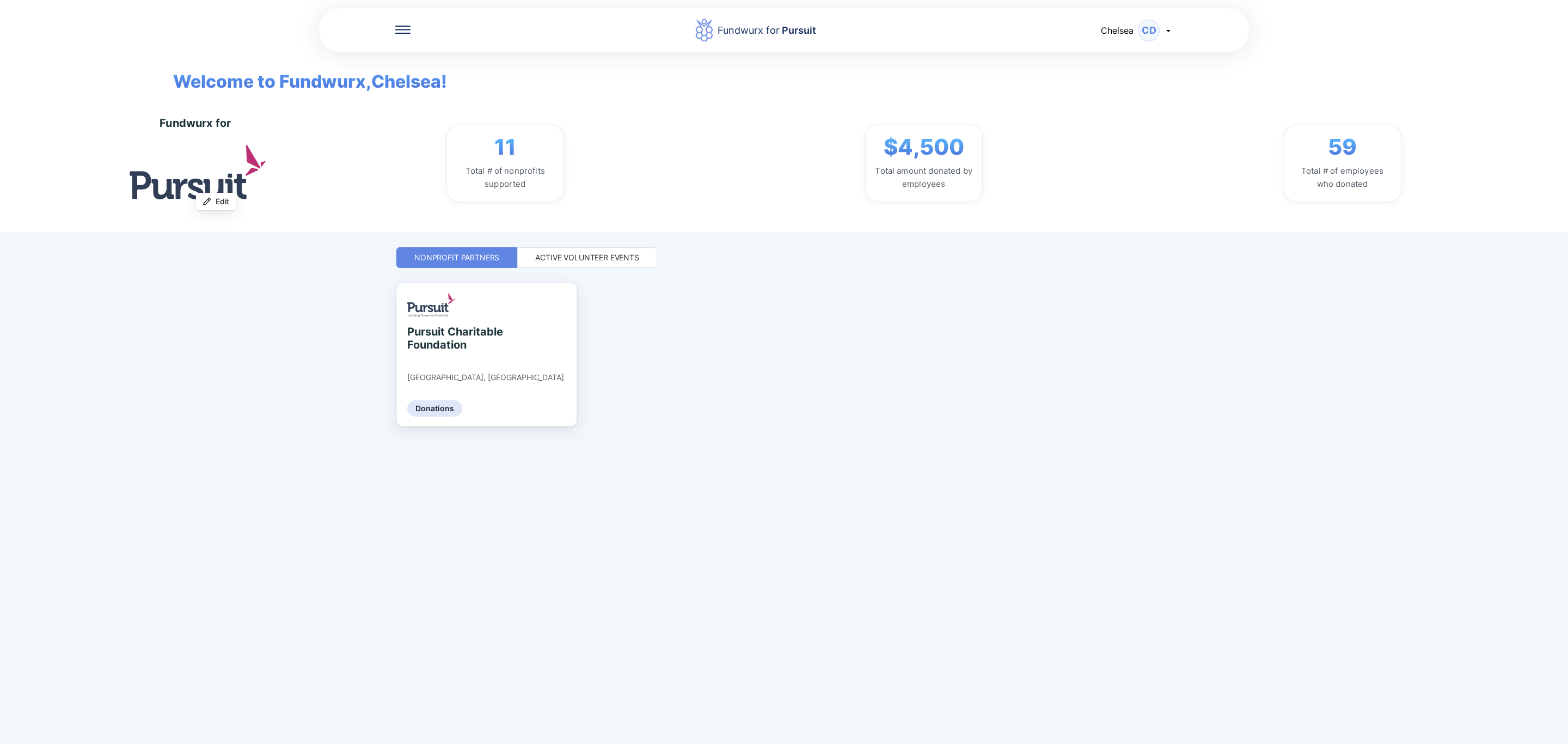
click at [601, 261] on div "Active Volunteer Events" at bounding box center [587, 257] width 104 height 11
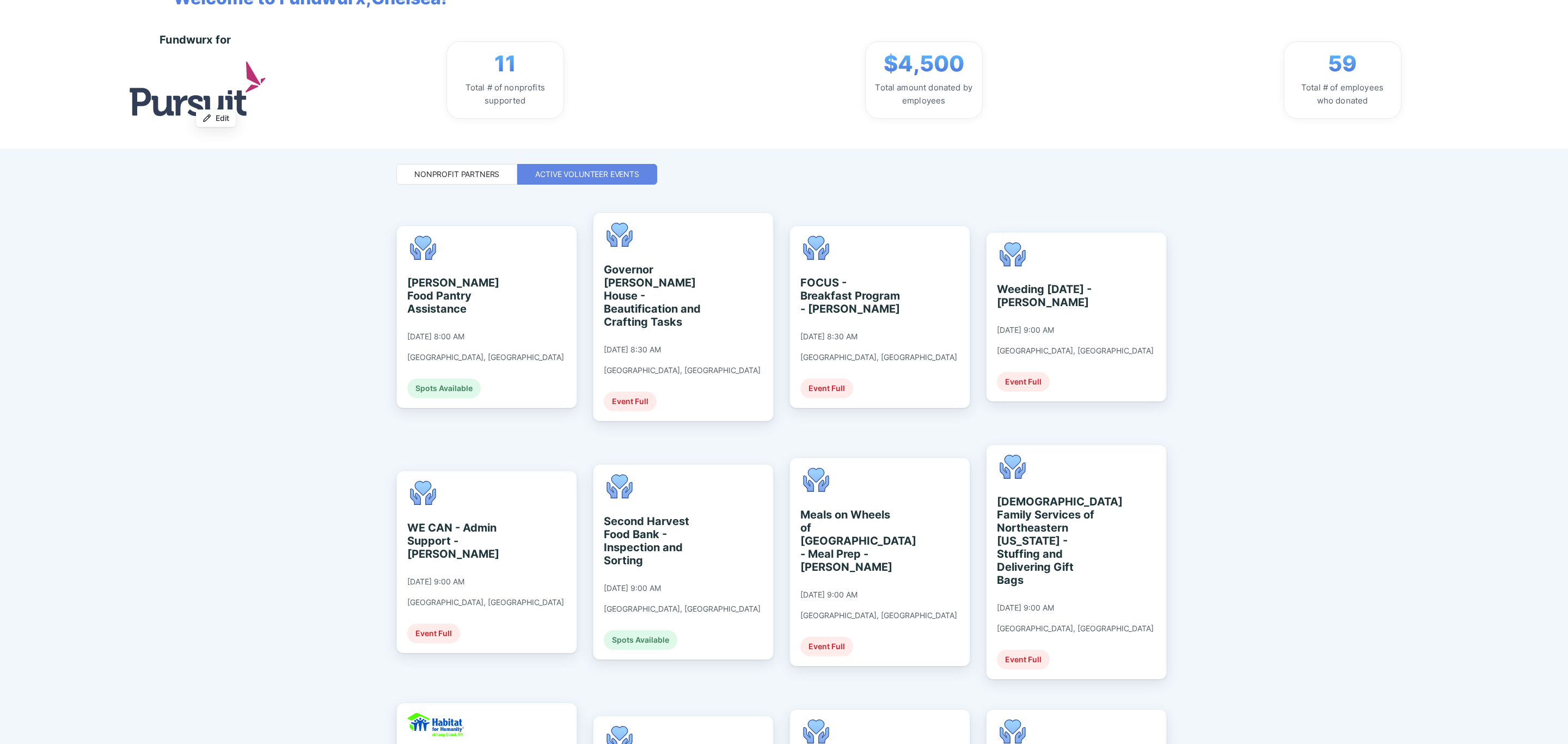
scroll to position [81, 0]
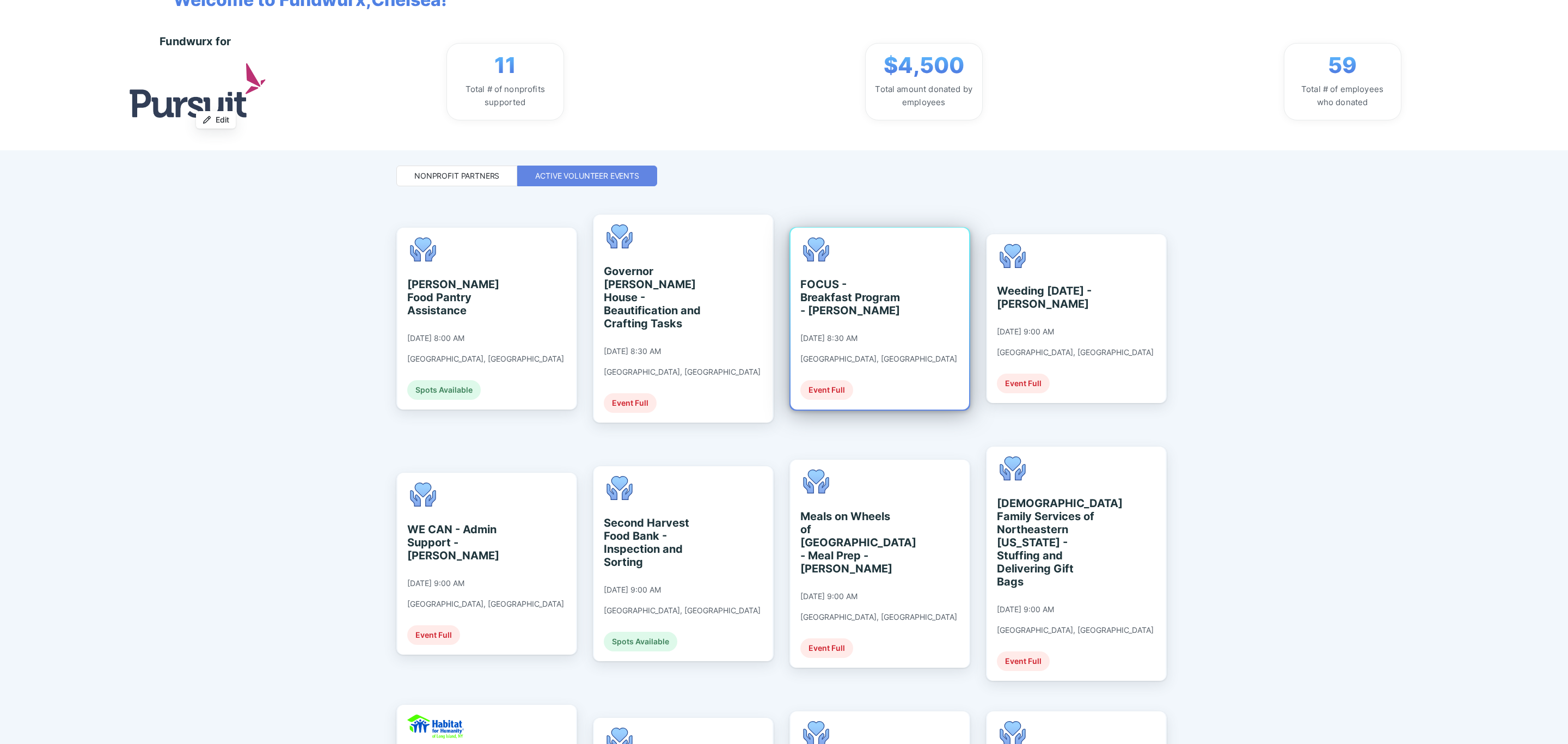
click at [885, 318] on div "FOCUS - Breakfast Program - [PERSON_NAME] [DATE] 8:30 AM [GEOGRAPHIC_DATA], [GE…" at bounding box center [878, 318] width 157 height 162
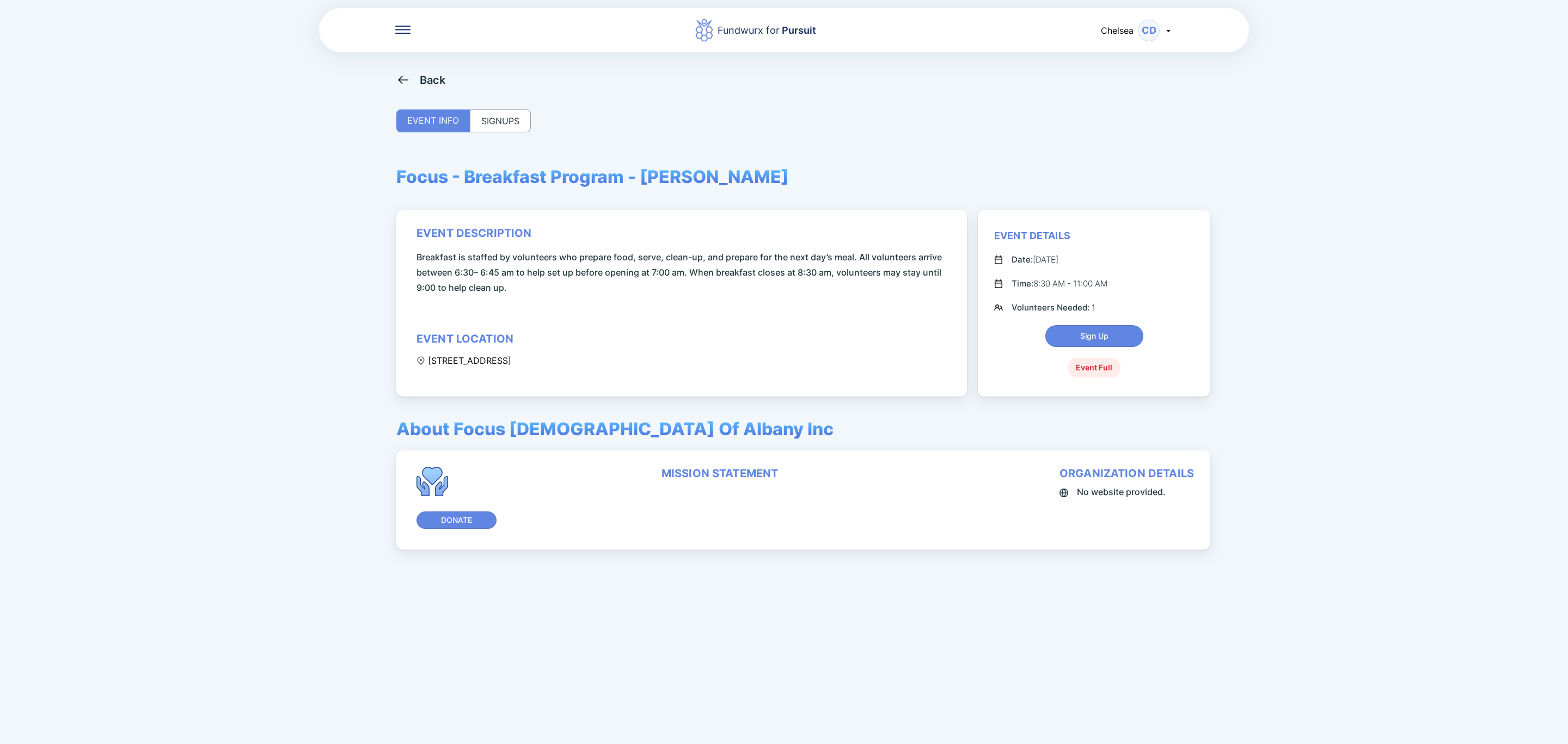
drag, startPoint x: 429, startPoint y: 361, endPoint x: 543, endPoint y: 364, distance: 114.0
click at [511, 364] on div "[STREET_ADDRESS]" at bounding box center [464, 361] width 95 height 11
click at [429, 75] on div "Back" at bounding box center [433, 80] width 26 height 13
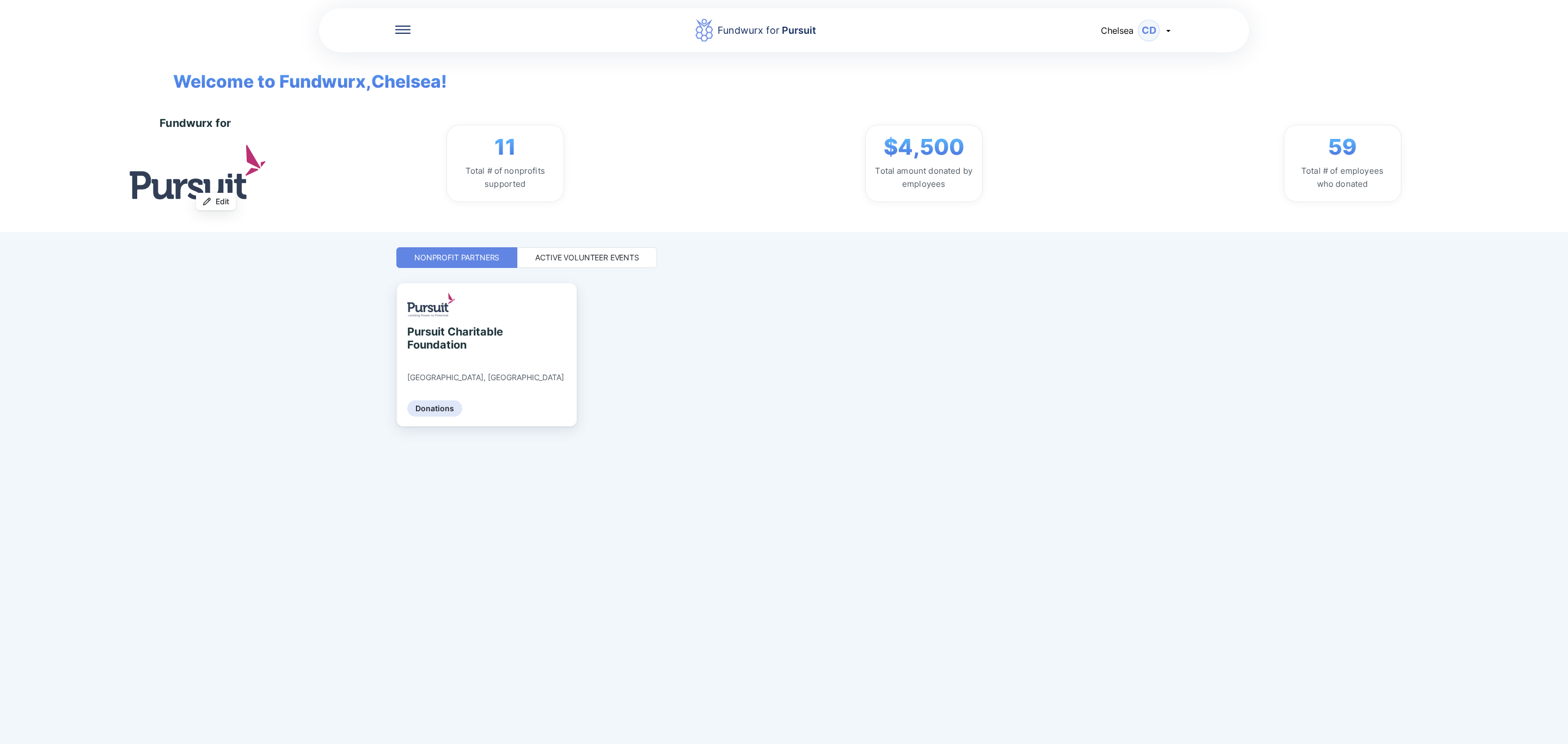
click at [583, 259] on div "Active Volunteer Events" at bounding box center [587, 257] width 104 height 11
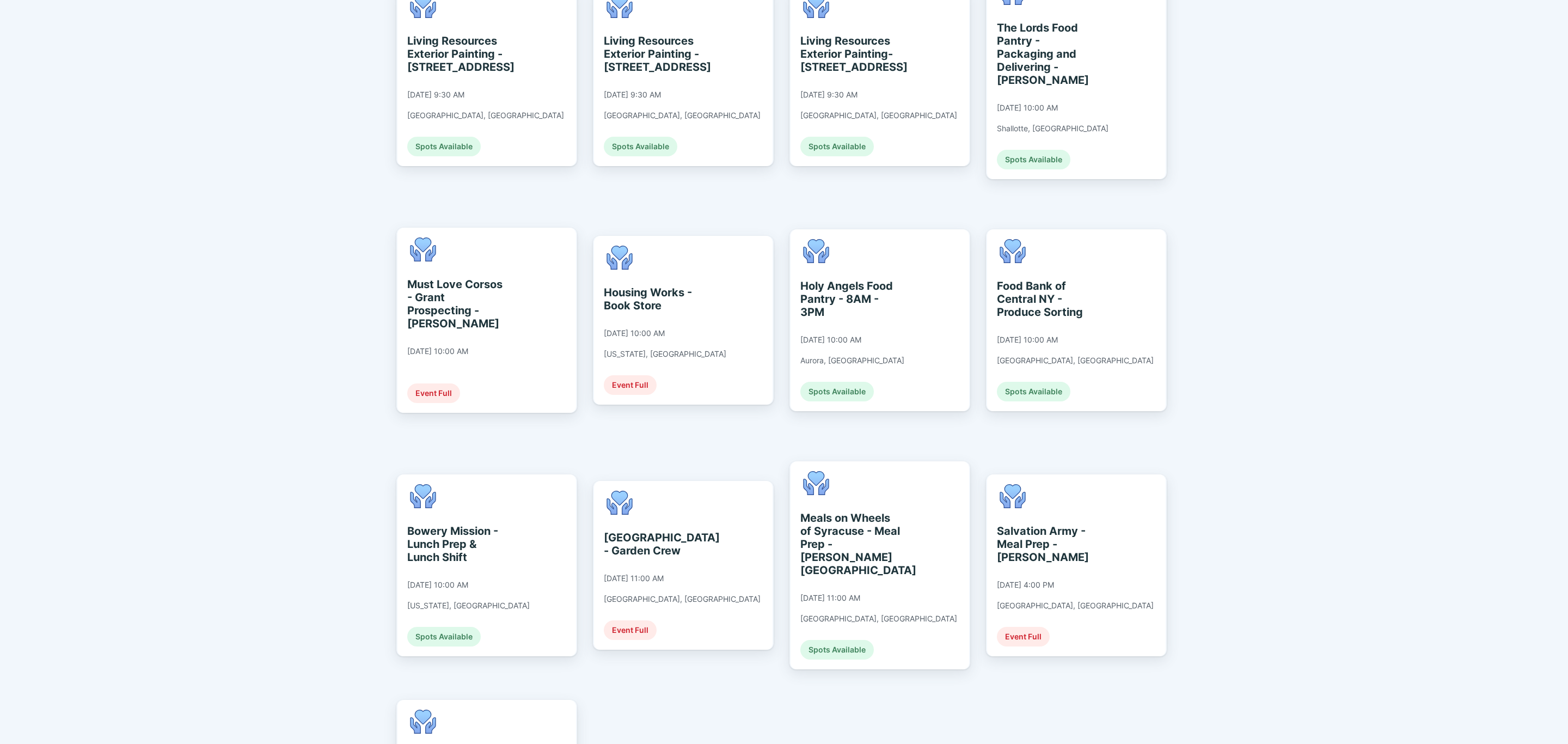
scroll to position [1307, 0]
click at [744, 522] on div "[GEOGRAPHIC_DATA] - Garden Crew [DATE] 11:00 AM [GEOGRAPHIC_DATA], [GEOGRAPHIC_…" at bounding box center [683, 563] width 179 height 169
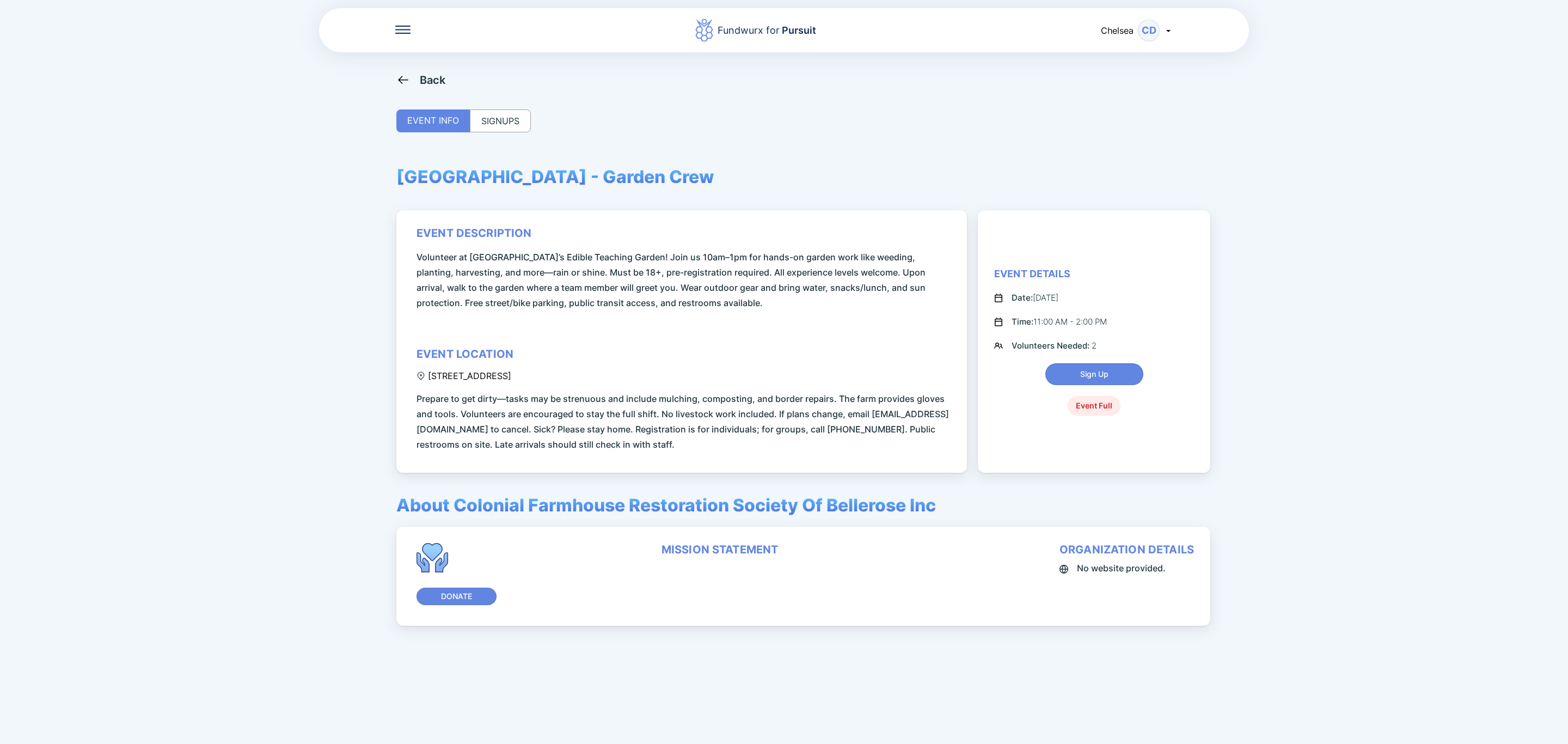
click at [482, 118] on div "SIGNUPS" at bounding box center [500, 121] width 61 height 23
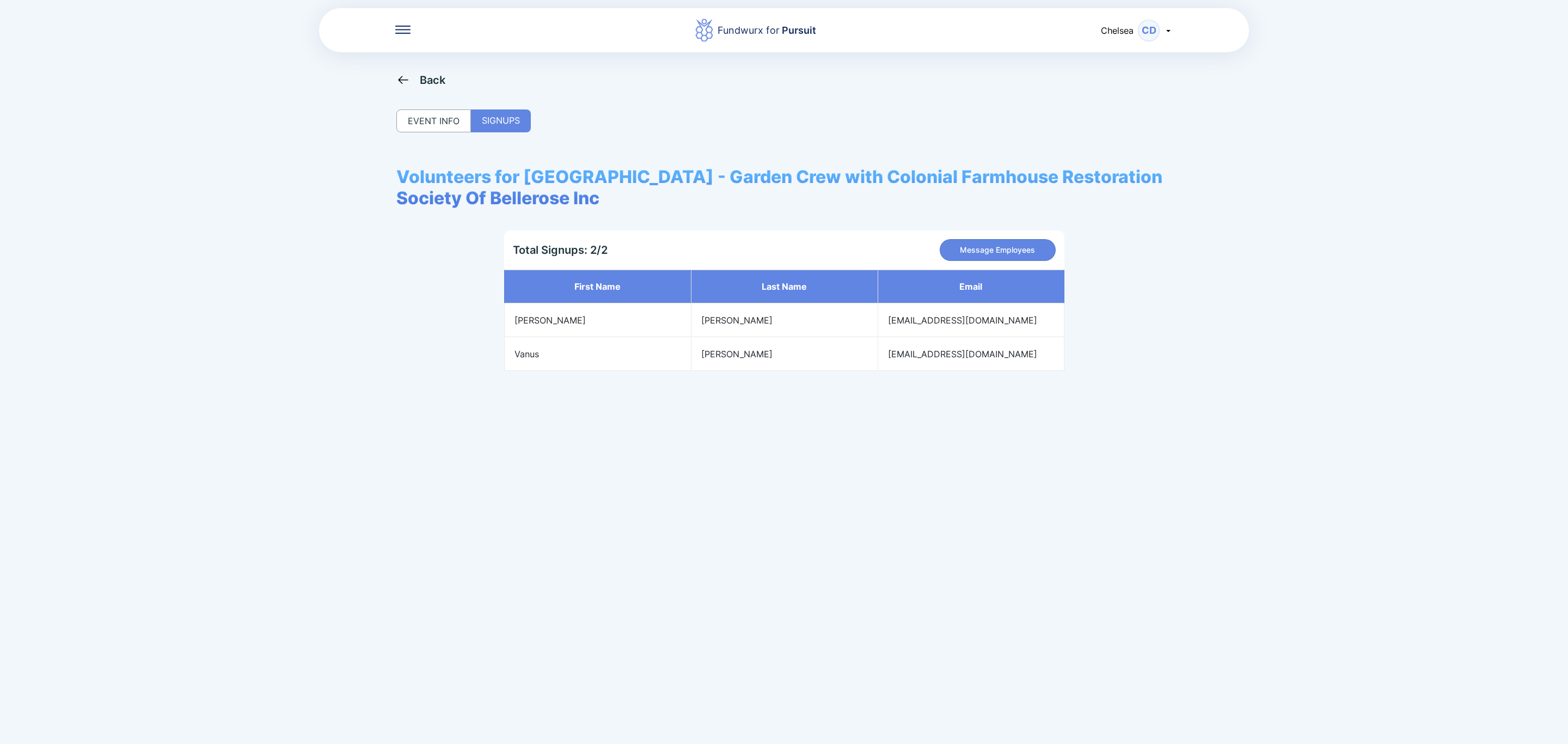
click at [446, 123] on div "EVENT INFO" at bounding box center [434, 121] width 75 height 23
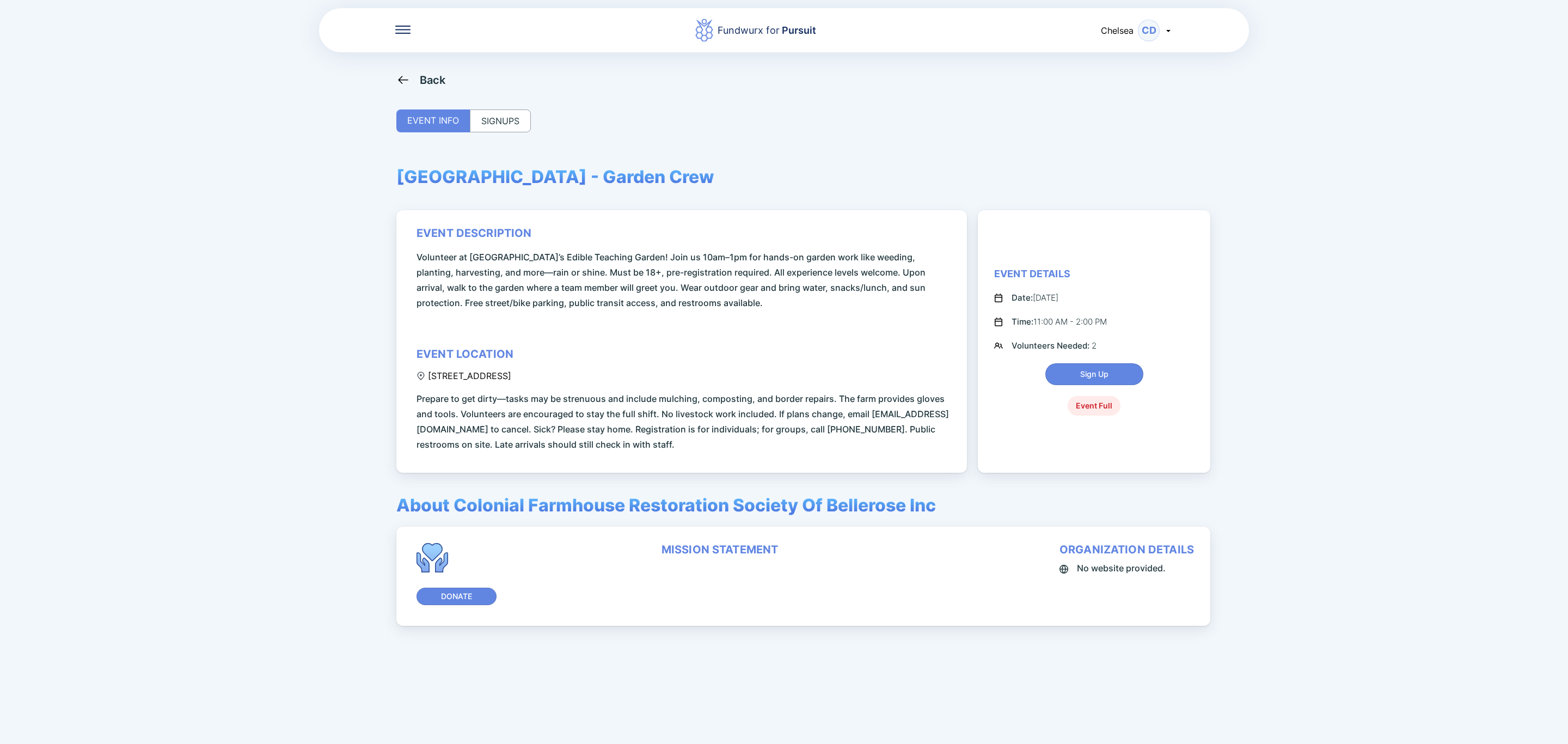
click at [629, 369] on div "event description Volunteer at [GEOGRAPHIC_DATA]’s Edible Teaching Garden! Join…" at bounding box center [684, 339] width 534 height 225
click at [642, 379] on div "event description Volunteer at [GEOGRAPHIC_DATA]’s Edible Teaching Garden! Join…" at bounding box center [684, 339] width 534 height 225
drag, startPoint x: 664, startPoint y: 379, endPoint x: 475, endPoint y: 391, distance: 189.4
click at [475, 391] on div "event description Volunteer at [GEOGRAPHIC_DATA]’s Edible Teaching Garden! Join…" at bounding box center [684, 339] width 534 height 225
click at [894, 362] on div "event description Volunteer at [GEOGRAPHIC_DATA]’s Edible Teaching Garden! Join…" at bounding box center [684, 339] width 534 height 225
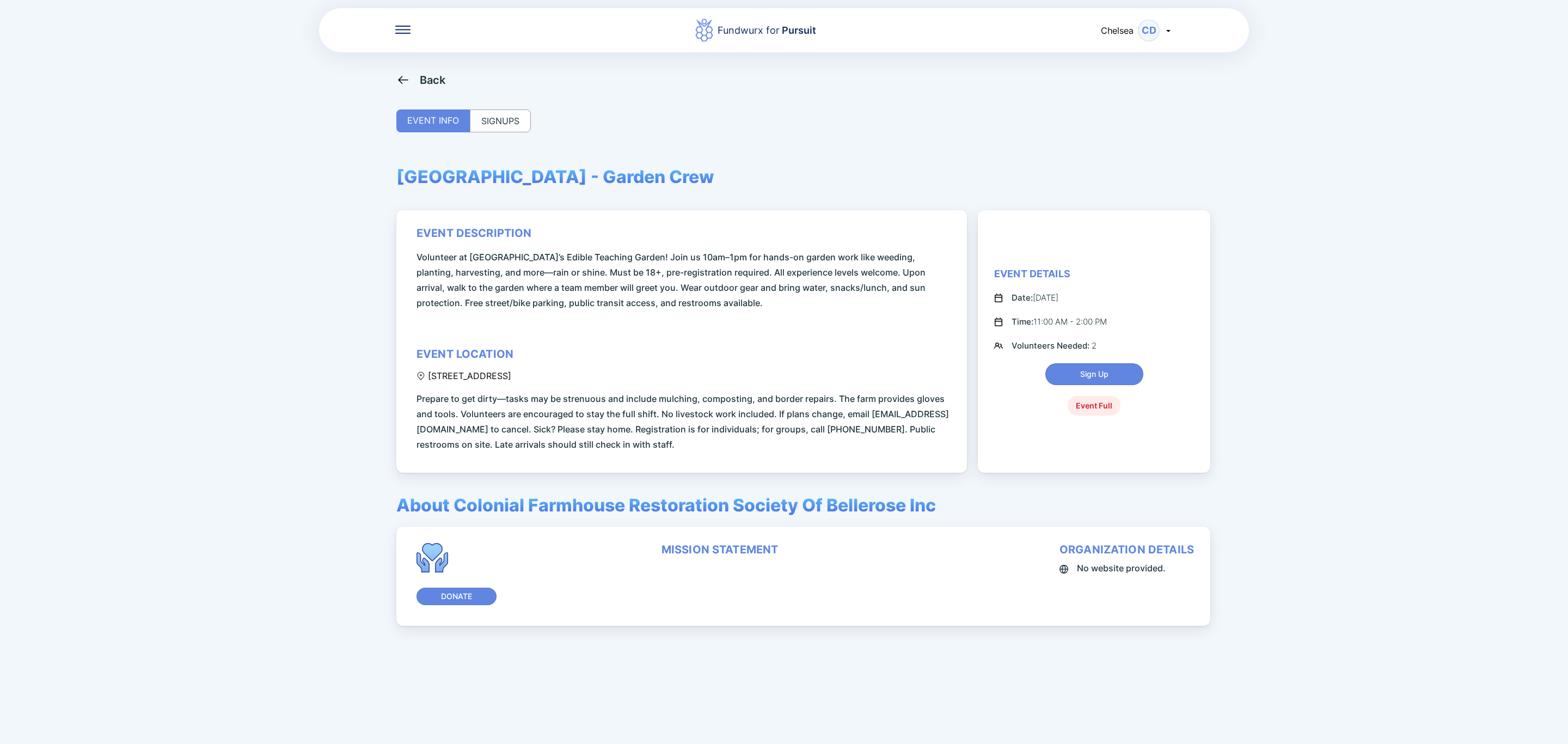
drag, startPoint x: 624, startPoint y: 369, endPoint x: 600, endPoint y: 378, distance: 25.6
click at [600, 378] on div "event description Volunteer at [GEOGRAPHIC_DATA]’s Edible Teaching Garden! Join…" at bounding box center [684, 339] width 534 height 225
drag, startPoint x: 621, startPoint y: 284, endPoint x: 908, endPoint y: 288, distance: 287.0
click at [908, 288] on span "Volunteer at [GEOGRAPHIC_DATA]’s Edible Teaching Garden! Join us 10am–1pm for h…" at bounding box center [684, 280] width 534 height 61
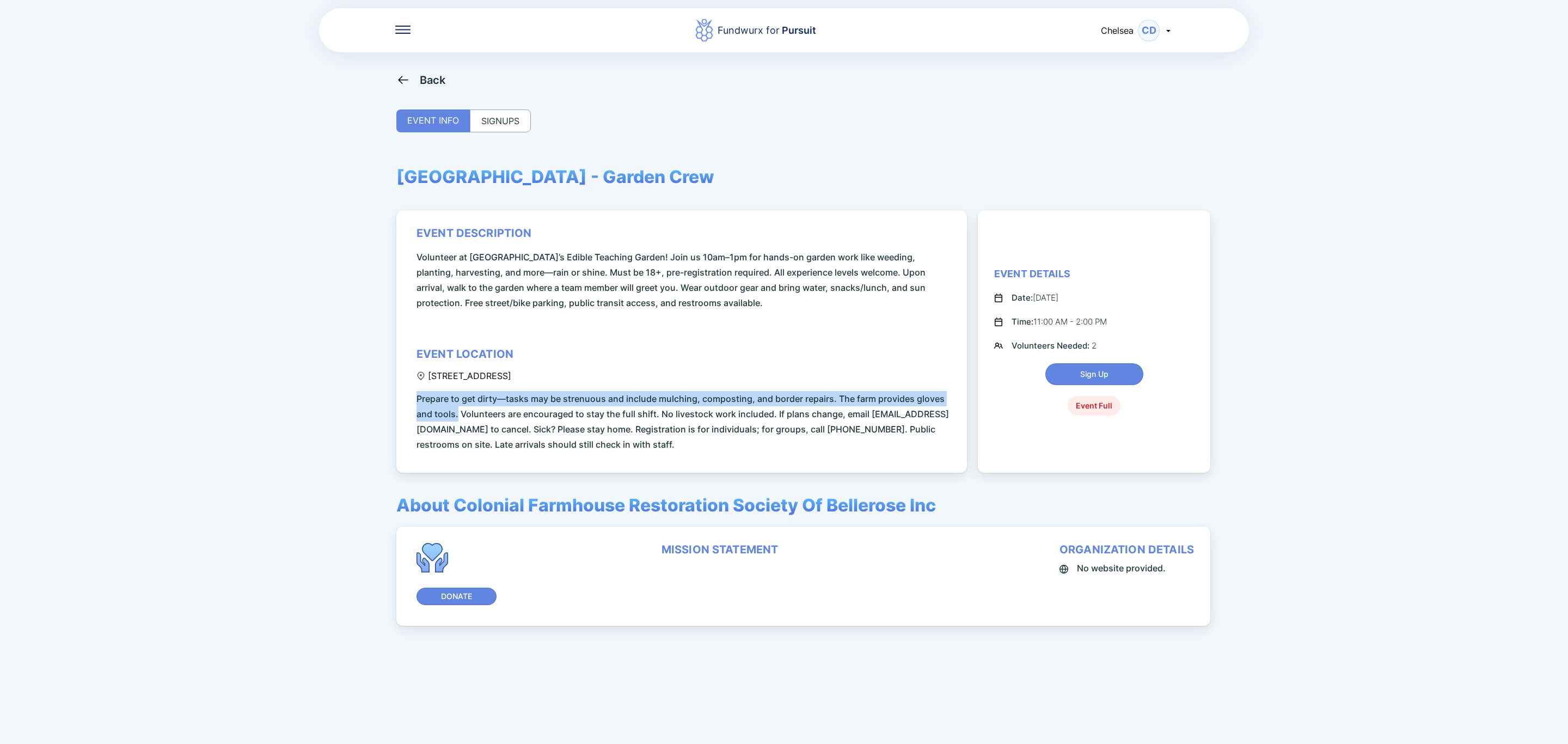
drag, startPoint x: 413, startPoint y: 397, endPoint x: 456, endPoint y: 410, distance: 44.9
click at [456, 410] on div "event description Volunteer at [GEOGRAPHIC_DATA]’s Edible Teaching Garden! Join…" at bounding box center [681, 341] width 570 height 263
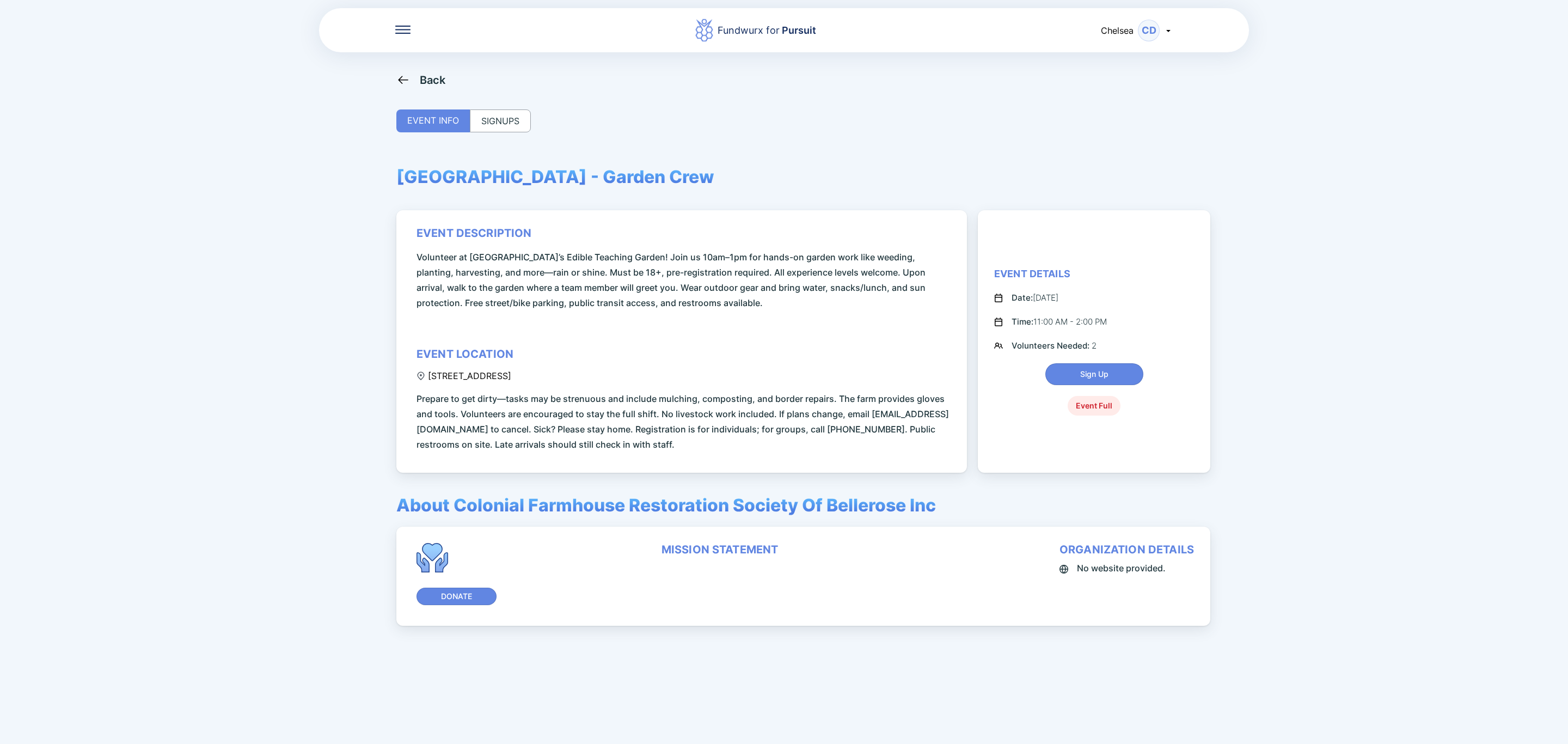
click at [421, 81] on div "Back" at bounding box center [433, 80] width 26 height 13
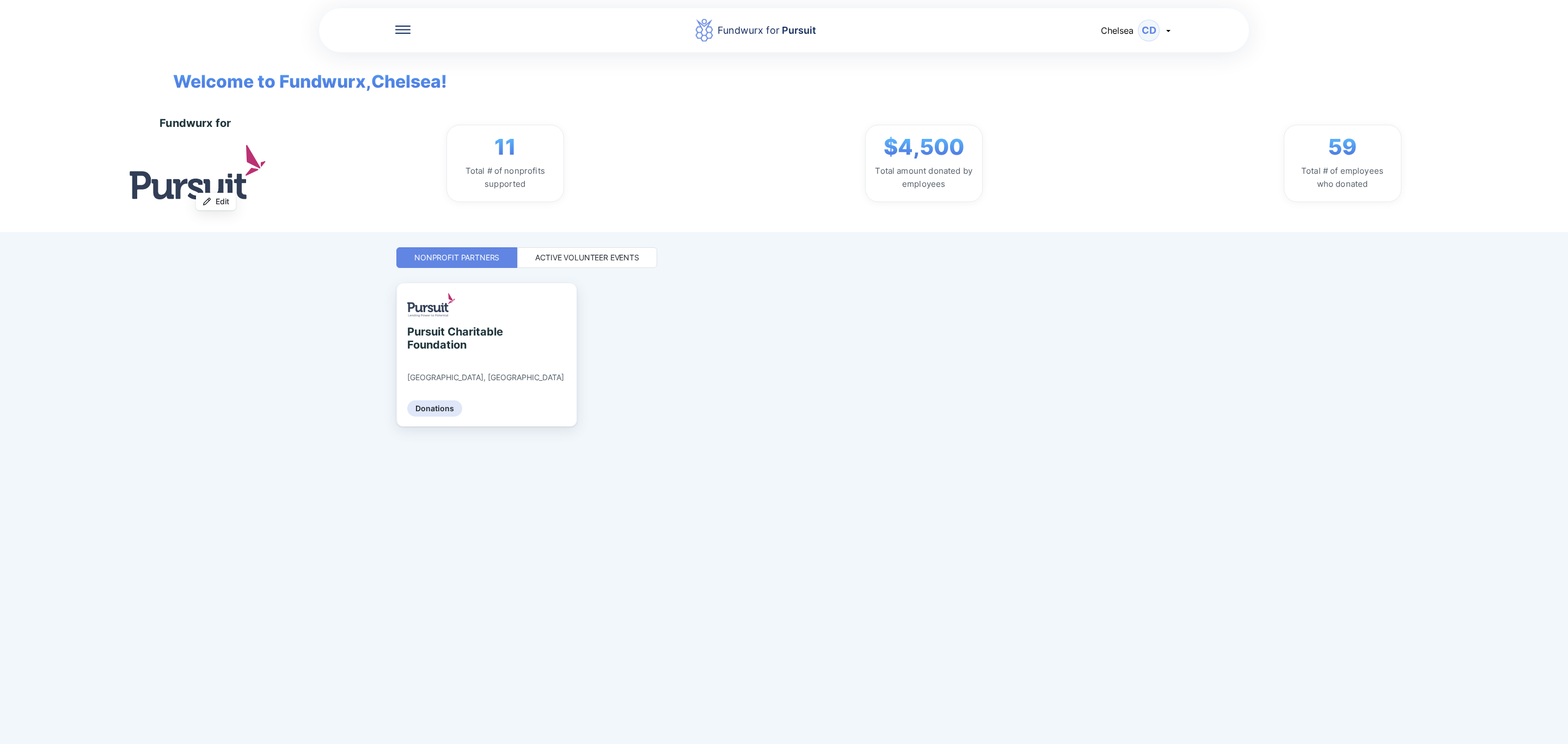
click at [603, 257] on div "Active Volunteer Events" at bounding box center [587, 257] width 104 height 11
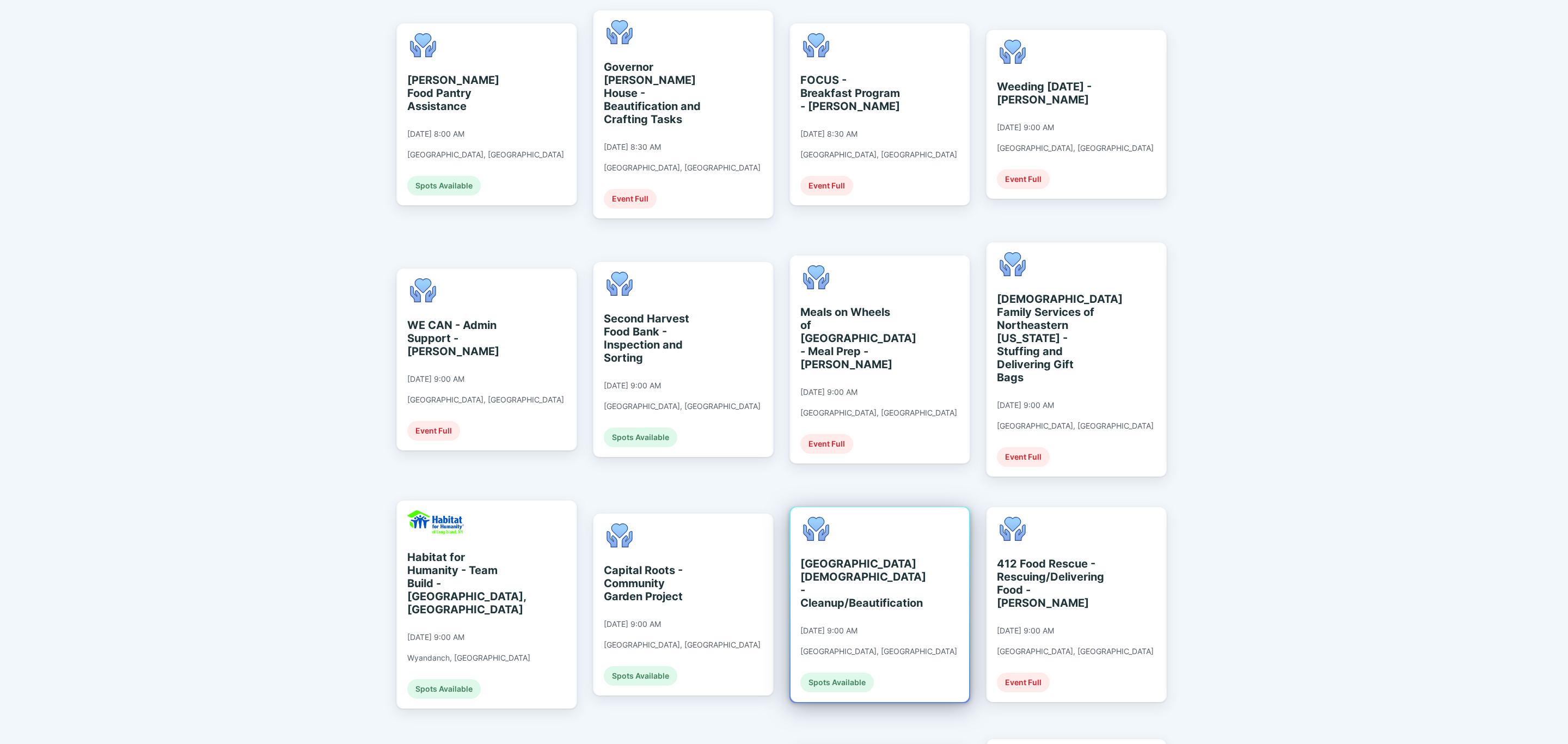
scroll to position [327, 0]
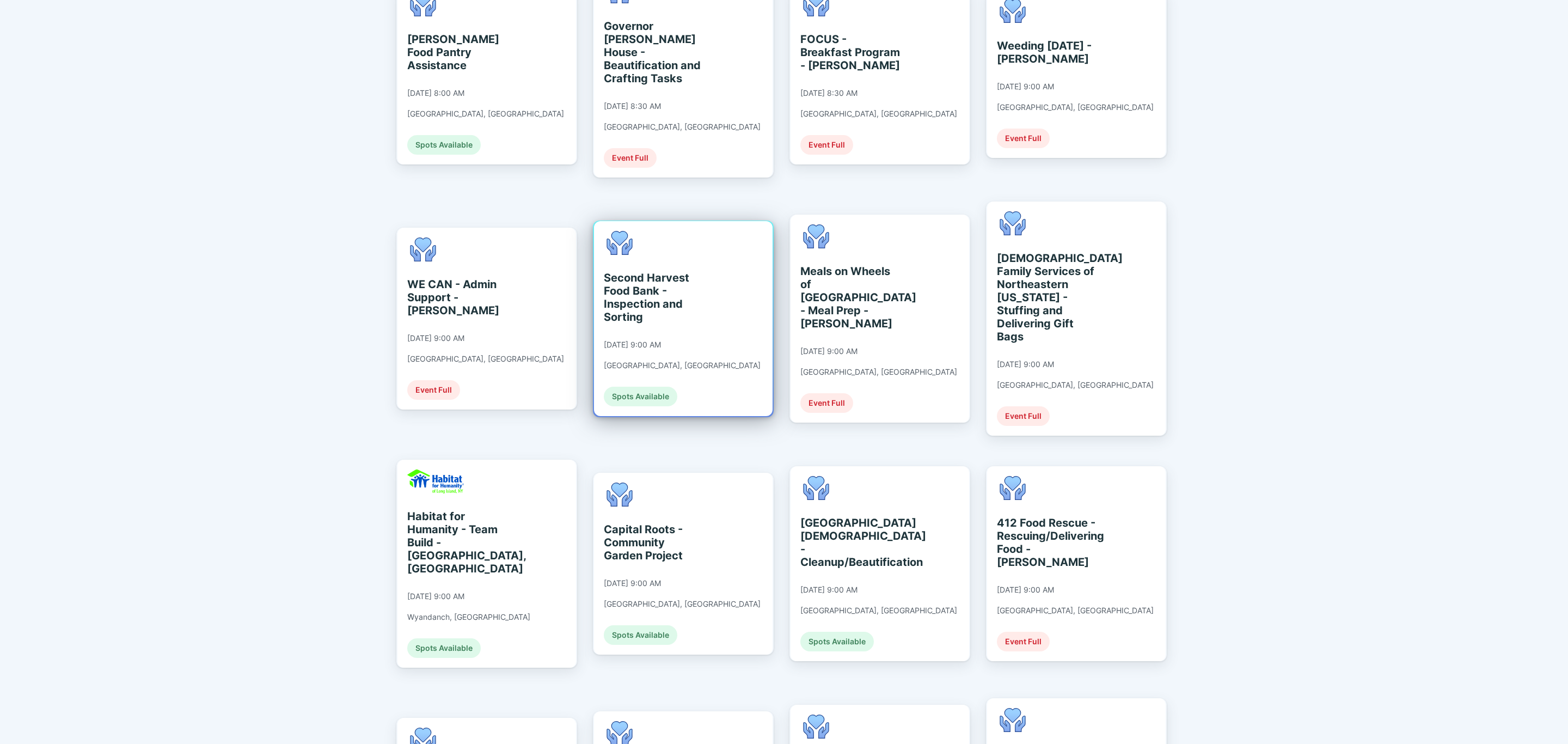
click at [656, 293] on div "Second Harvest Food Bank - Inspection and Sorting" at bounding box center [654, 297] width 100 height 53
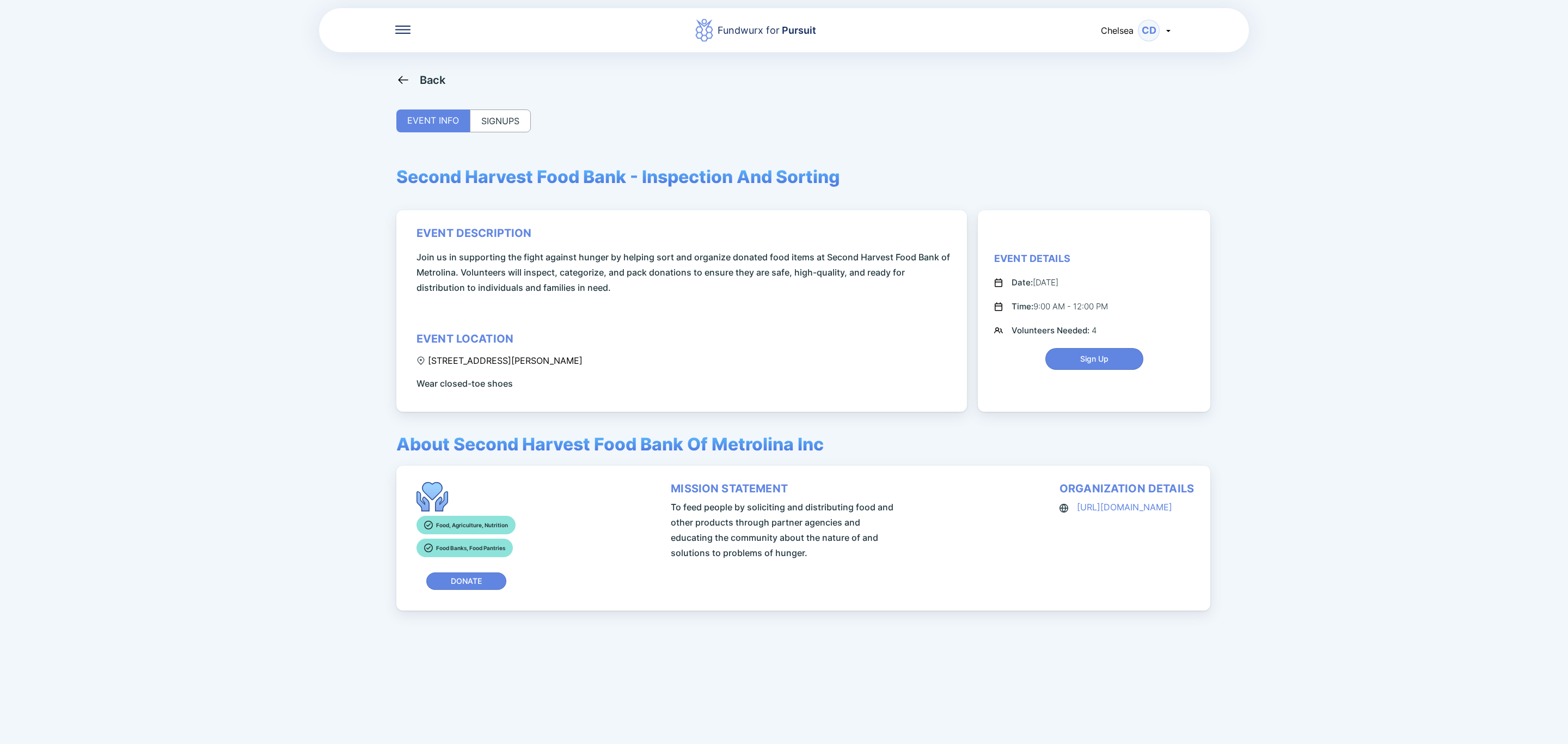
click at [499, 125] on div "SIGNUPS" at bounding box center [500, 121] width 61 height 23
